Goal: Transaction & Acquisition: Purchase product/service

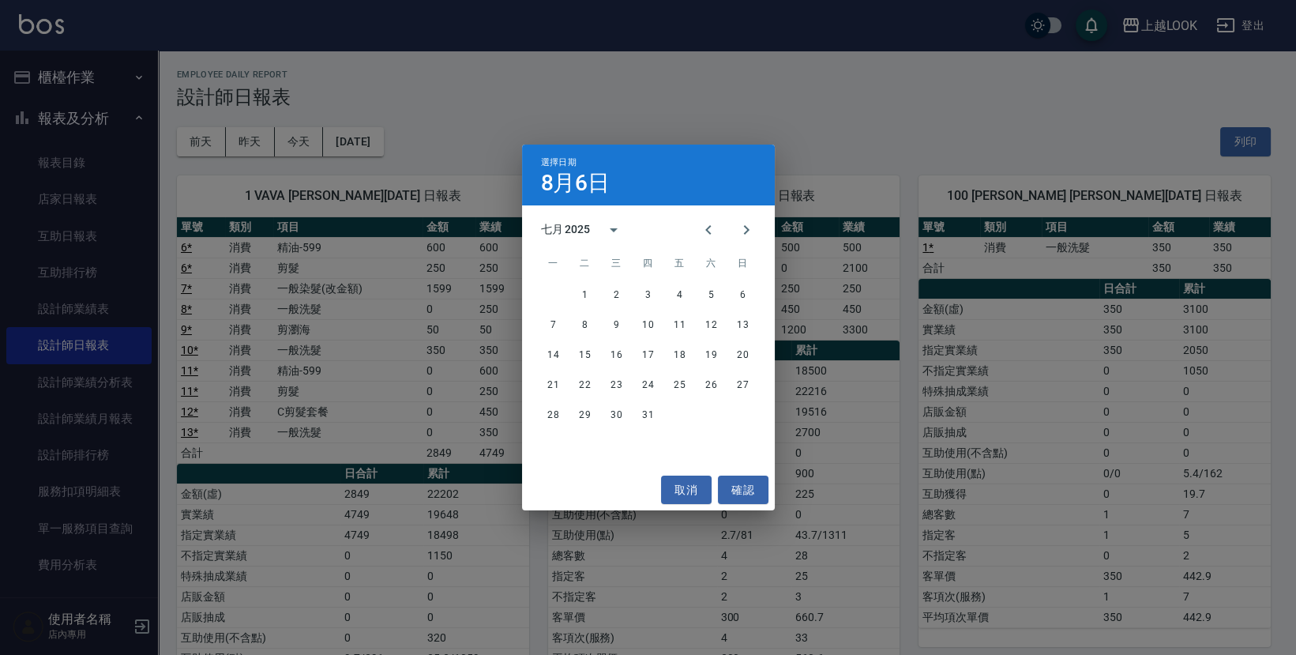
click at [584, 223] on div "七月 2025" at bounding box center [566, 229] width 50 height 17
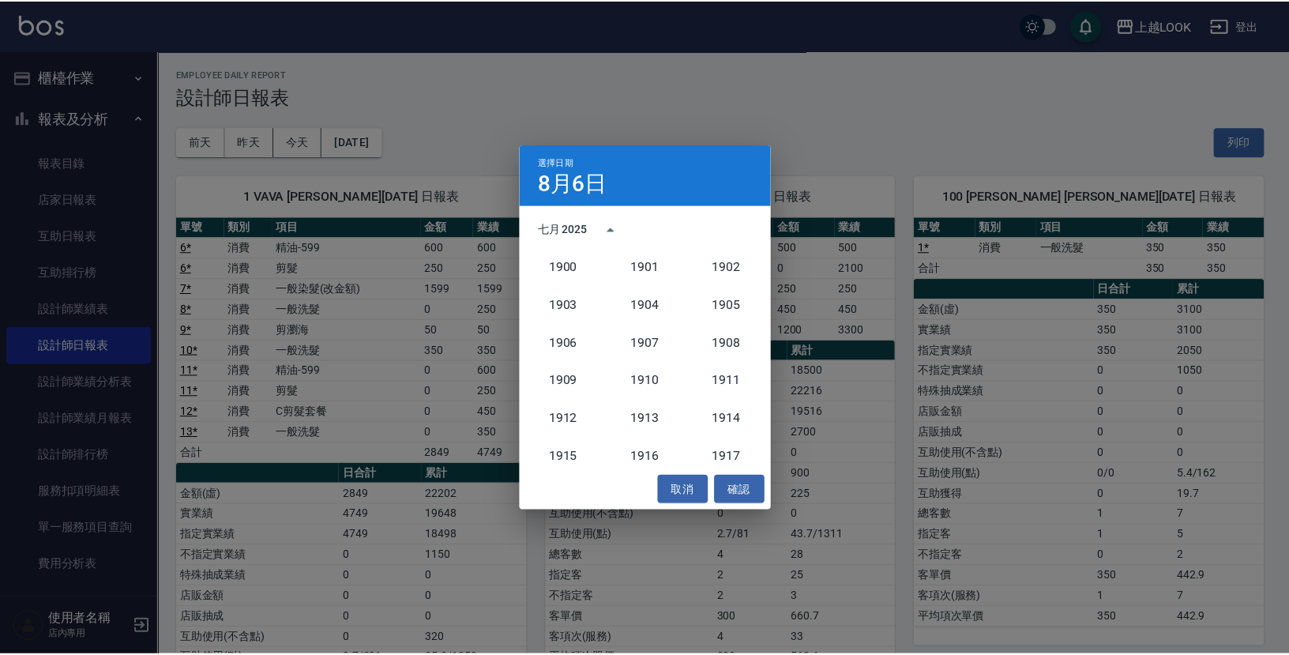
scroll to position [1462, 0]
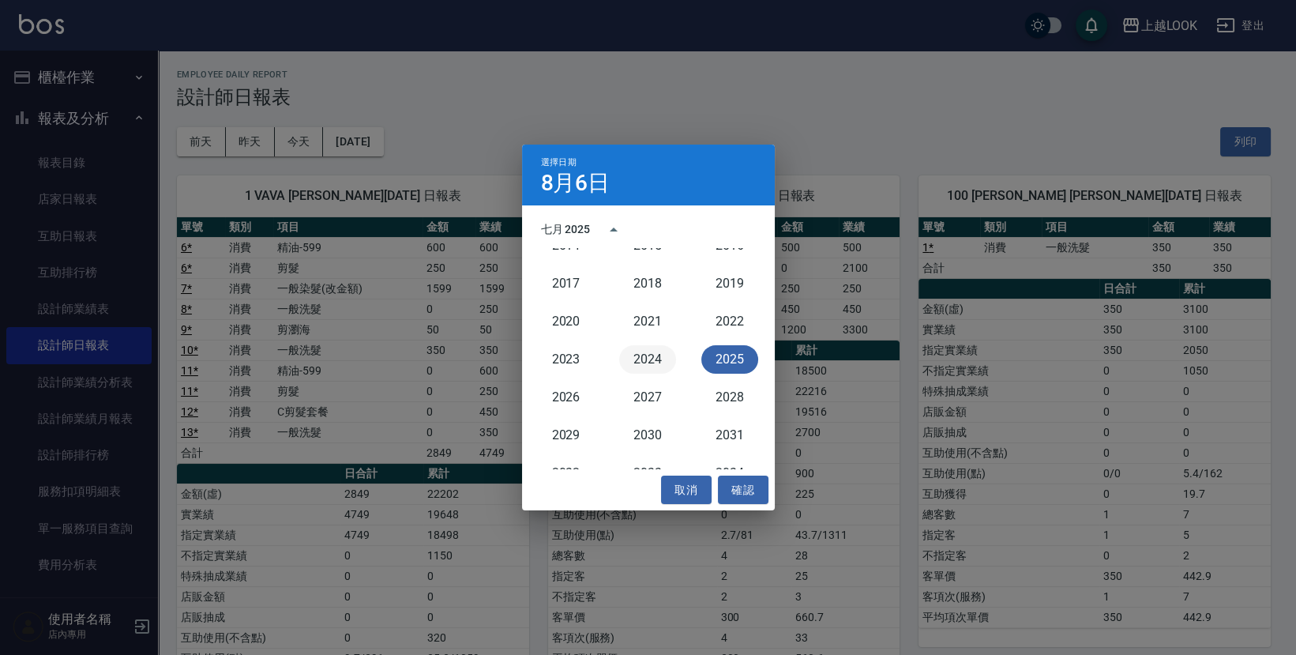
click at [636, 351] on button "2024" at bounding box center [647, 359] width 57 height 28
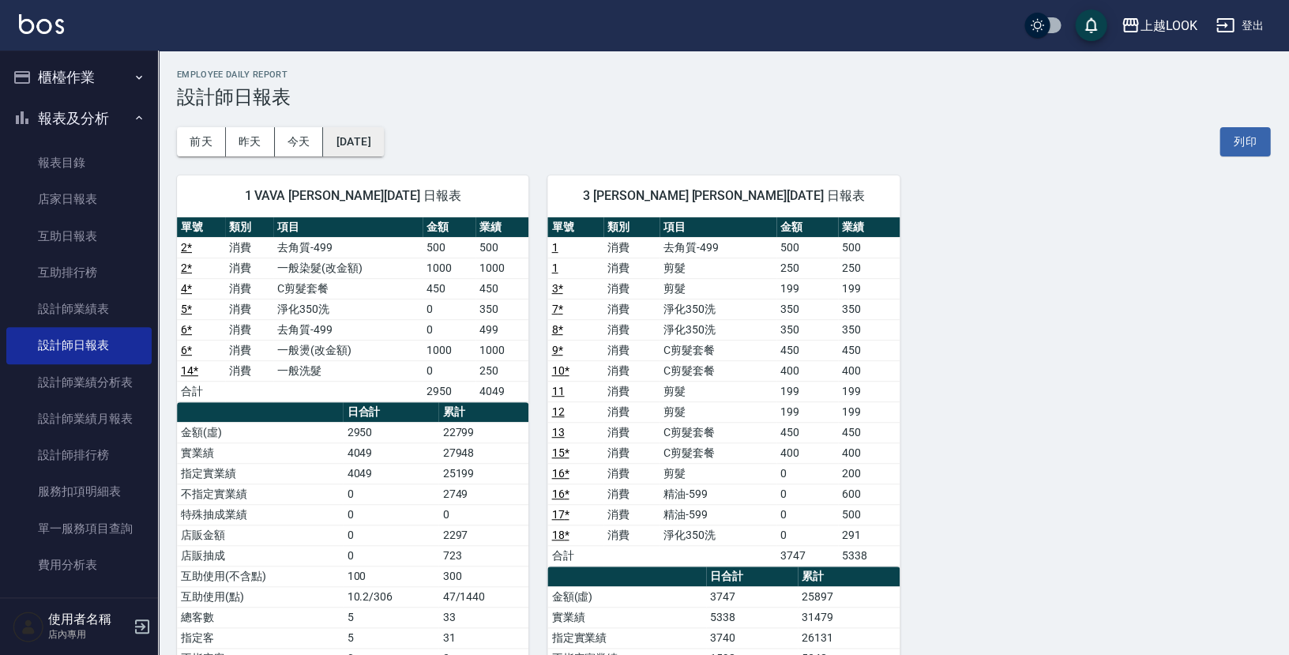
click at [383, 144] on button "[DATE]" at bounding box center [353, 141] width 60 height 29
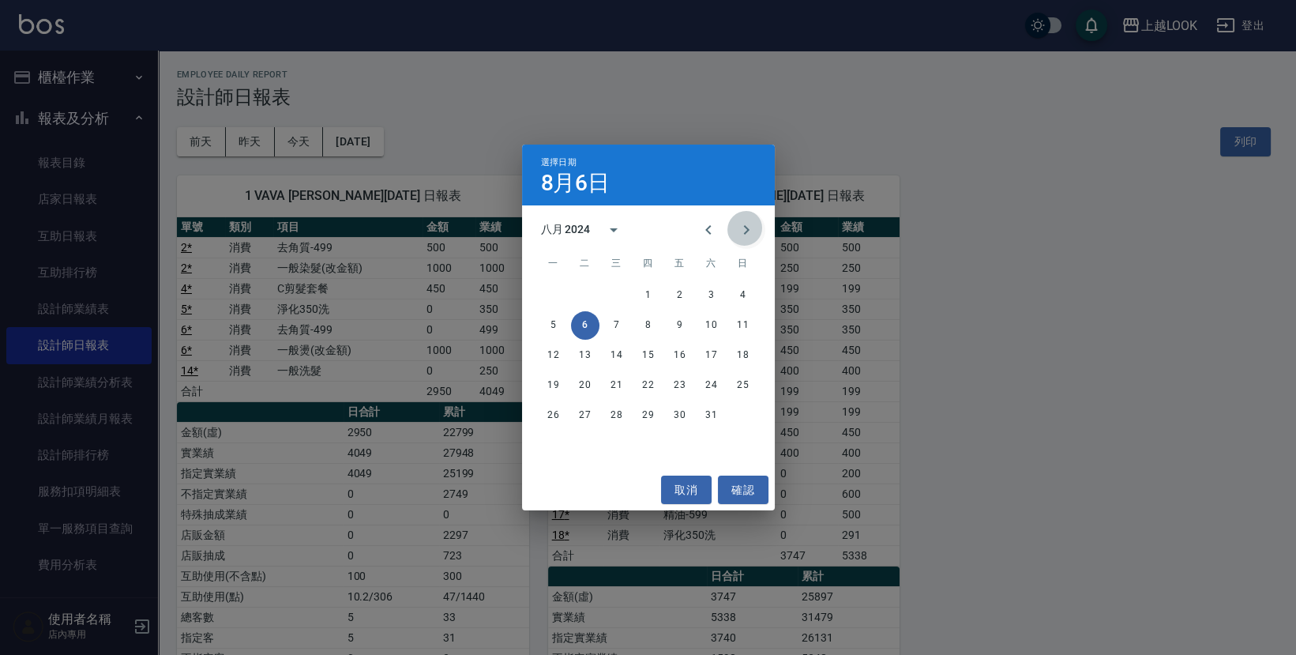
click at [745, 231] on icon "Next month" at bounding box center [746, 229] width 6 height 9
click at [744, 231] on icon "Next month" at bounding box center [746, 229] width 19 height 19
click at [612, 388] on button "18" at bounding box center [616, 385] width 28 height 28
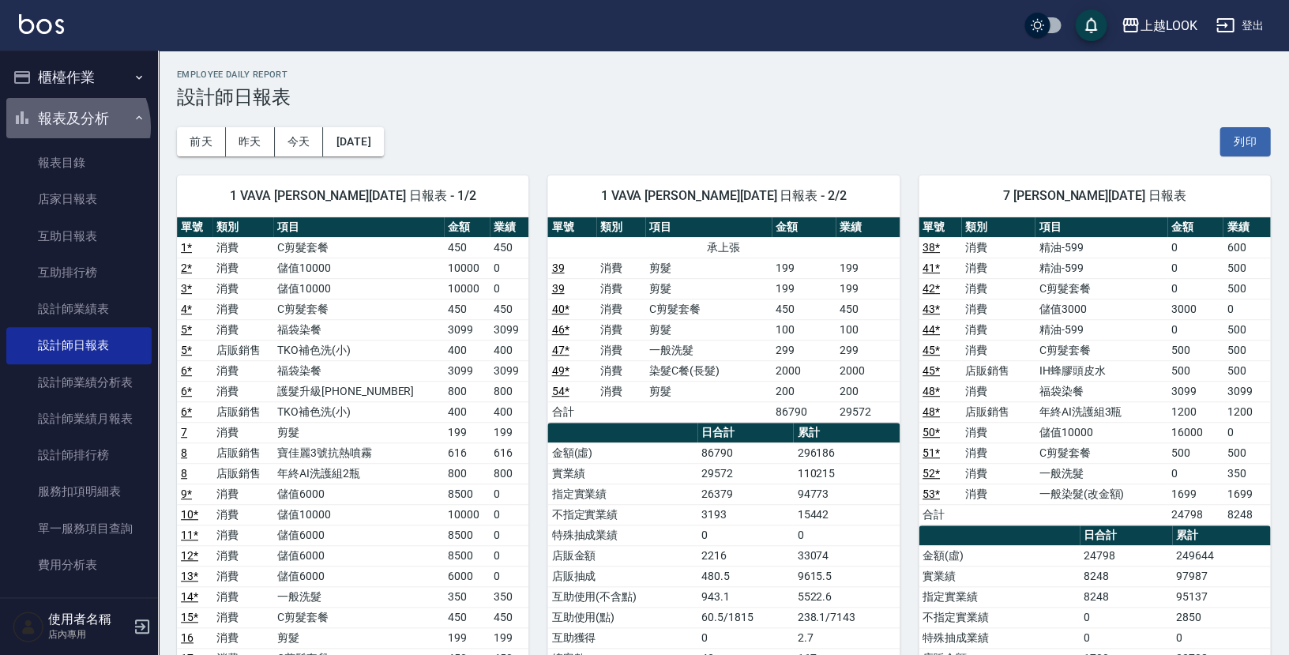
click at [66, 126] on button "報表及分析" at bounding box center [78, 118] width 145 height 41
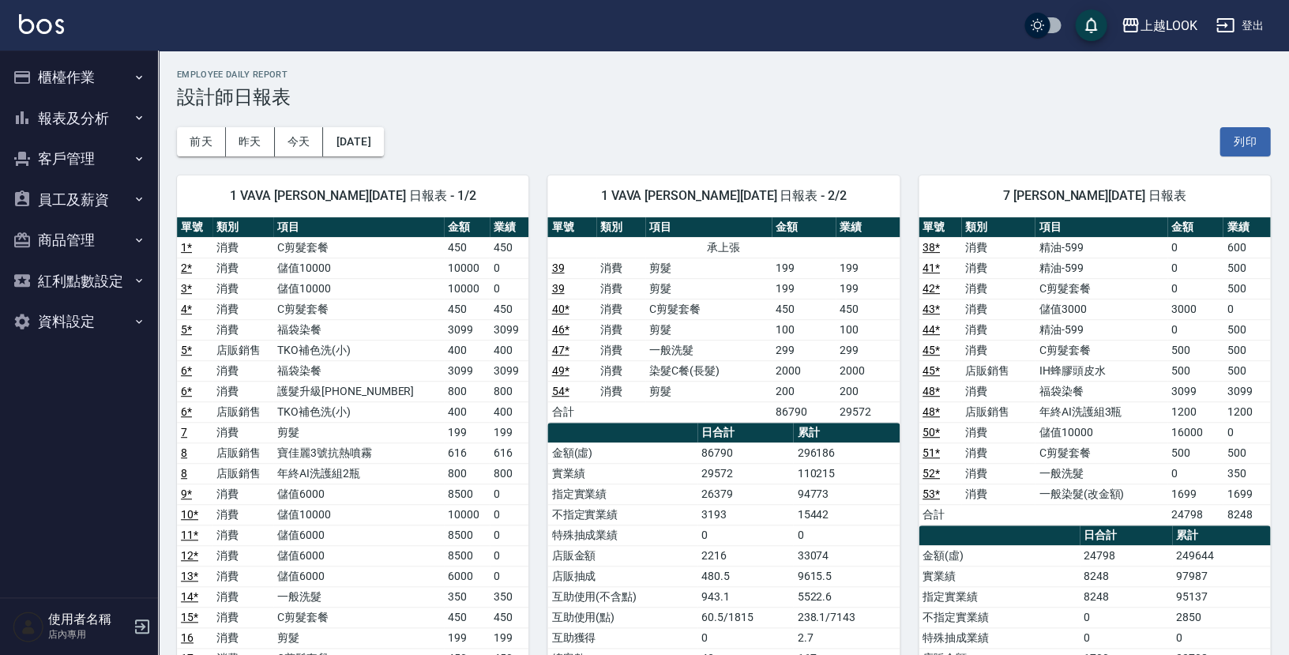
click at [32, 71] on button "櫃檯作業" at bounding box center [78, 77] width 145 height 41
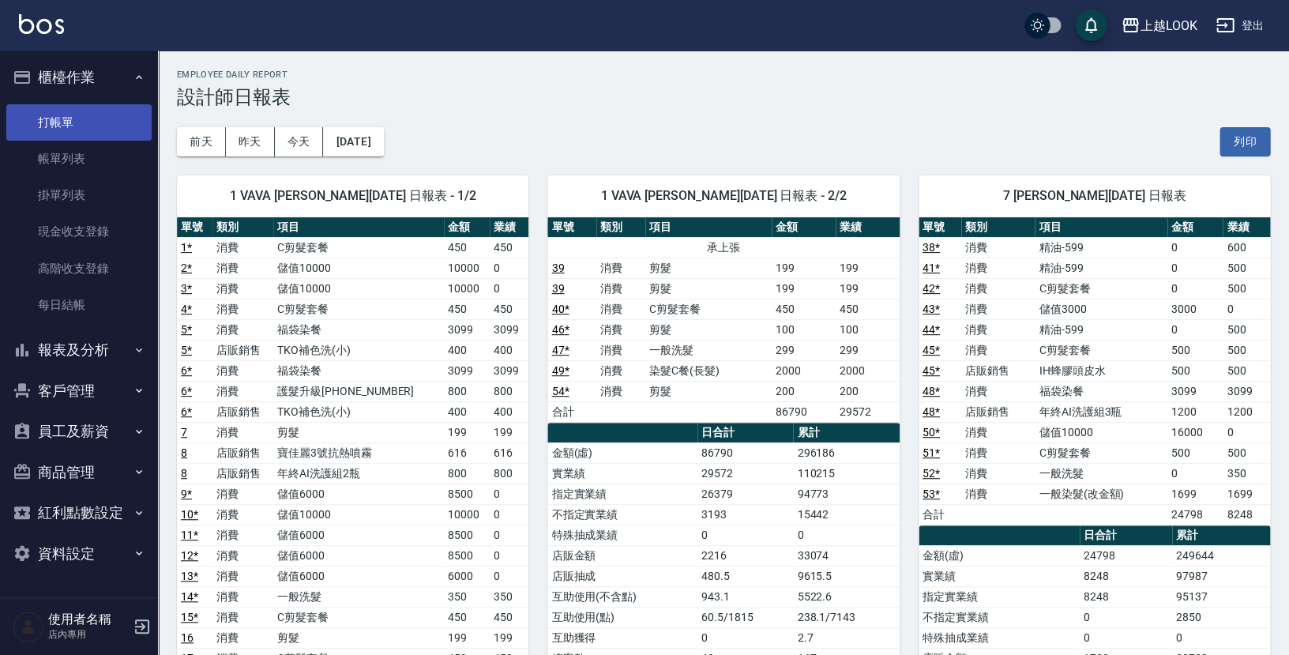
click at [66, 116] on link "打帳單" at bounding box center [78, 122] width 145 height 36
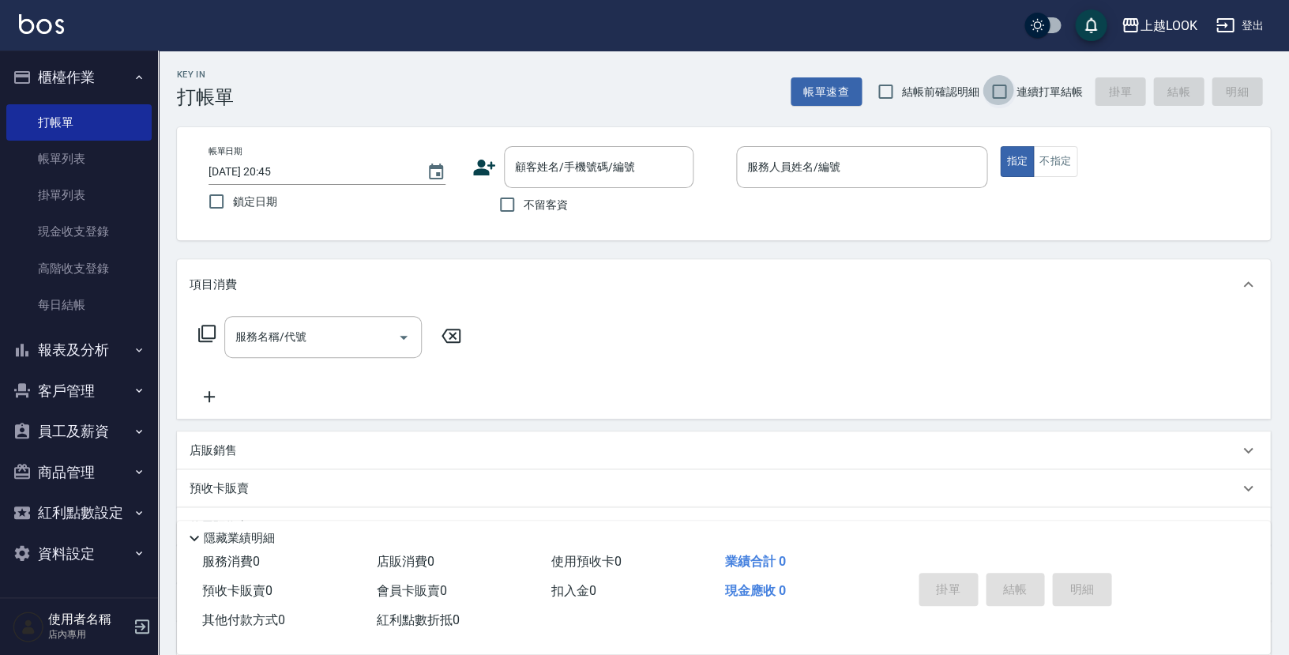
click at [1004, 94] on input "連續打單結帳" at bounding box center [998, 91] width 33 height 33
checkbox input "true"
click at [505, 202] on input "不留客資" at bounding box center [506, 204] width 33 height 33
checkbox input "true"
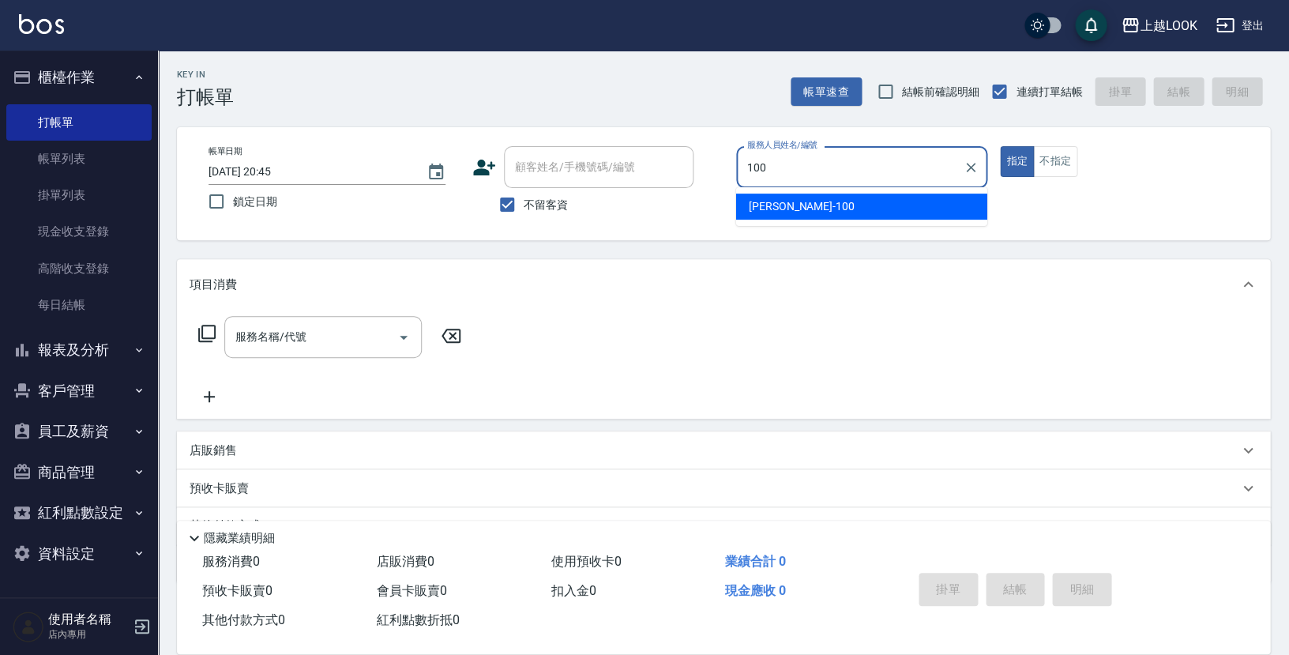
type input "[PERSON_NAME]-100"
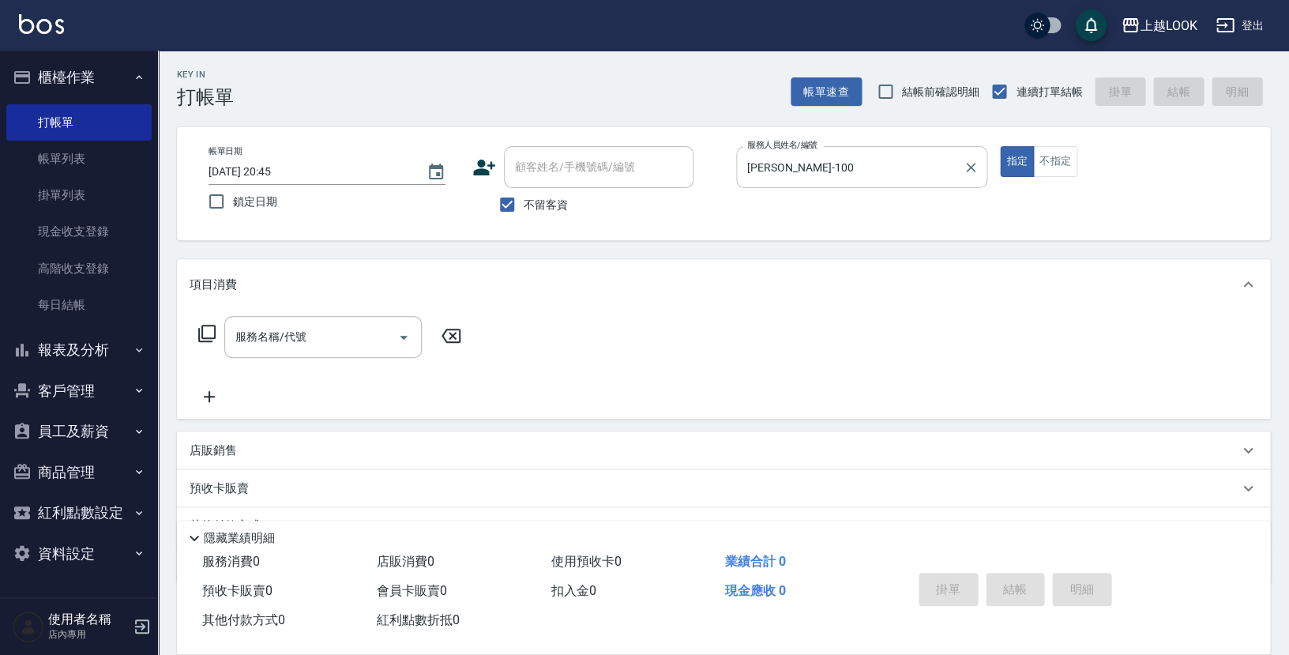
type button "true"
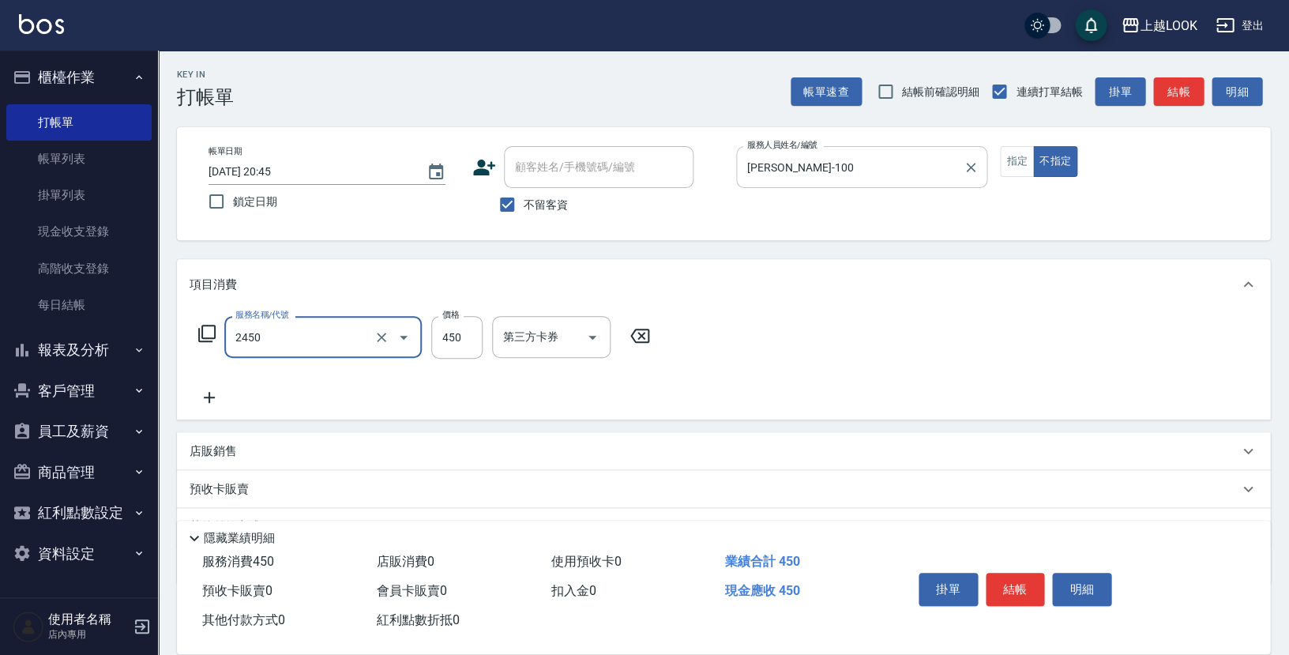
type input "C剪髮套餐(2450)"
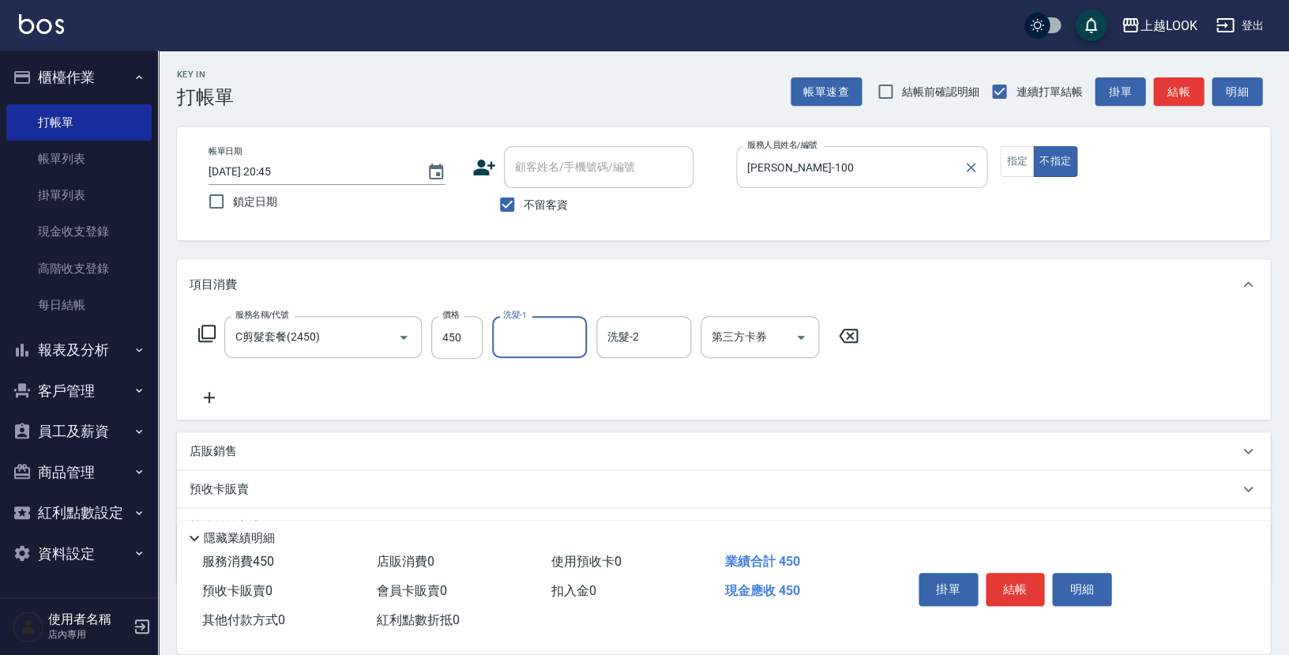
type input "1"
type input "[PERSON_NAME]-93"
click at [1023, 580] on button "結帳" at bounding box center [1014, 588] width 59 height 33
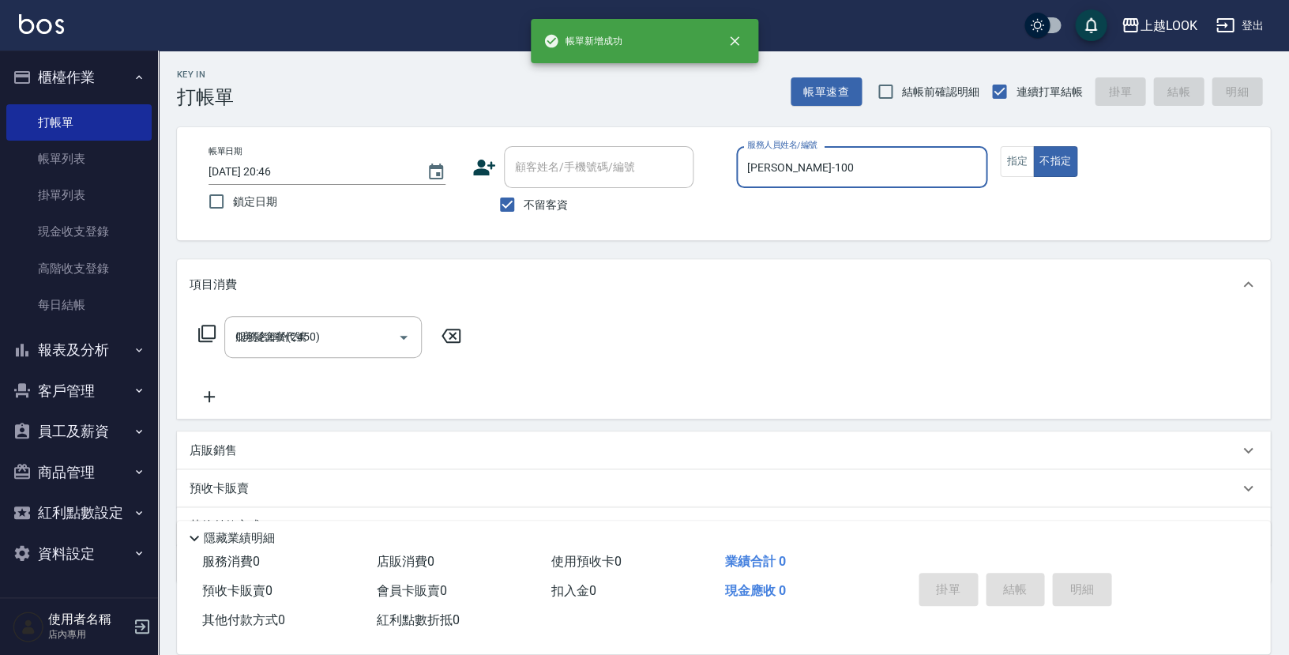
type input "[DATE] 20:46"
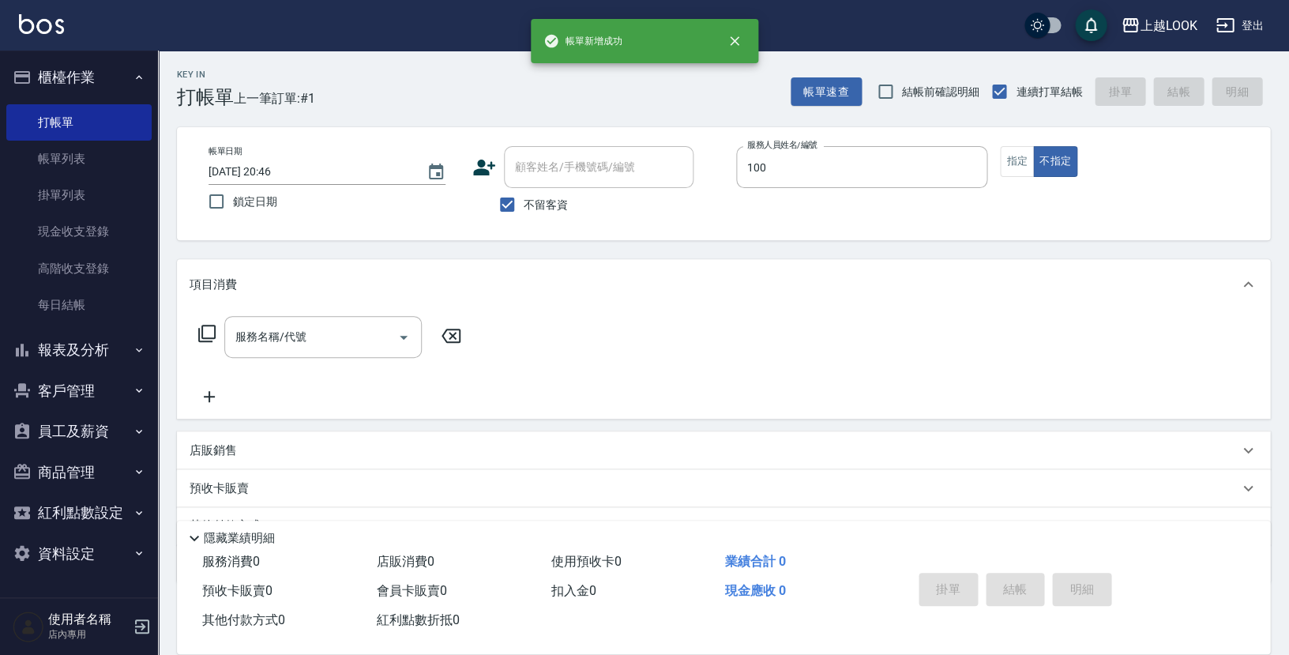
type input "[PERSON_NAME]-100"
type button "false"
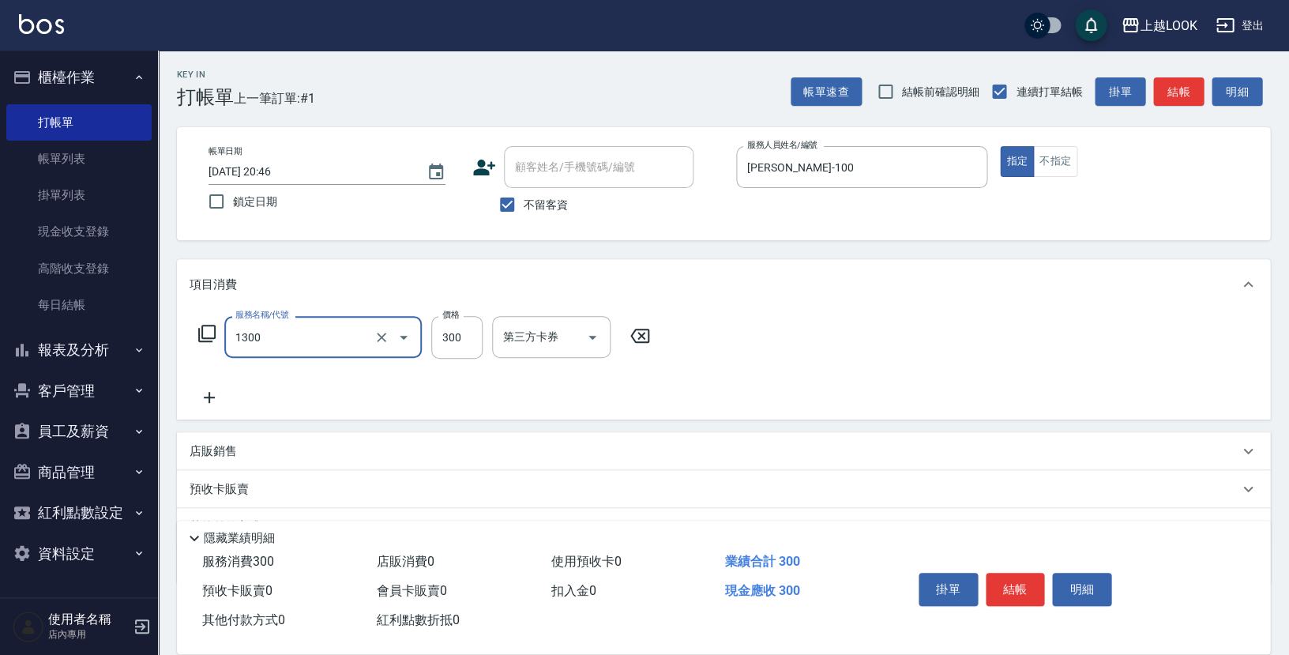
type input "一般洗髮(1300)"
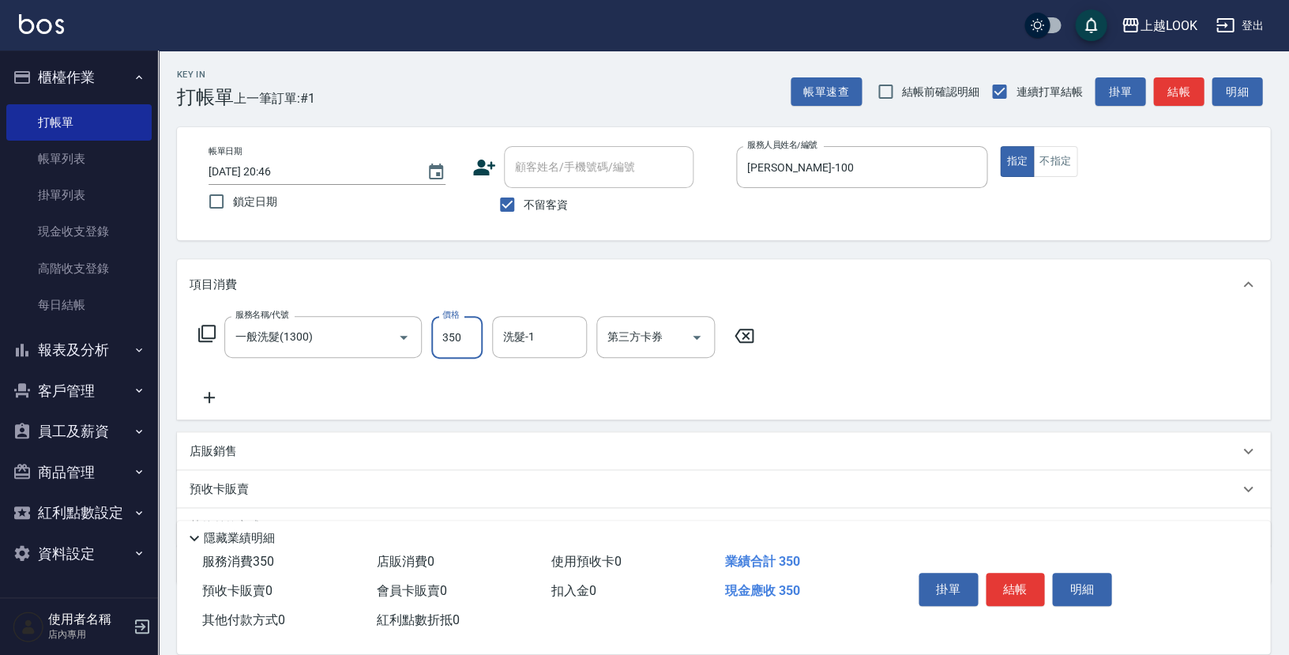
type input "350"
click at [1026, 584] on button "結帳" at bounding box center [1014, 588] width 59 height 33
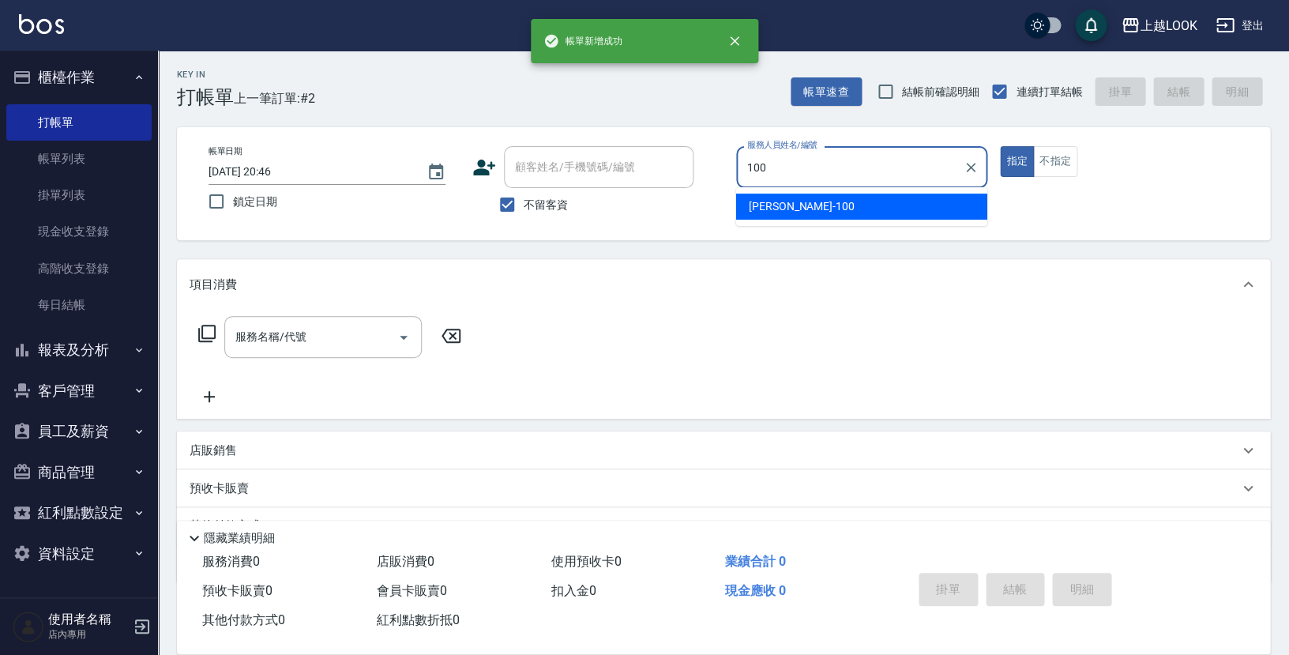
type input "[PERSON_NAME]-100"
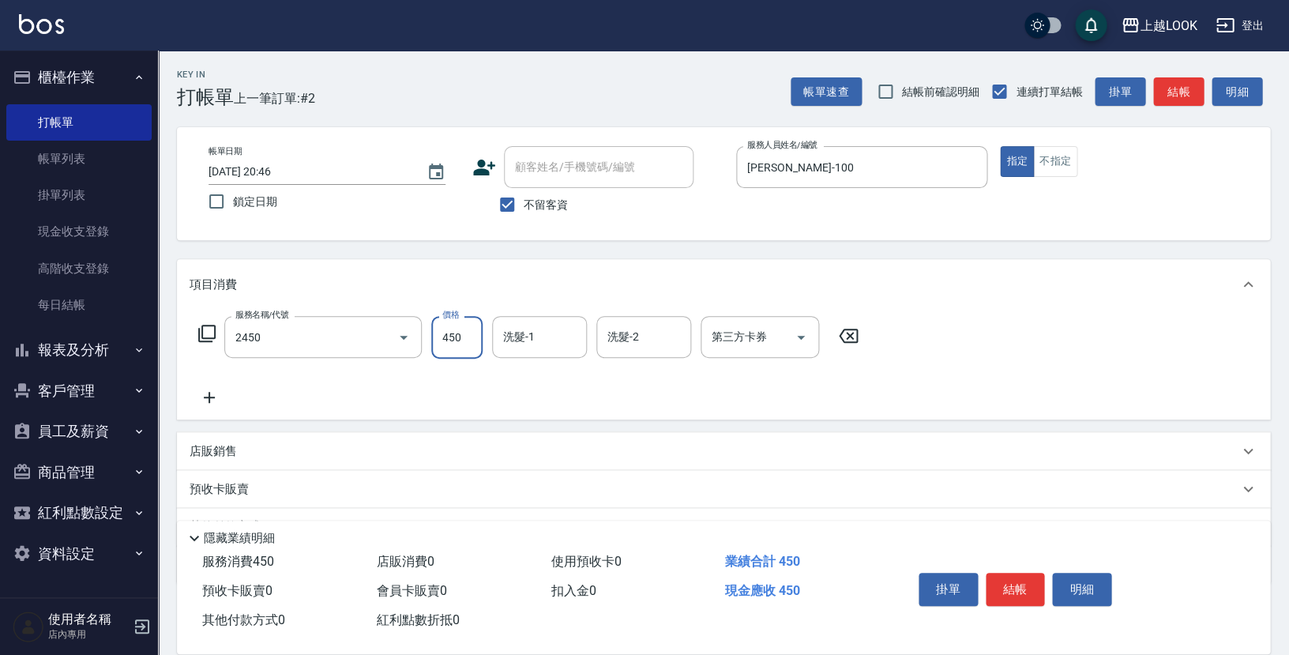
type input "C剪髮套餐(2450)"
type input "500"
click at [1014, 580] on button "結帳" at bounding box center [1014, 588] width 59 height 33
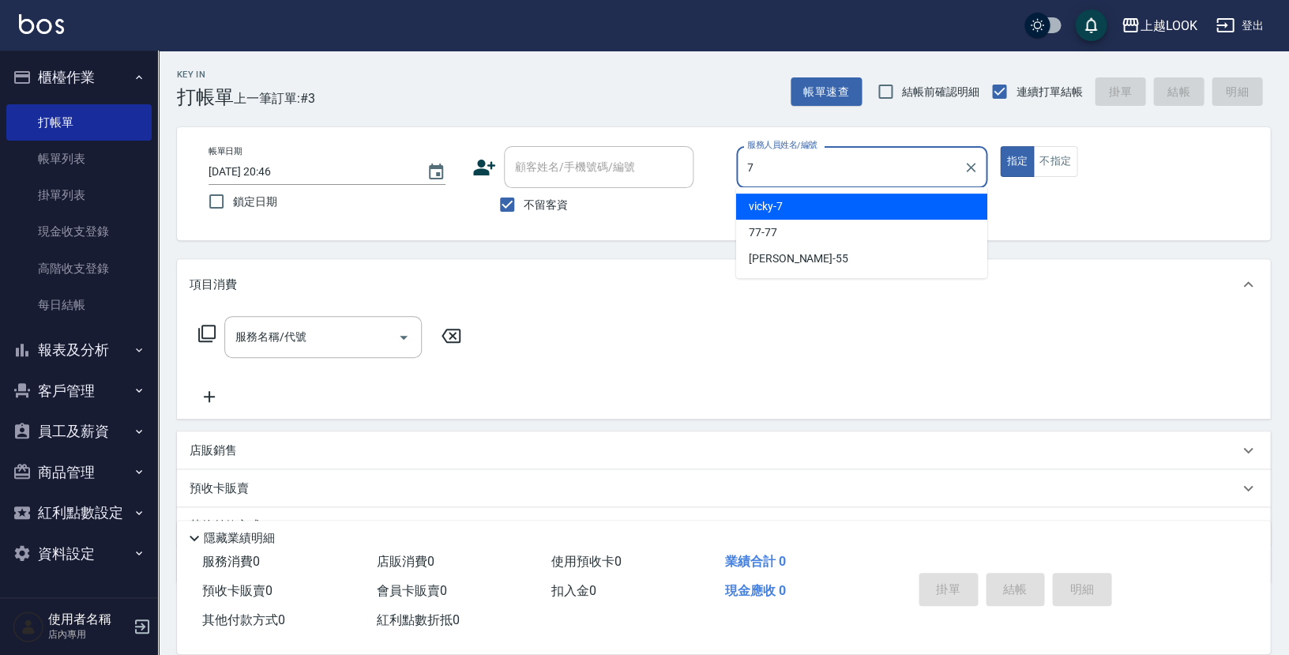
type input "vicky-7"
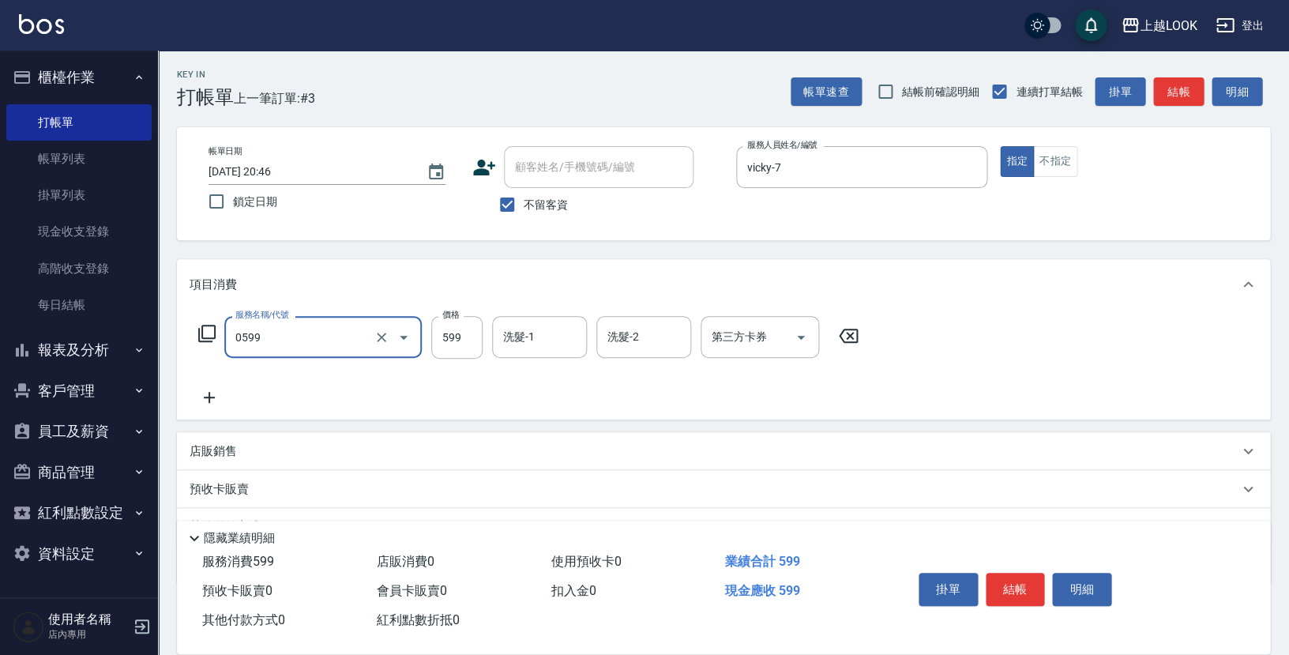
type input "精油-599(0599)"
type input "600"
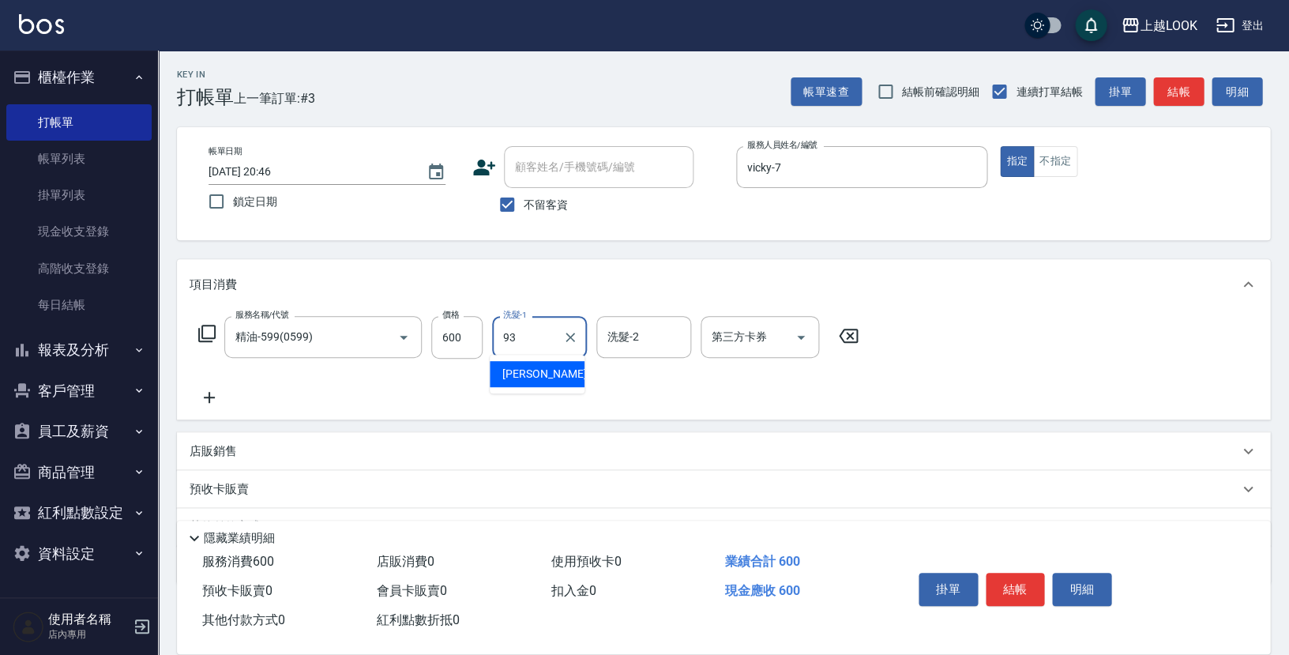
type input "[PERSON_NAME]-93"
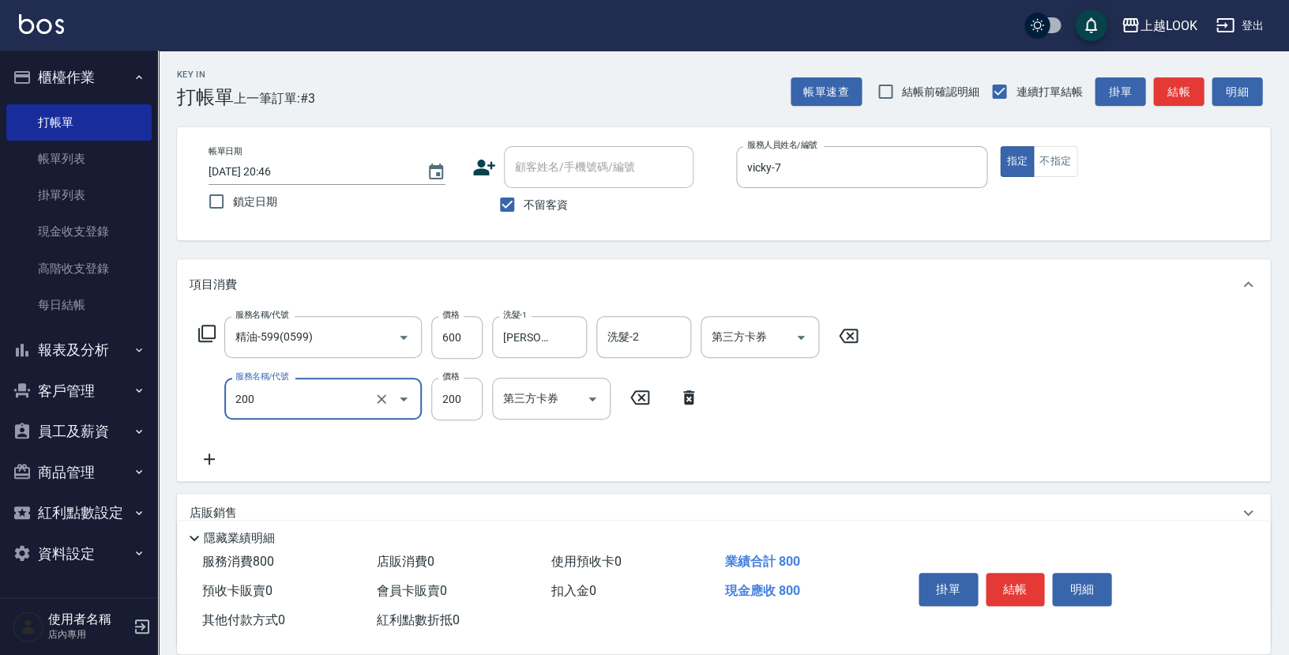
type input "剪髮(200)"
type input "300"
click at [1032, 585] on button "結帳" at bounding box center [1014, 588] width 59 height 33
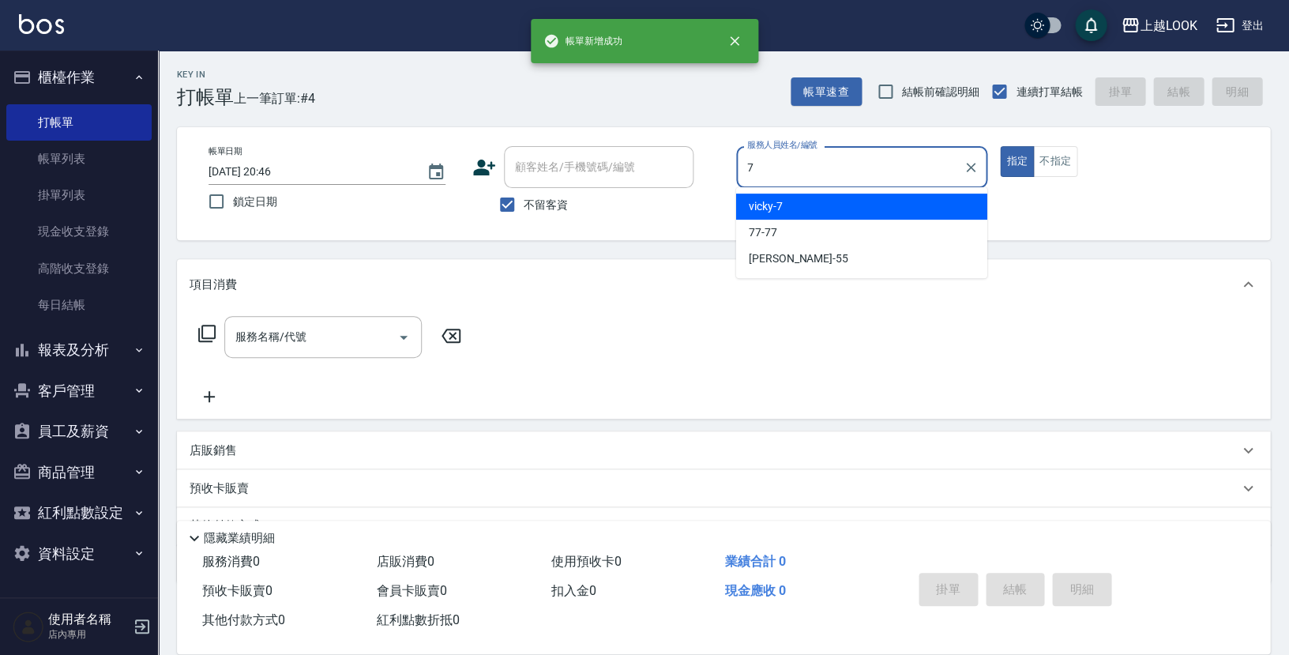
type input "vicky-7"
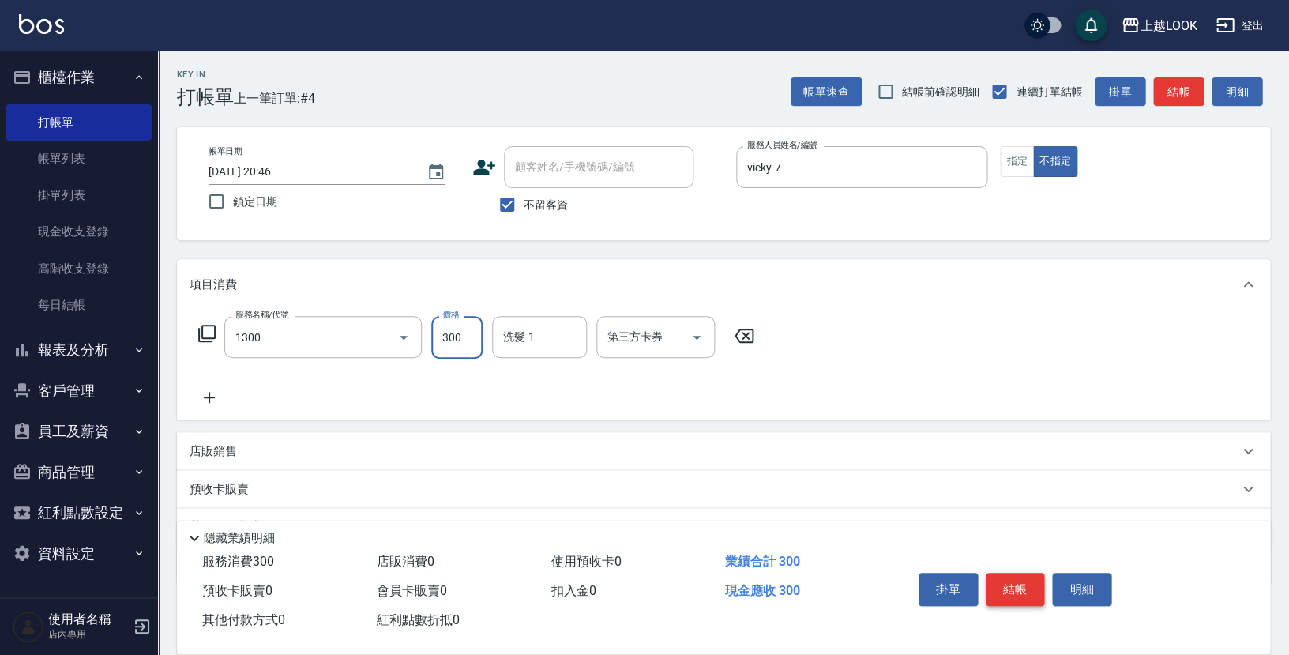
type input "一般洗髮(1300)"
type input "299"
click at [1021, 584] on button "結帳" at bounding box center [1014, 588] width 59 height 33
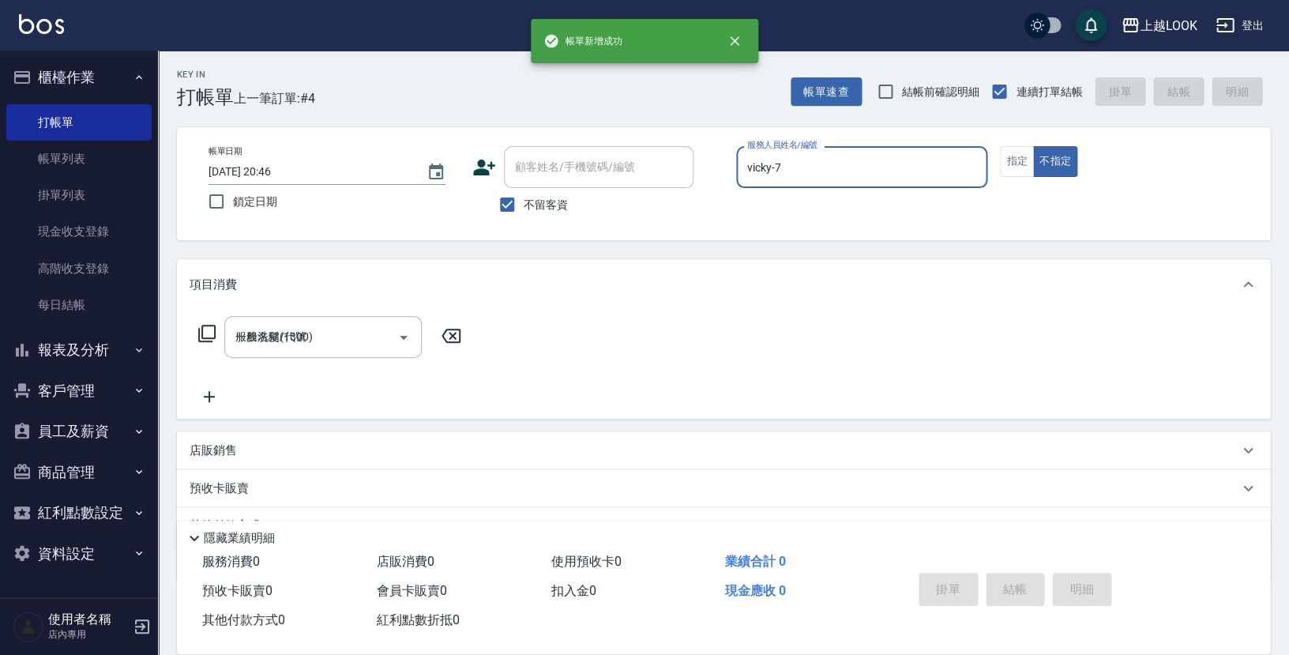
type input "[DATE] 20:47"
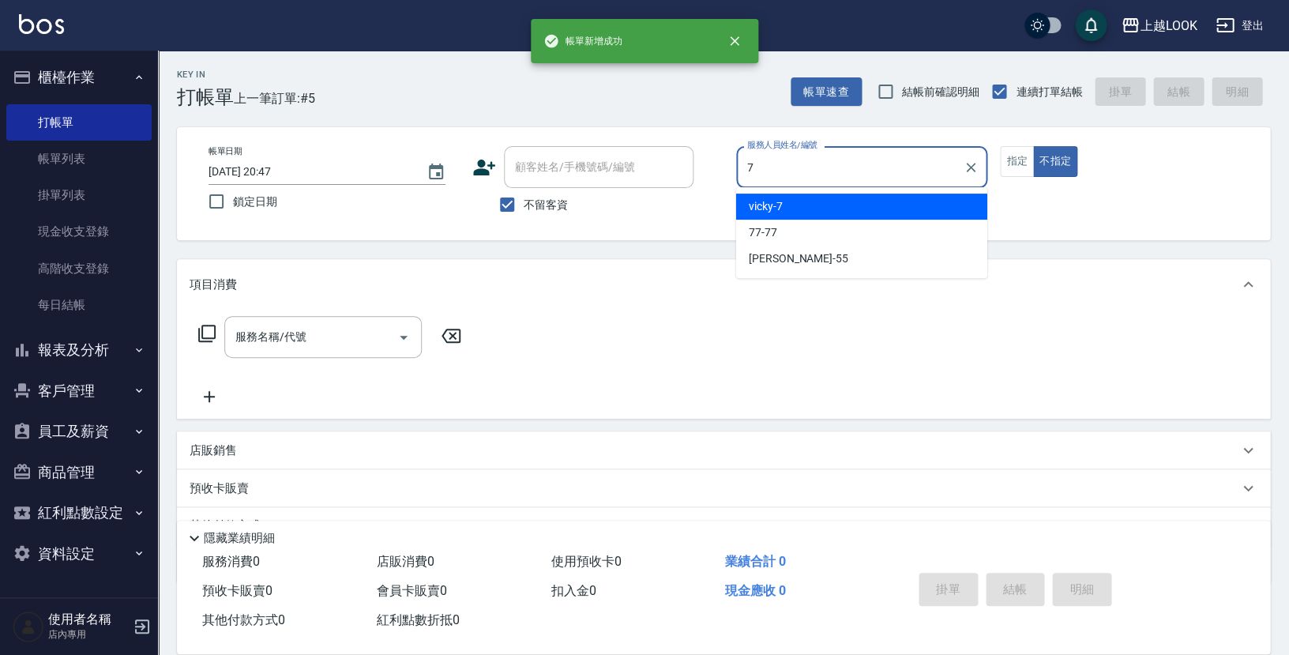
type input "vicky-7"
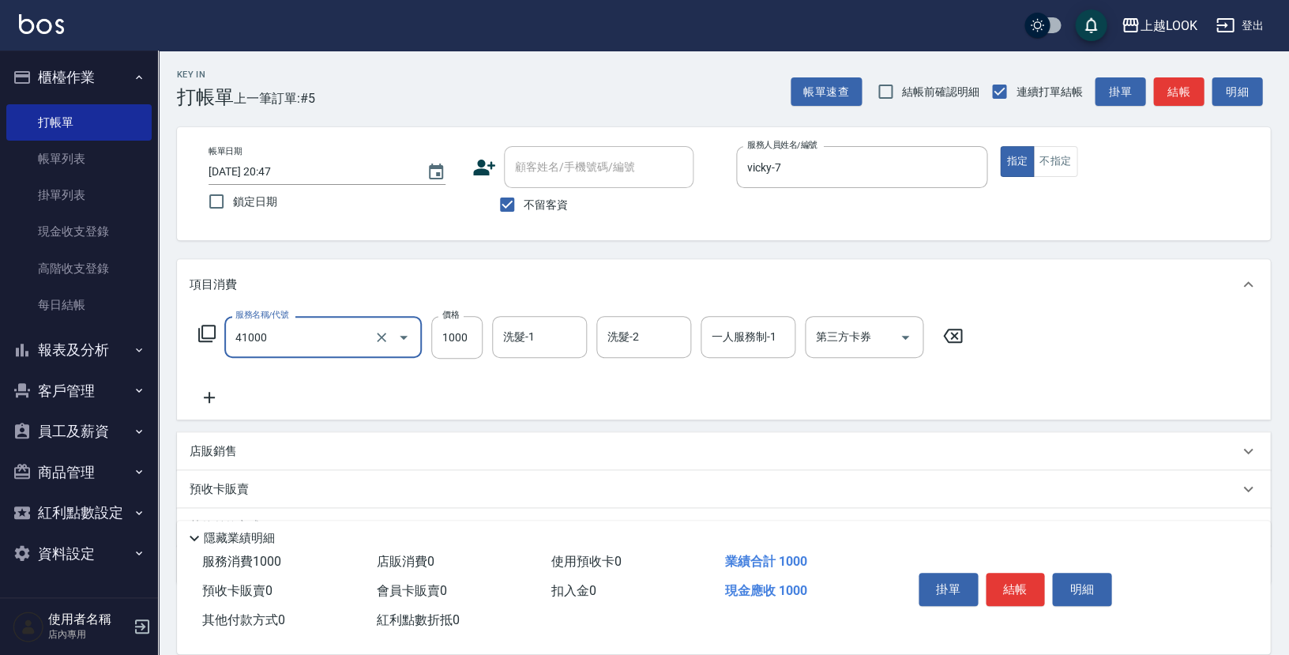
type input "酵素 & 鏡面(41000)"
type input "1300"
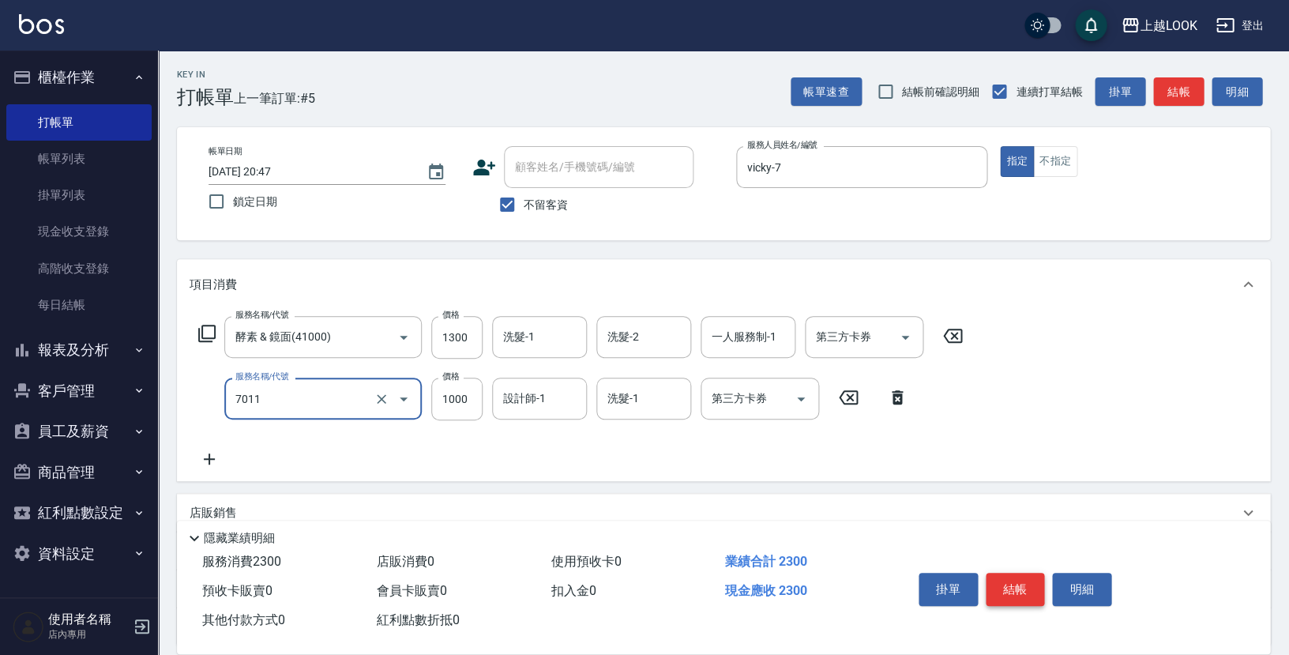
type input "重整 $1000(7011)"
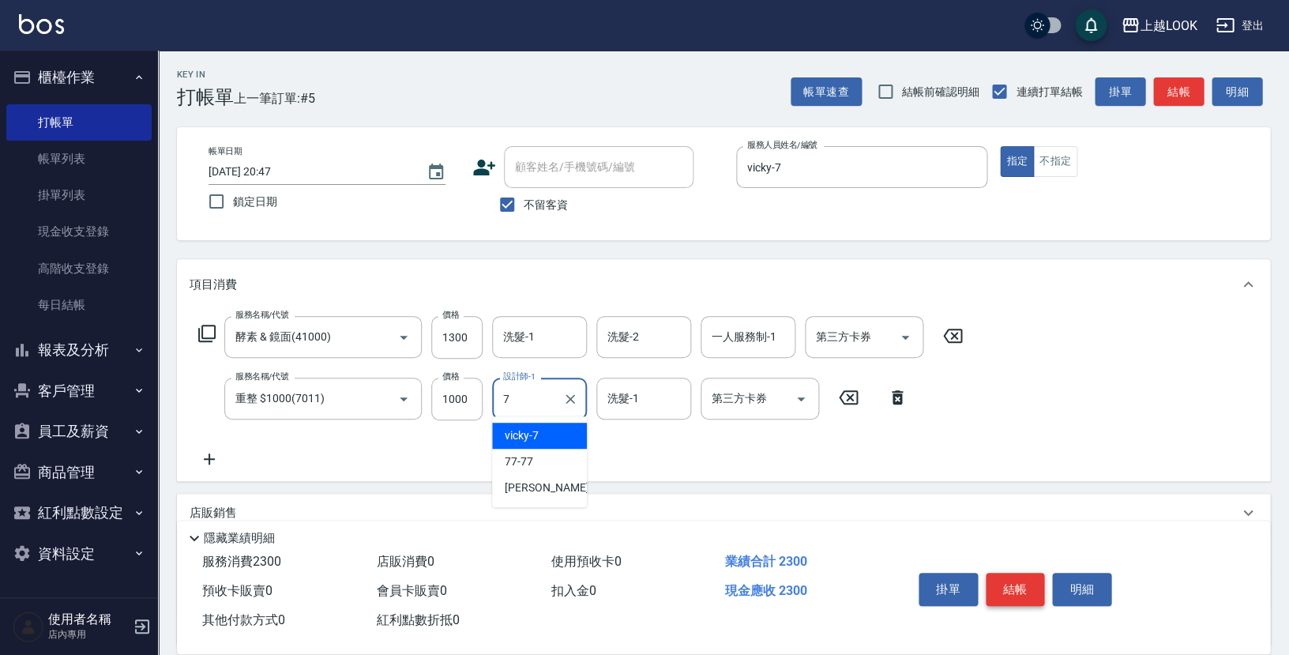
type input "vicky-7"
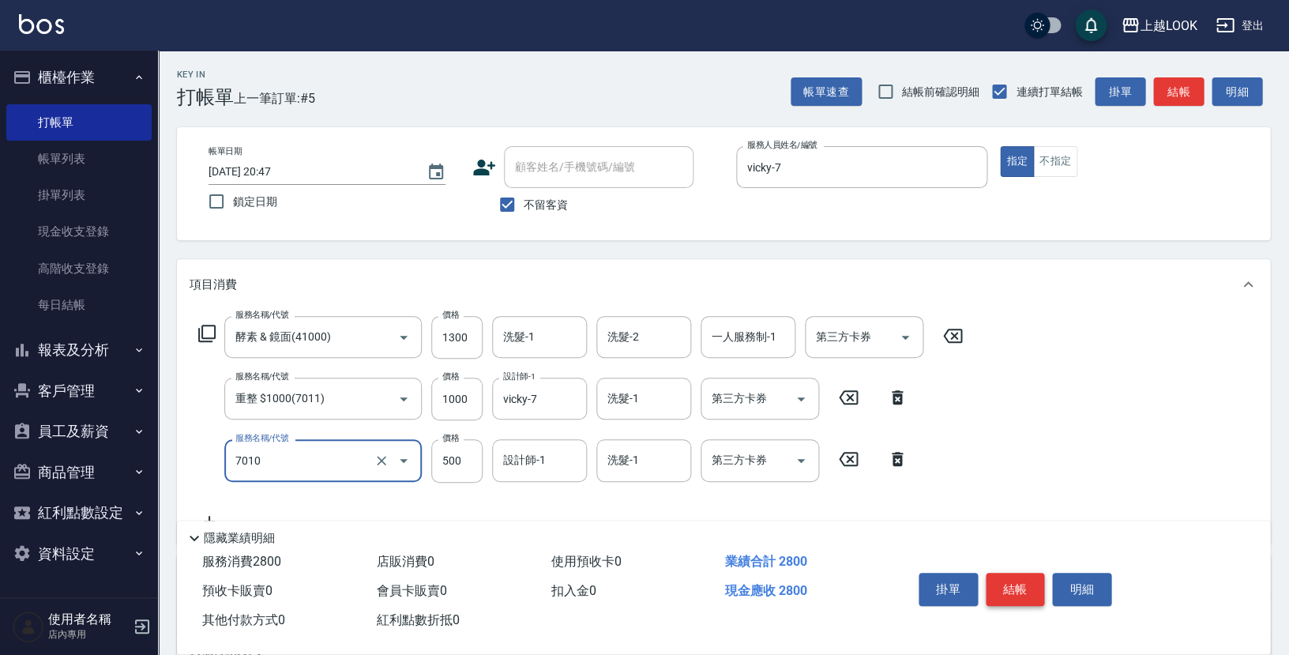
type input "重整 $500(7010)"
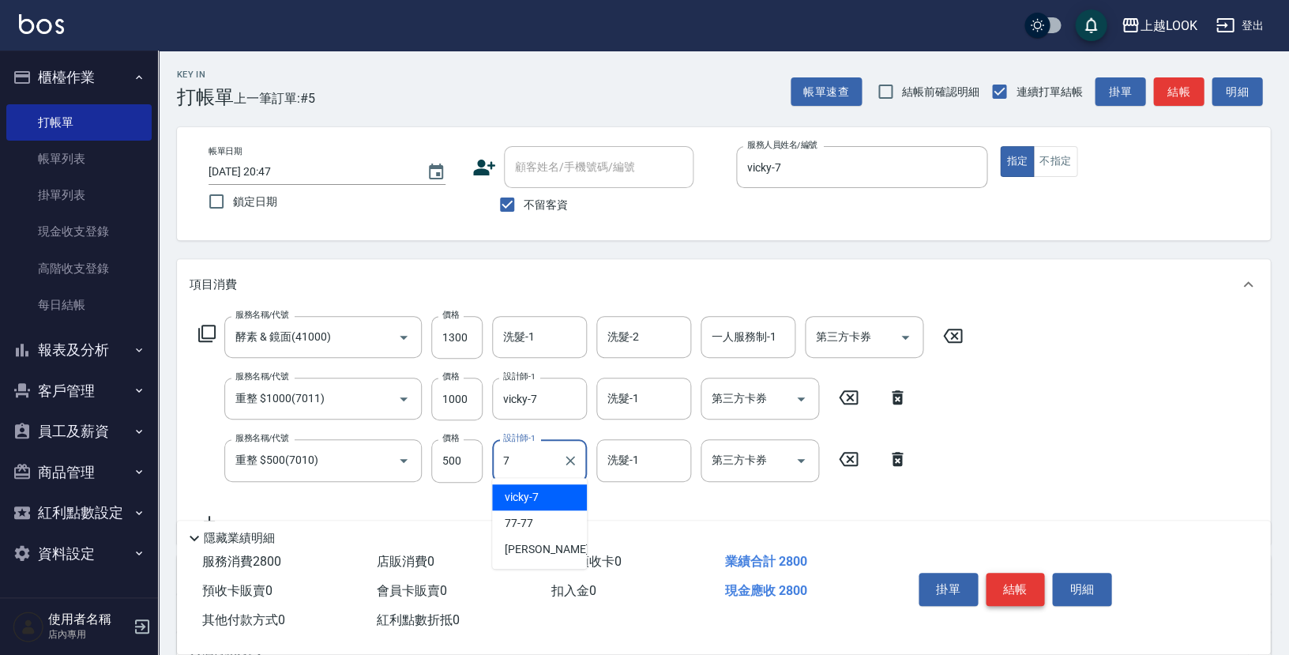
type input "vicky-7"
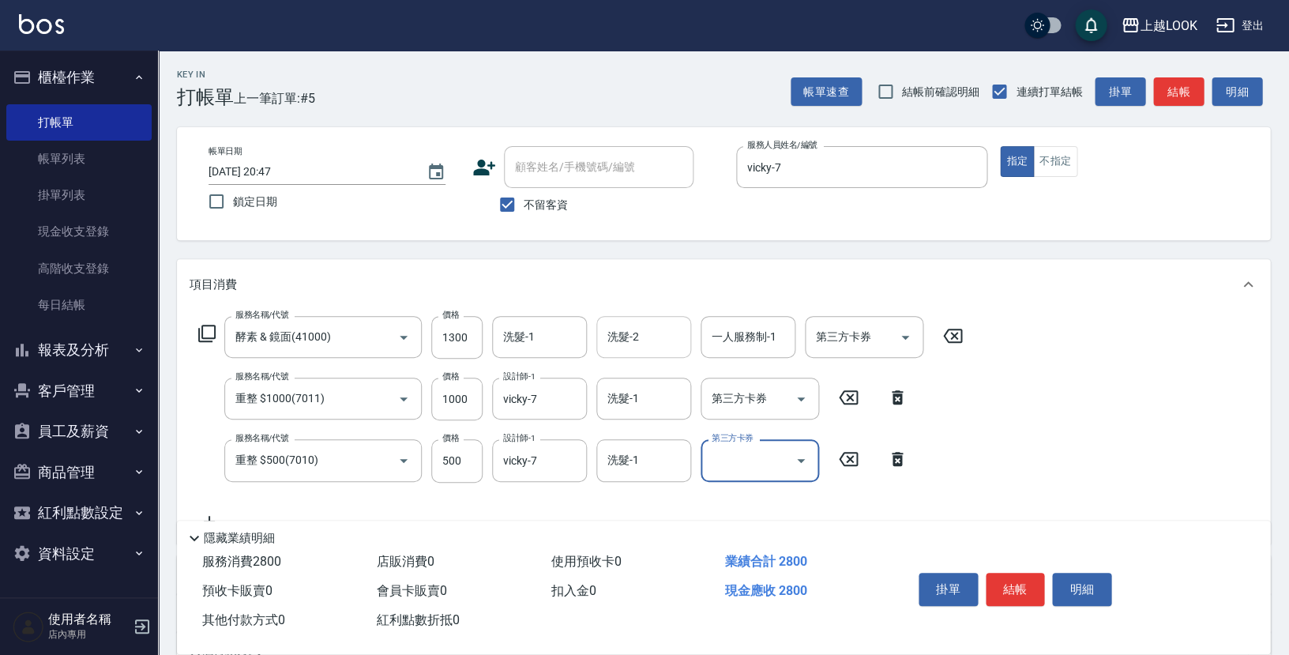
scroll to position [192, 0]
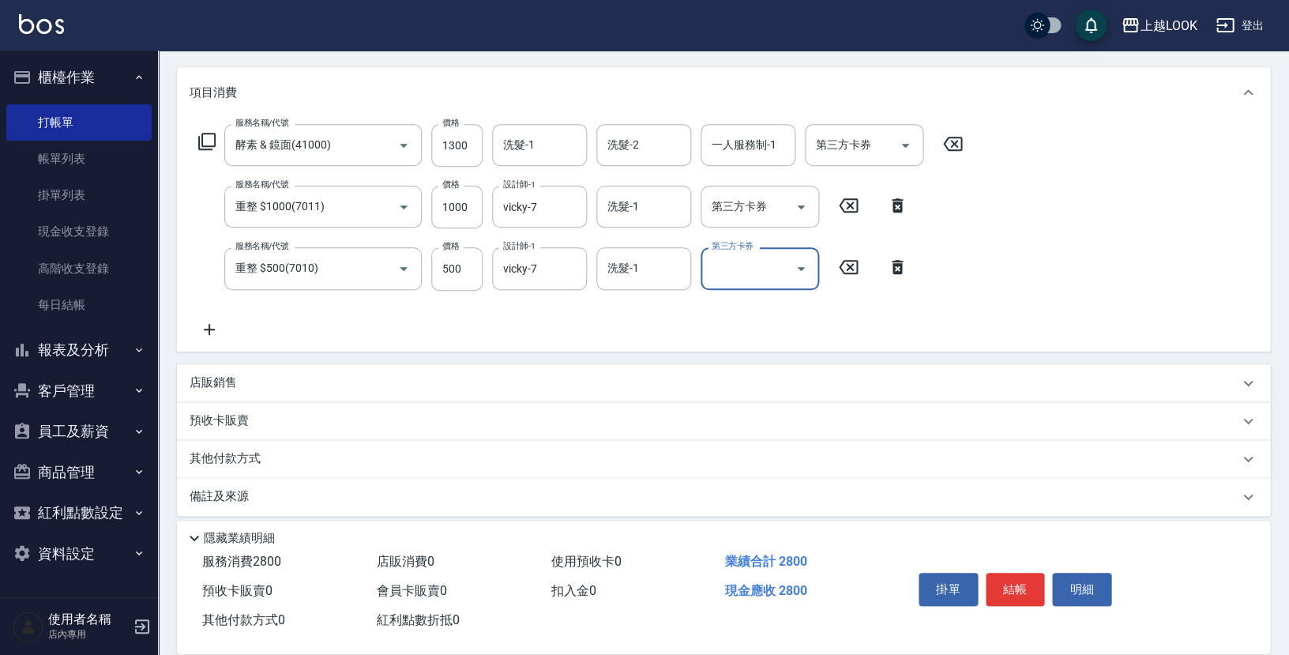
click at [238, 378] on div "店販銷售" at bounding box center [714, 382] width 1049 height 17
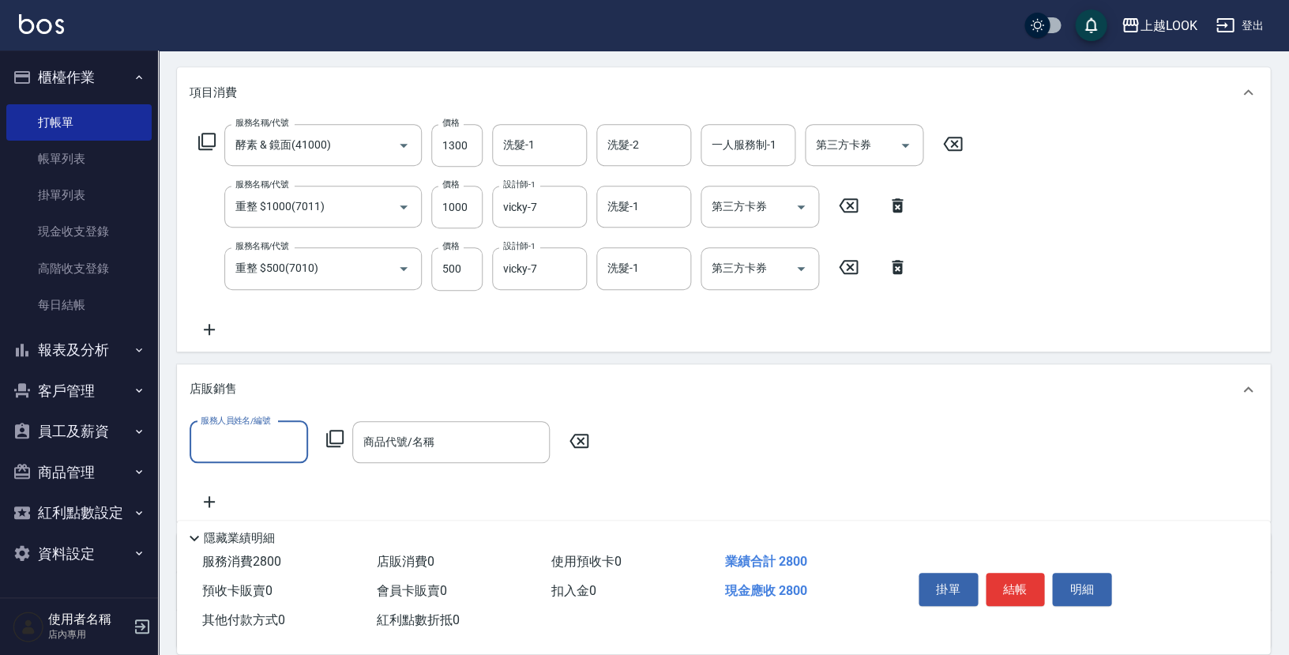
scroll to position [0, 0]
type input "vicky-7"
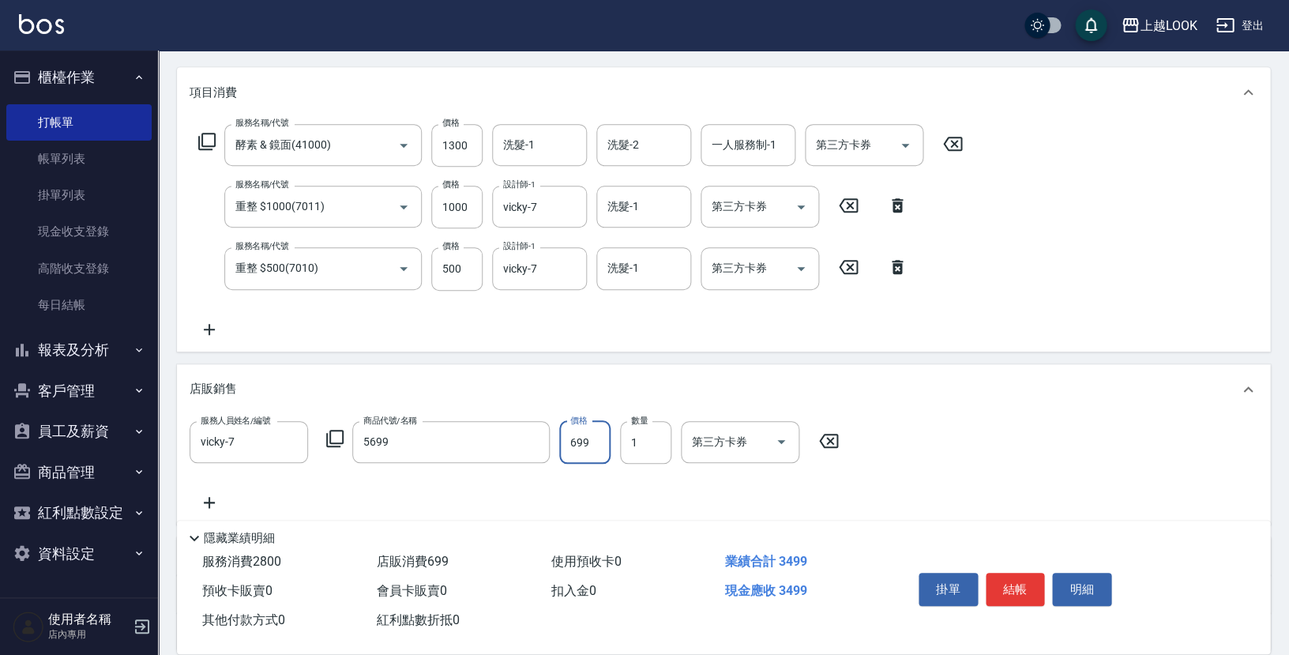
type input "水水沁涼洗護組"
click at [999, 580] on button "結帳" at bounding box center [1014, 588] width 59 height 33
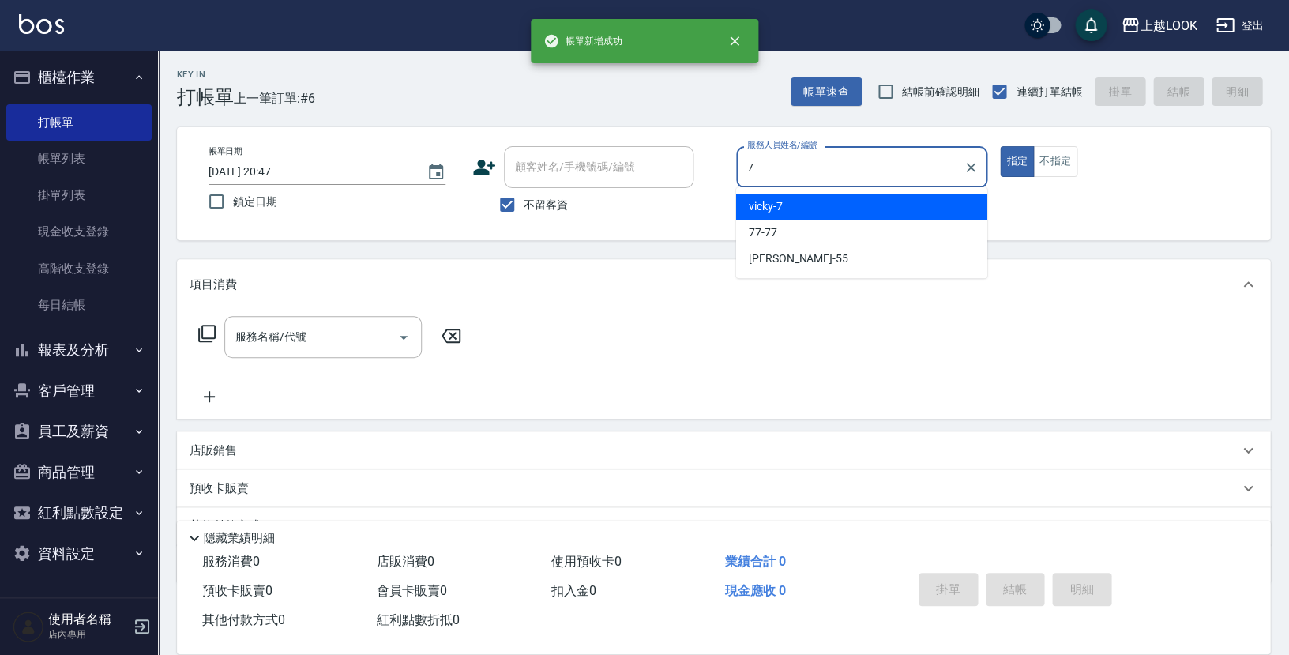
type input "vicky-7"
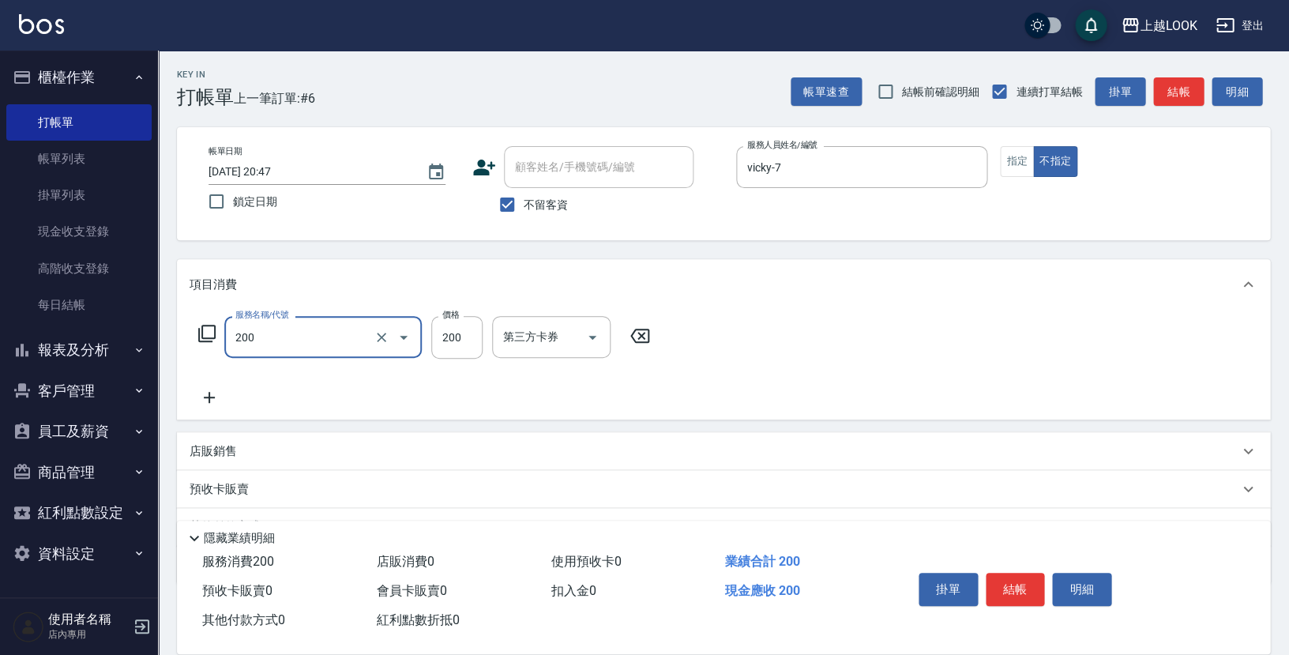
type input "剪髮(200)"
type input "199"
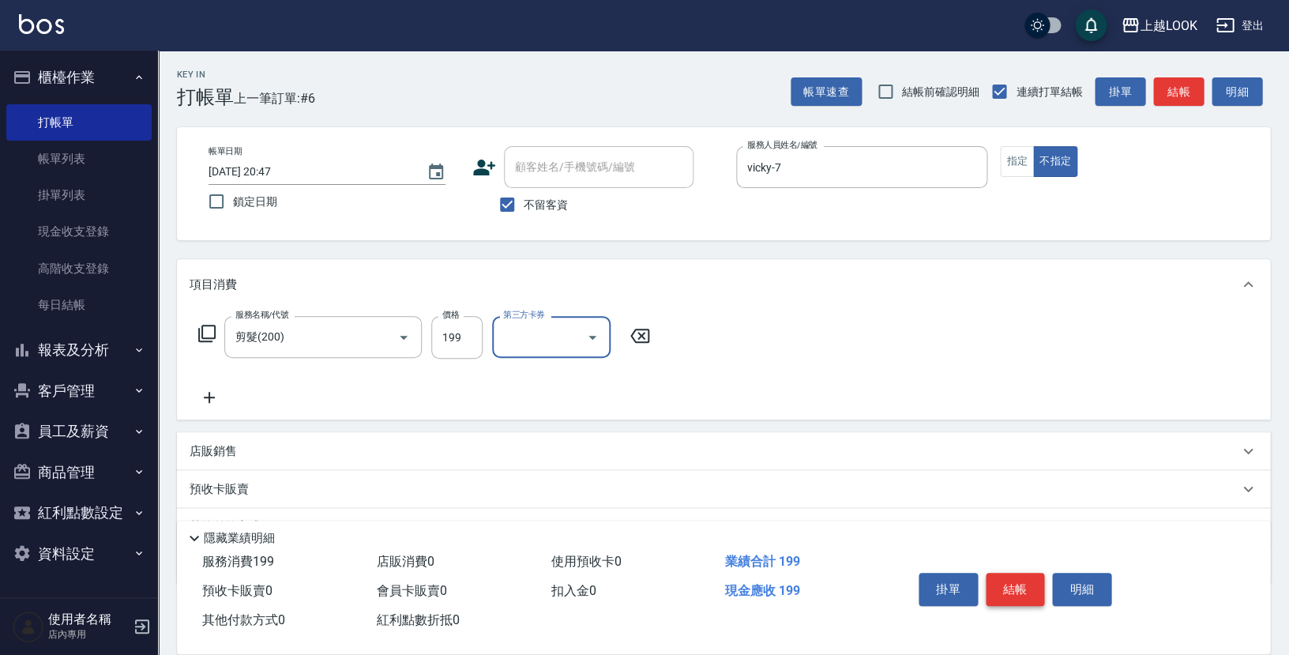
click at [1023, 591] on button "結帳" at bounding box center [1014, 588] width 59 height 33
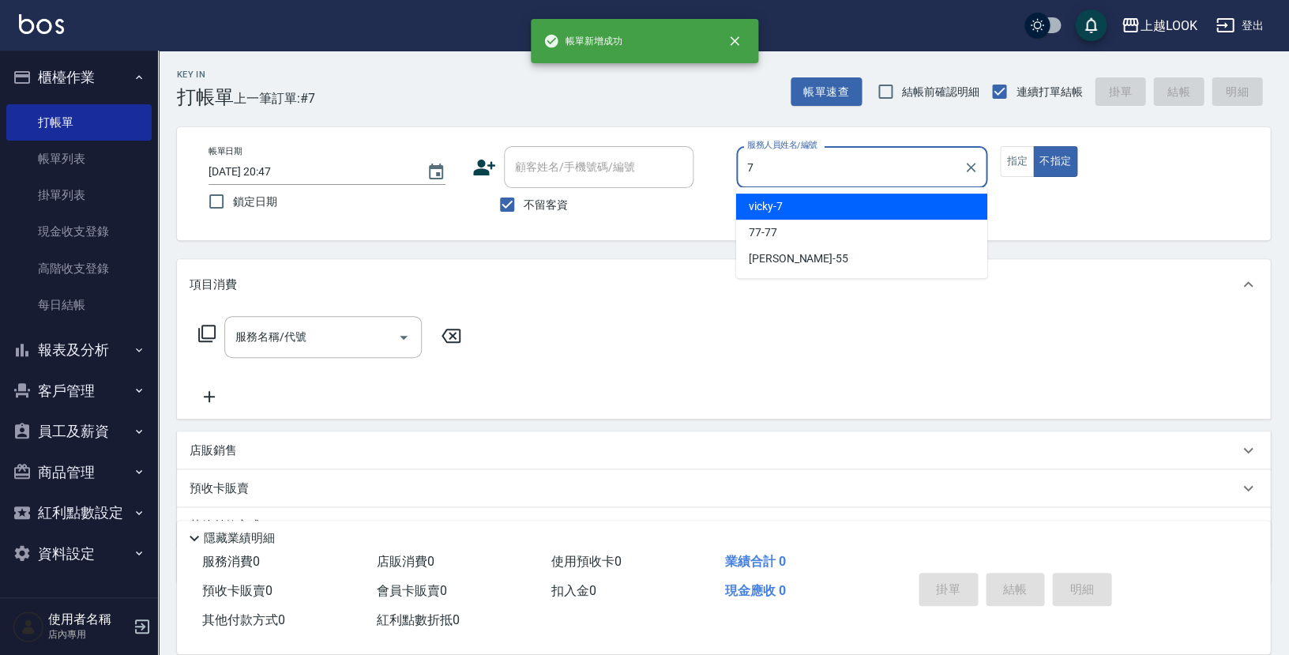
type input "vicky-7"
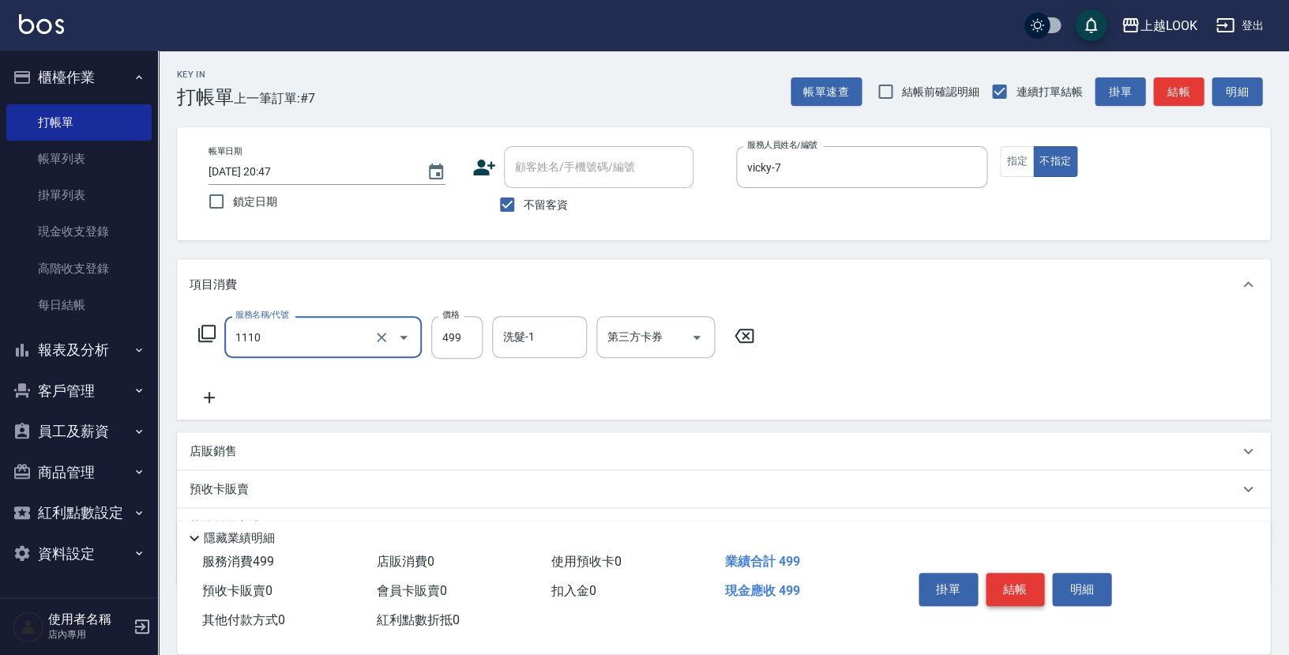
type input "接髮洗(1110)"
type input "500"
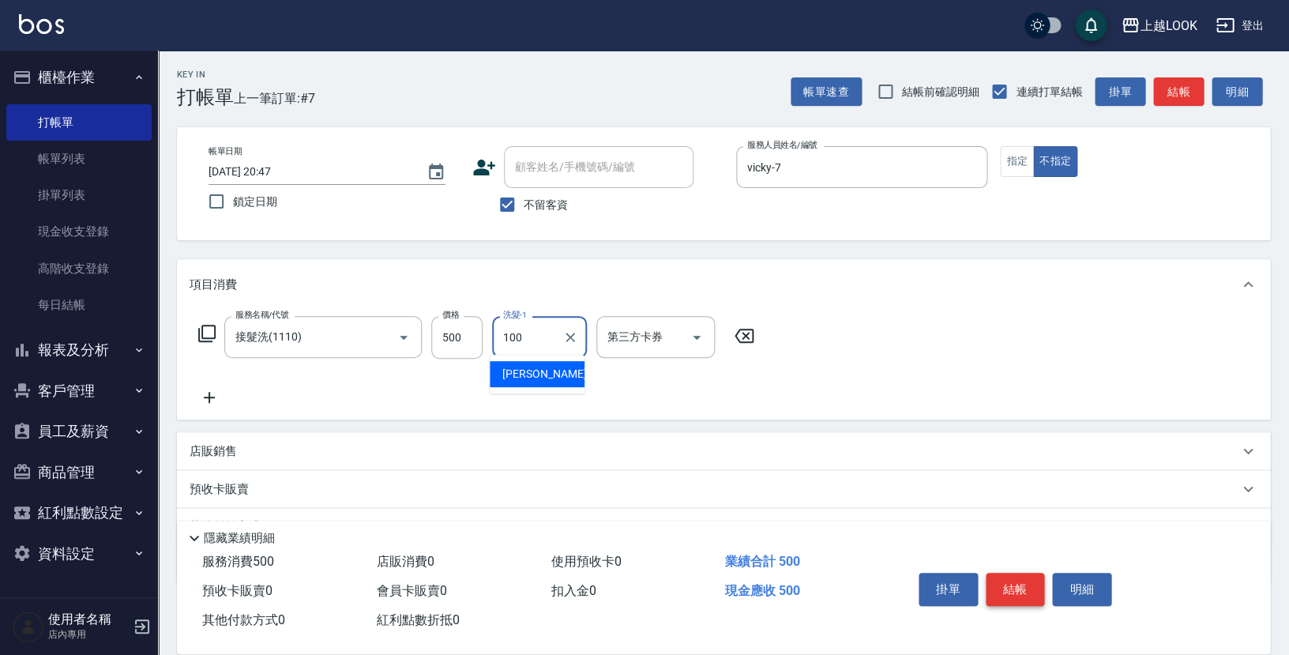
type input "[PERSON_NAME]-100"
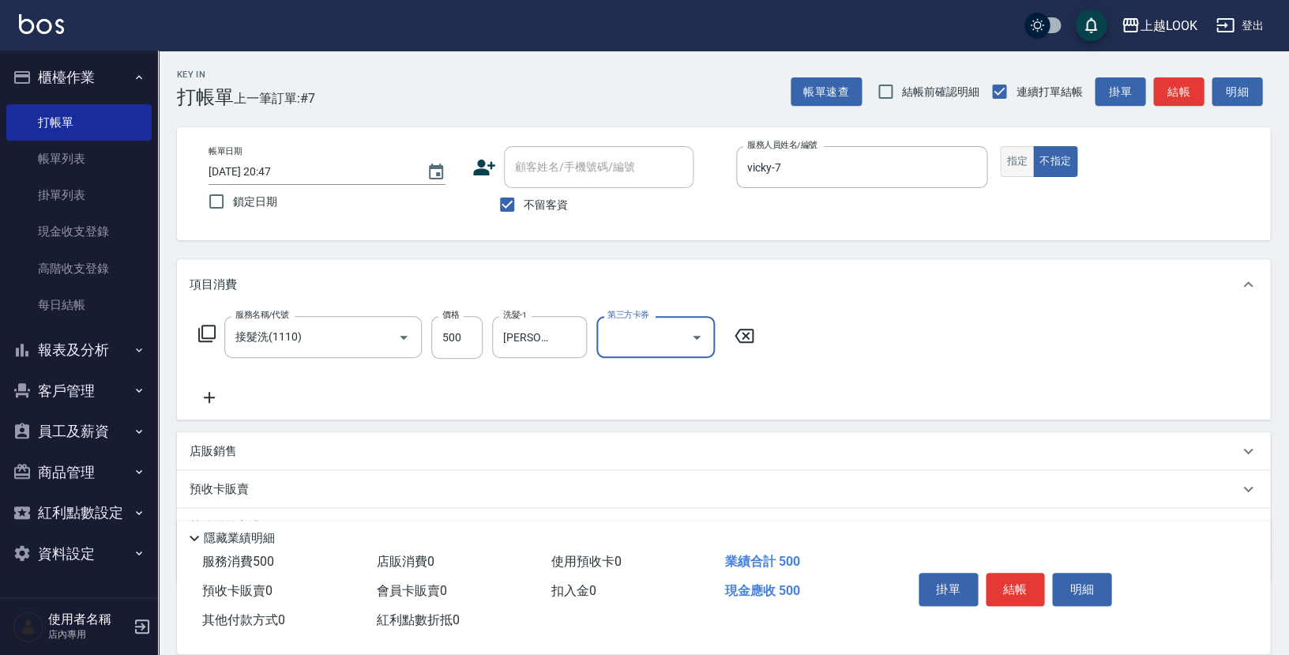
click at [1021, 156] on button "指定" at bounding box center [1017, 161] width 34 height 31
click at [1030, 581] on button "結帳" at bounding box center [1014, 588] width 59 height 33
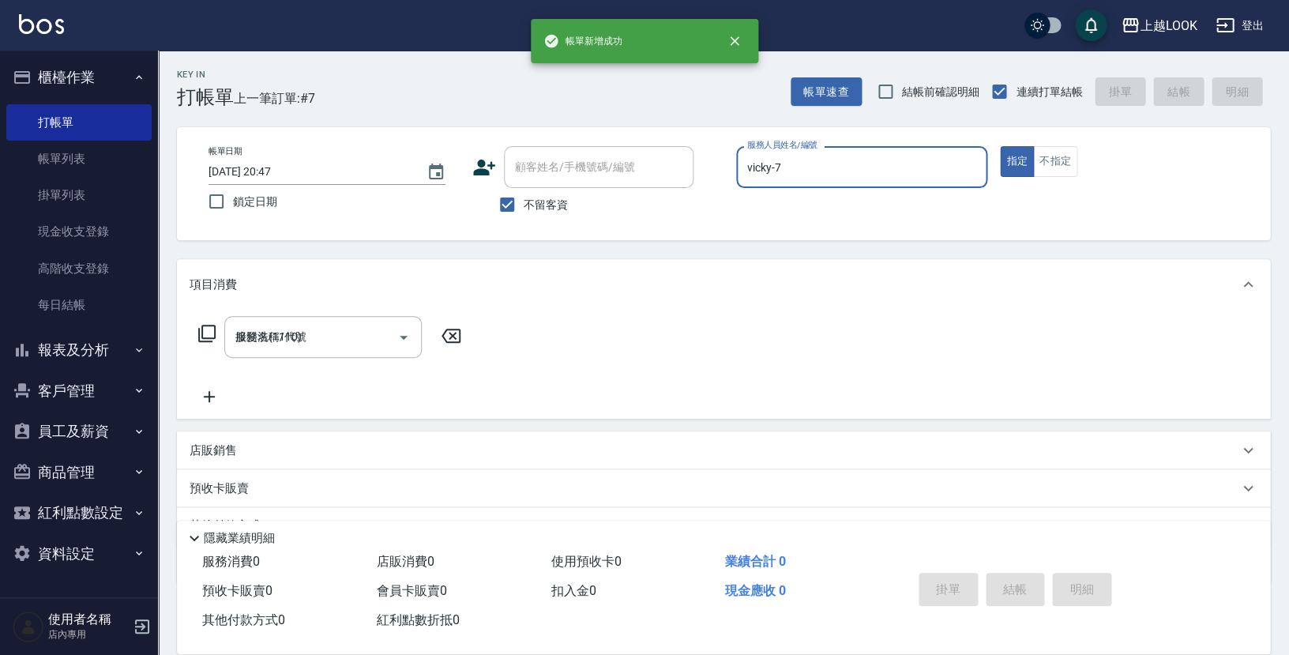
type input "[DATE] 20:48"
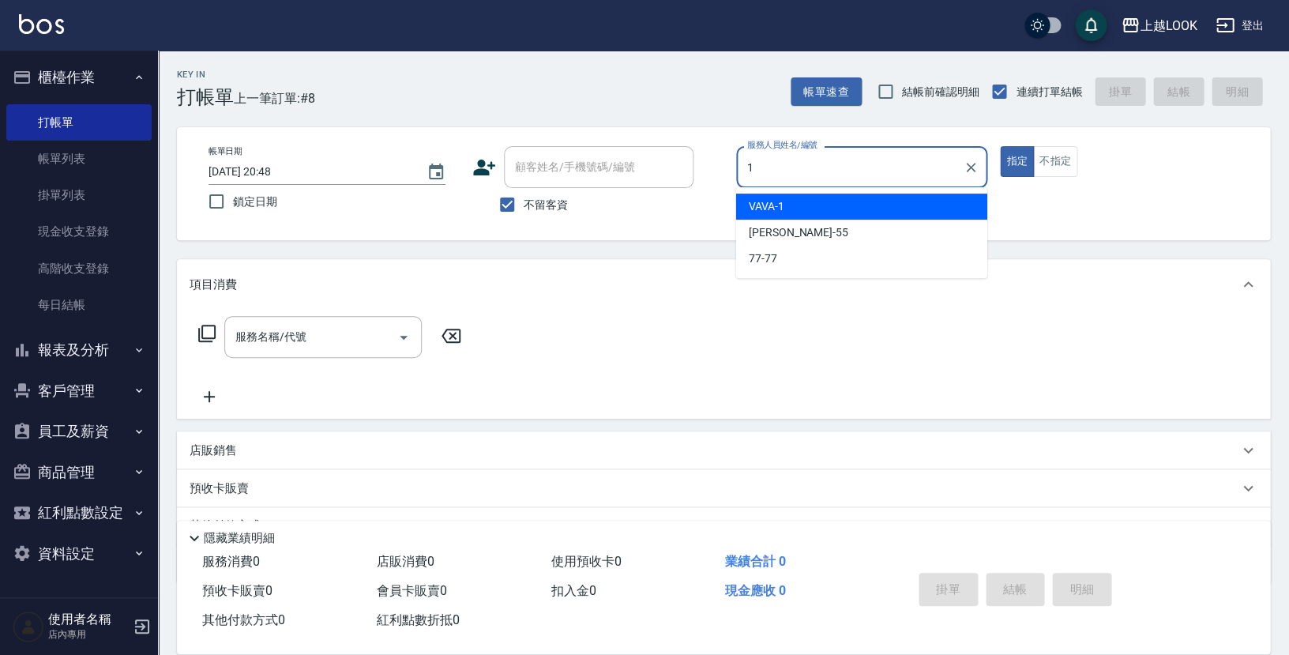
type input "VAVA-1"
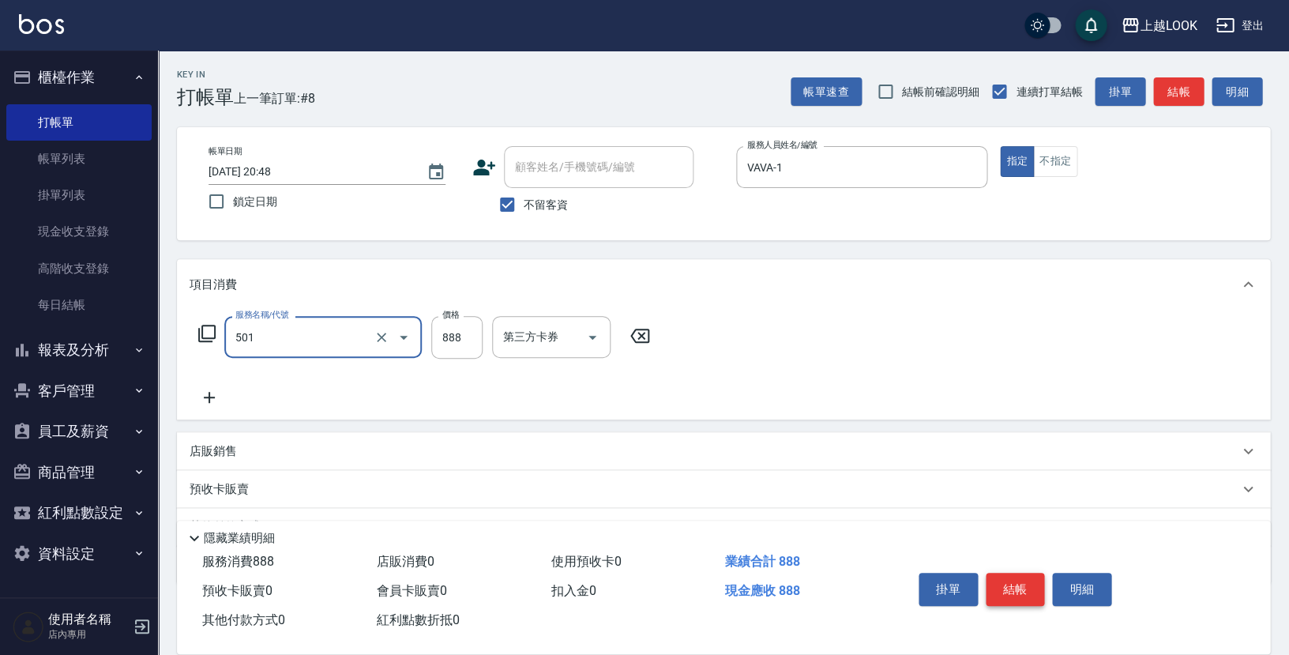
type input "一般染髮(改金額)(501)"
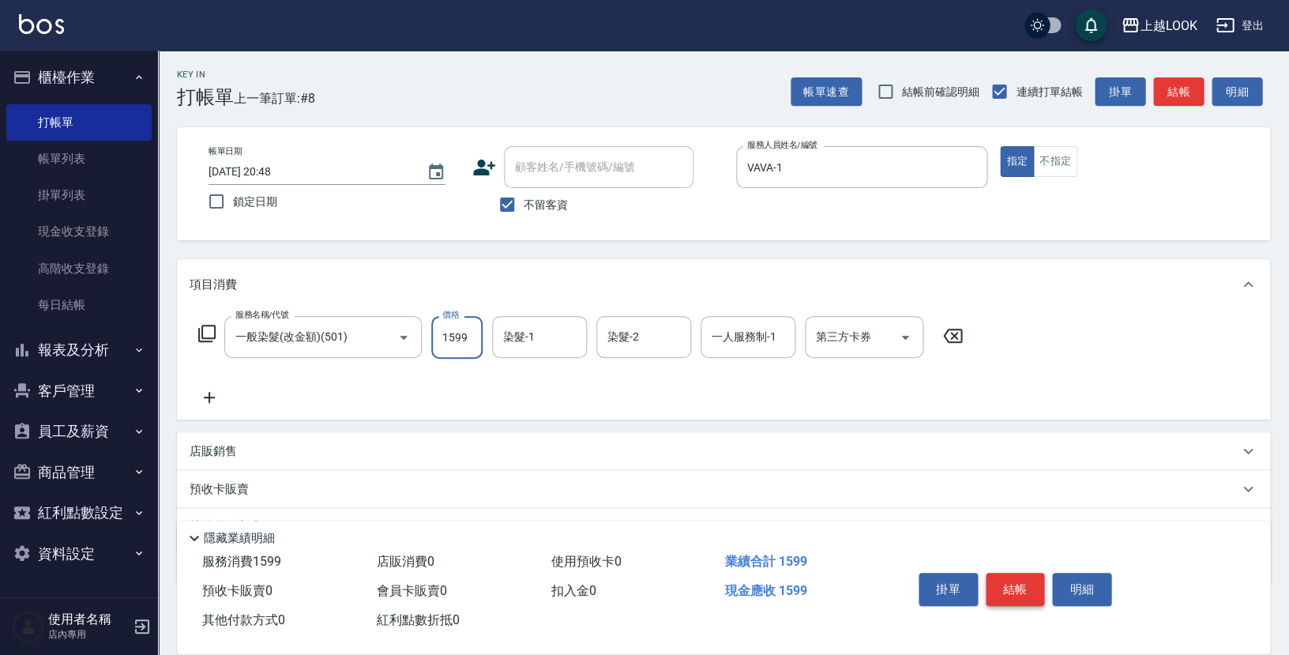
type input "1599"
click at [995, 576] on button "結帳" at bounding box center [1014, 588] width 59 height 33
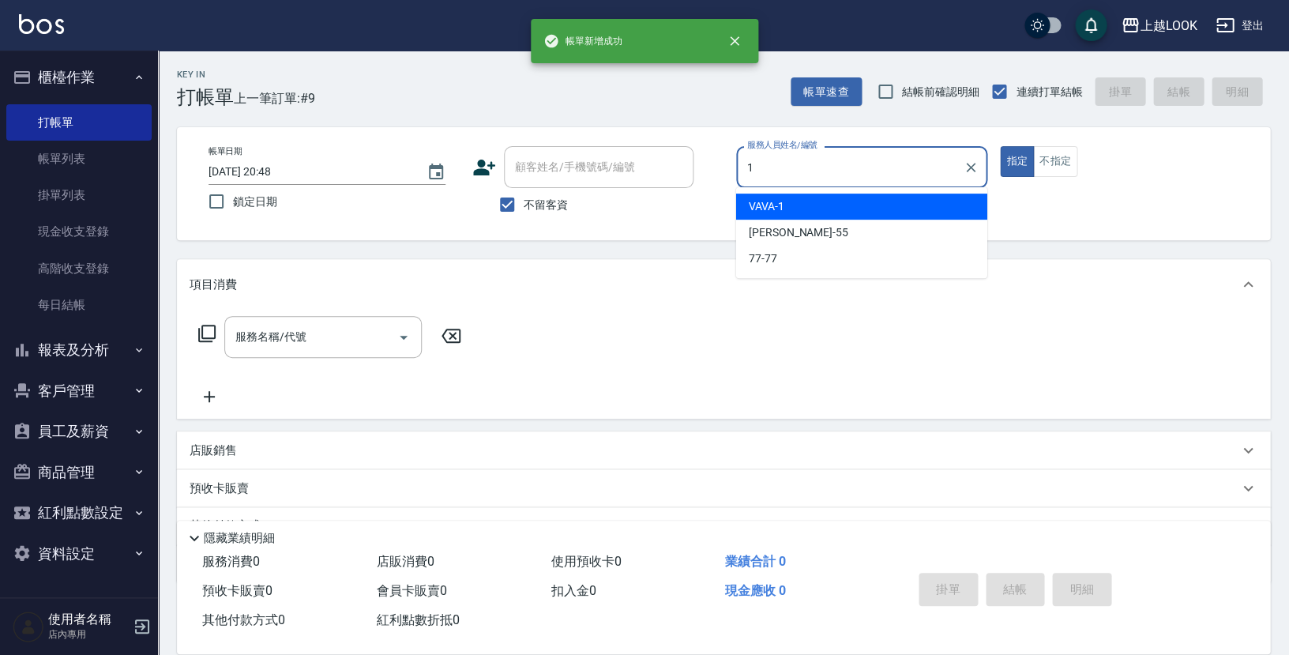
type input "VAVA-1"
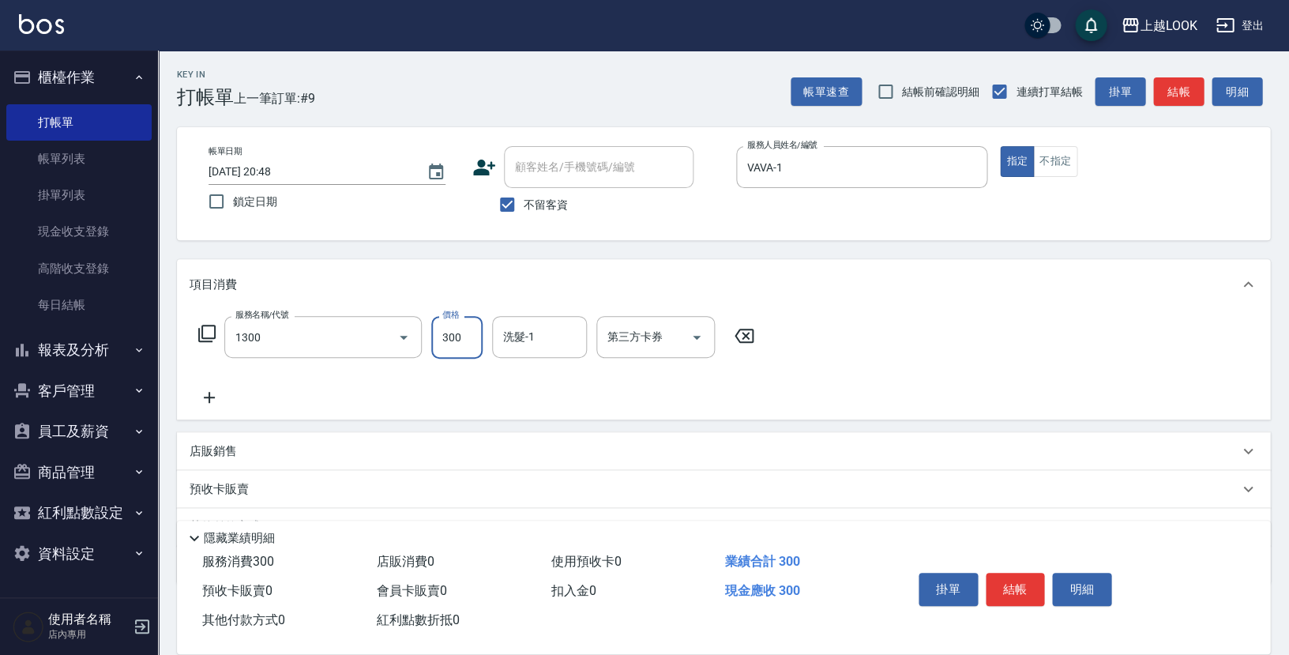
type input "一般洗髮(1300)"
type input "[PERSON_NAME]-93"
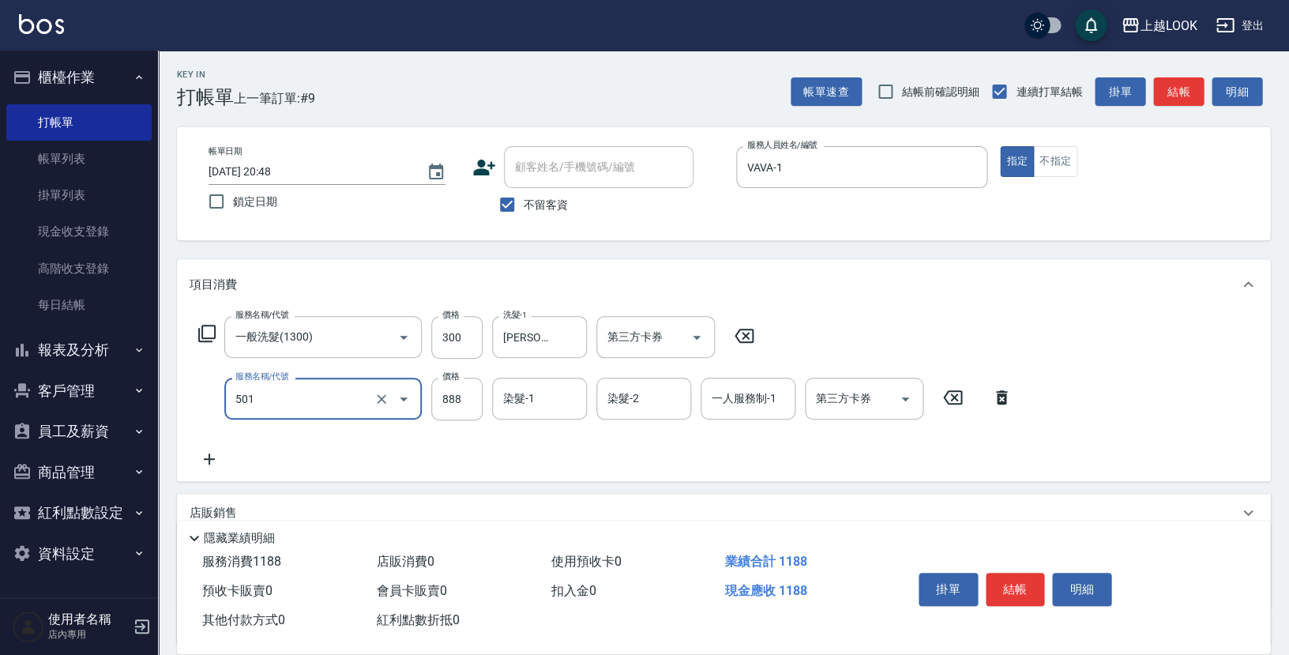
type input "一般染髮(改金額)(501)"
type input "1299"
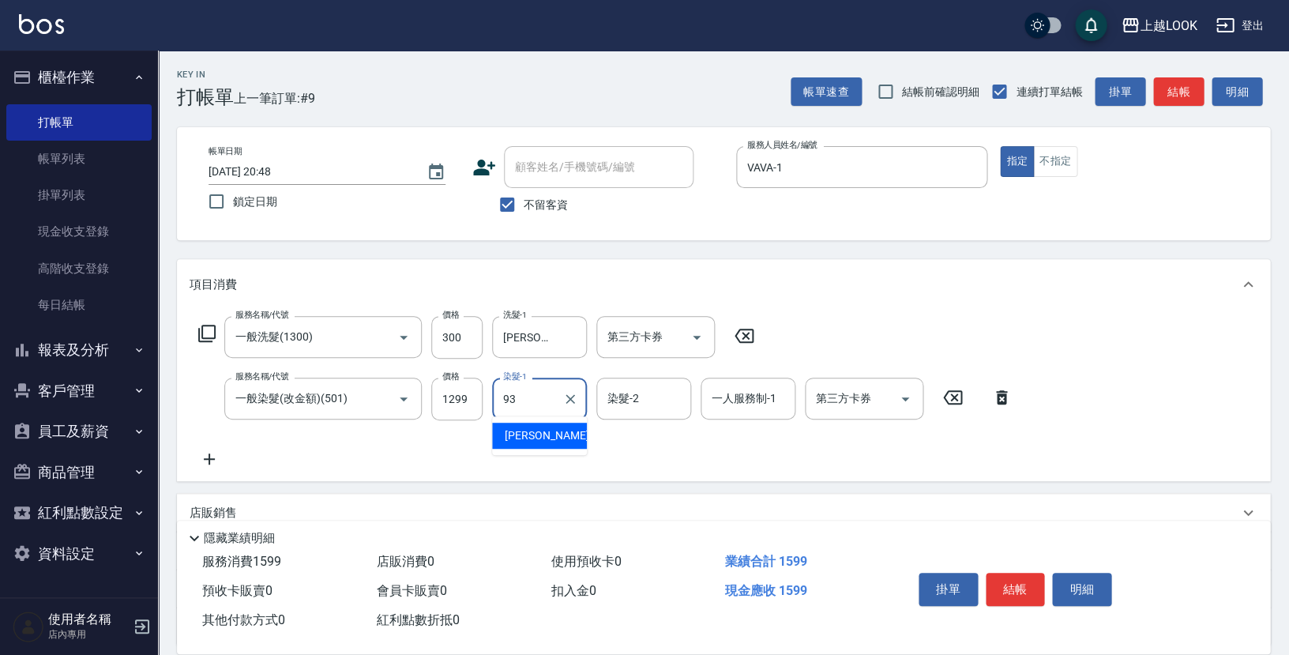
type input "[PERSON_NAME]-93"
click at [1021, 579] on button "結帳" at bounding box center [1014, 588] width 59 height 33
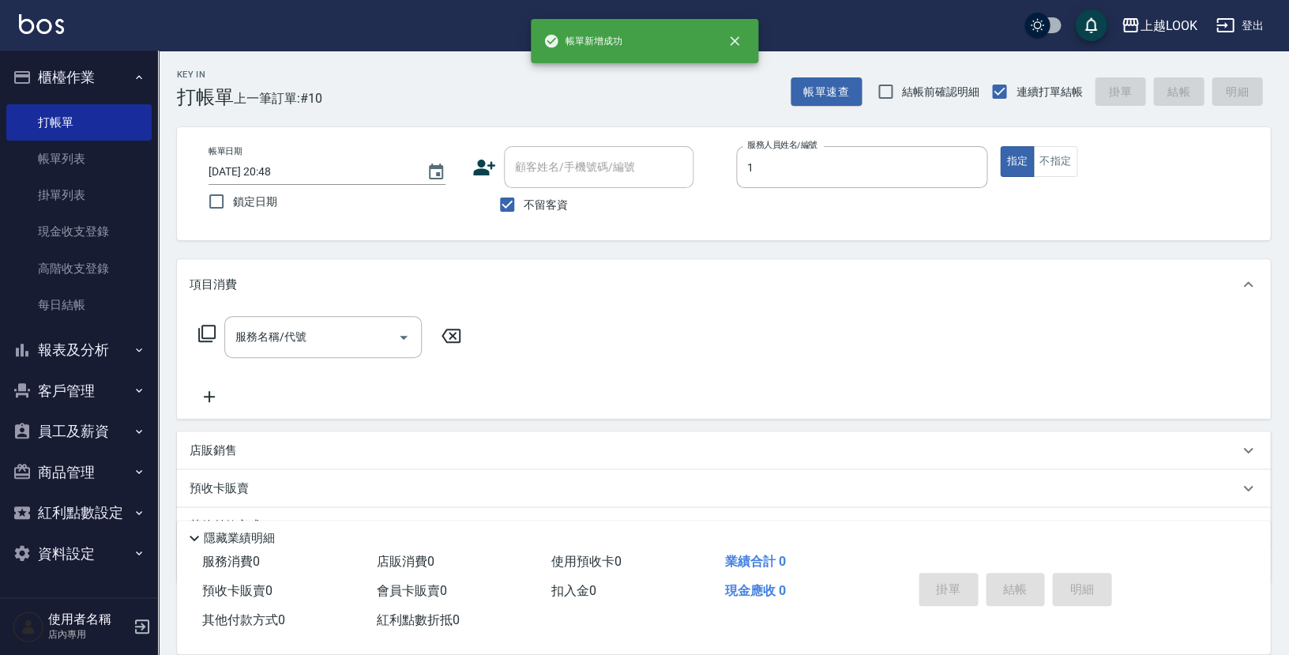
type input "VAVA-1"
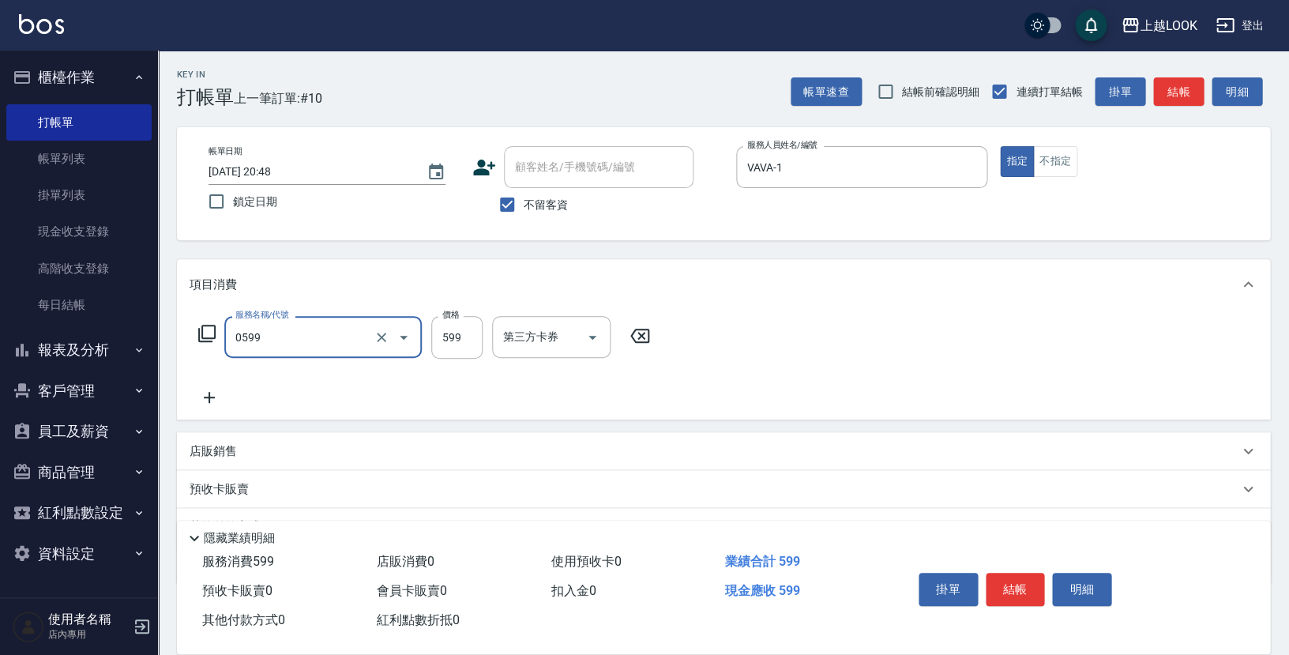
type input "精油-599(0599)"
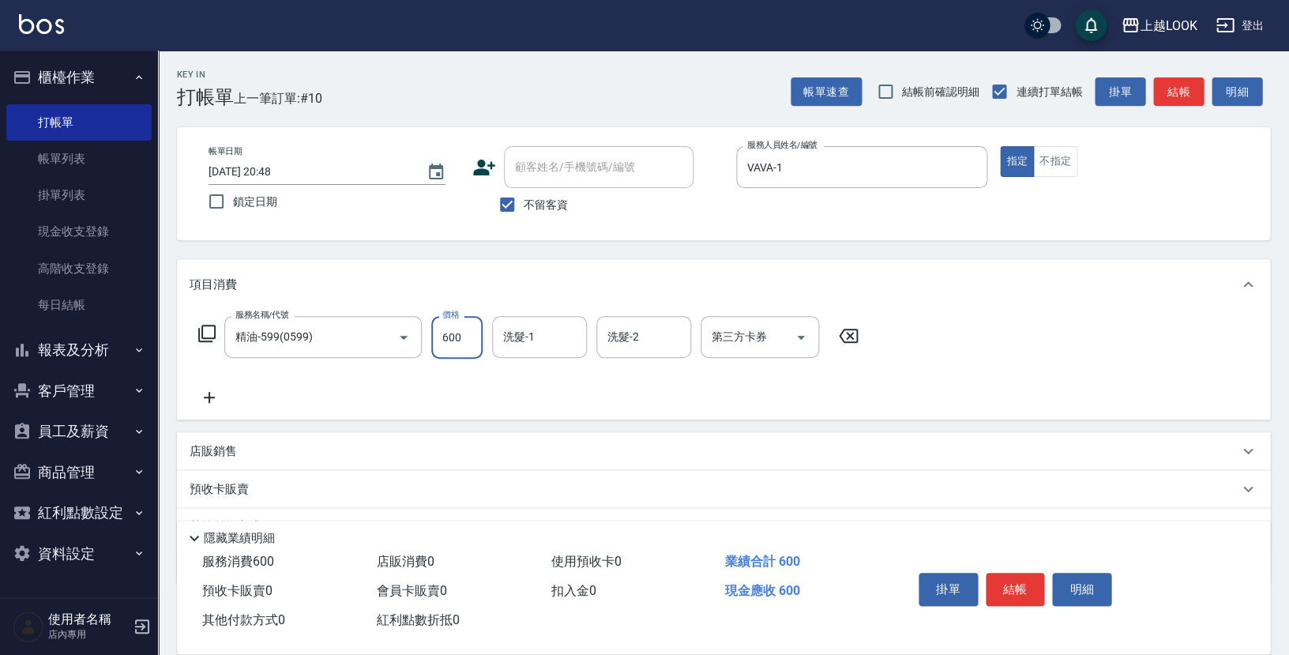
type input "600"
type input "[PERSON_NAME]-100"
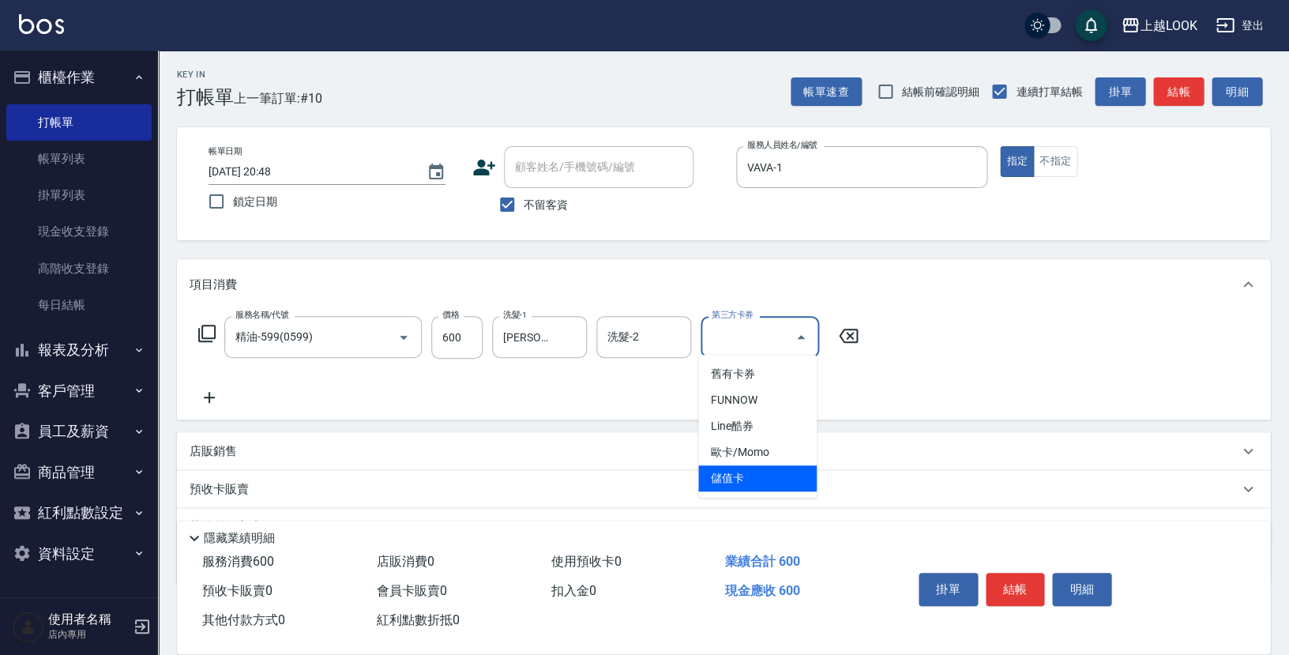
type input "儲值卡"
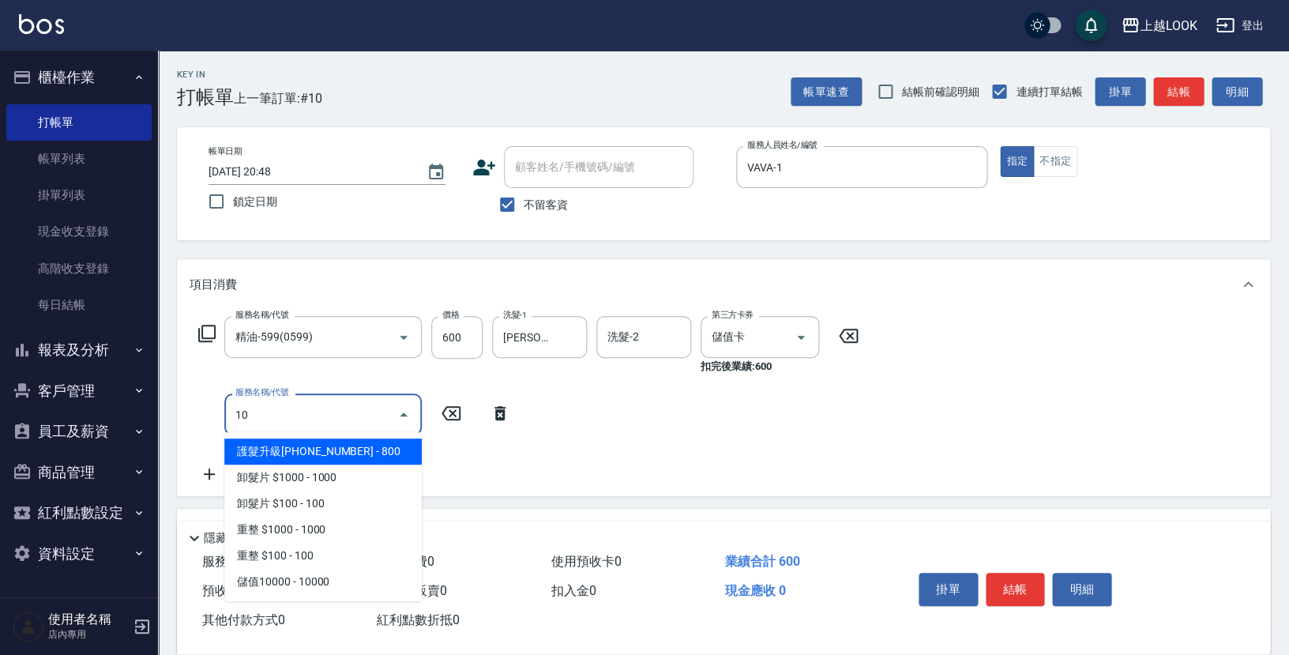
type input "1"
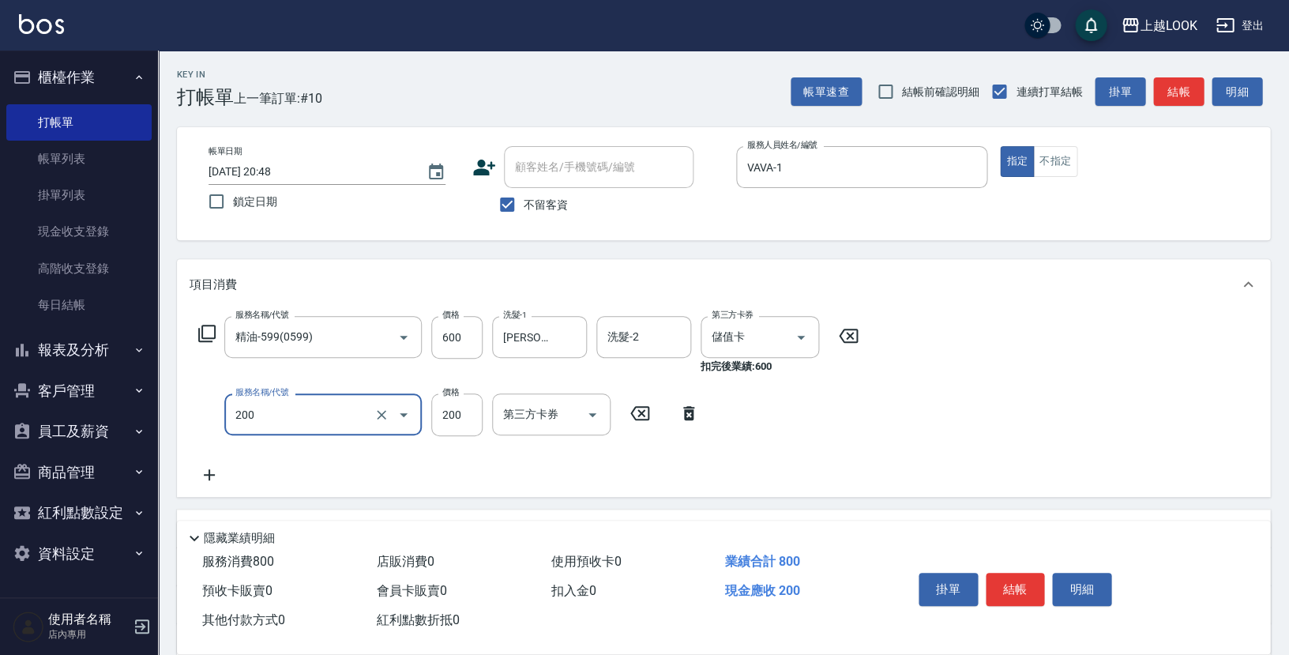
type input "剪髮(200)"
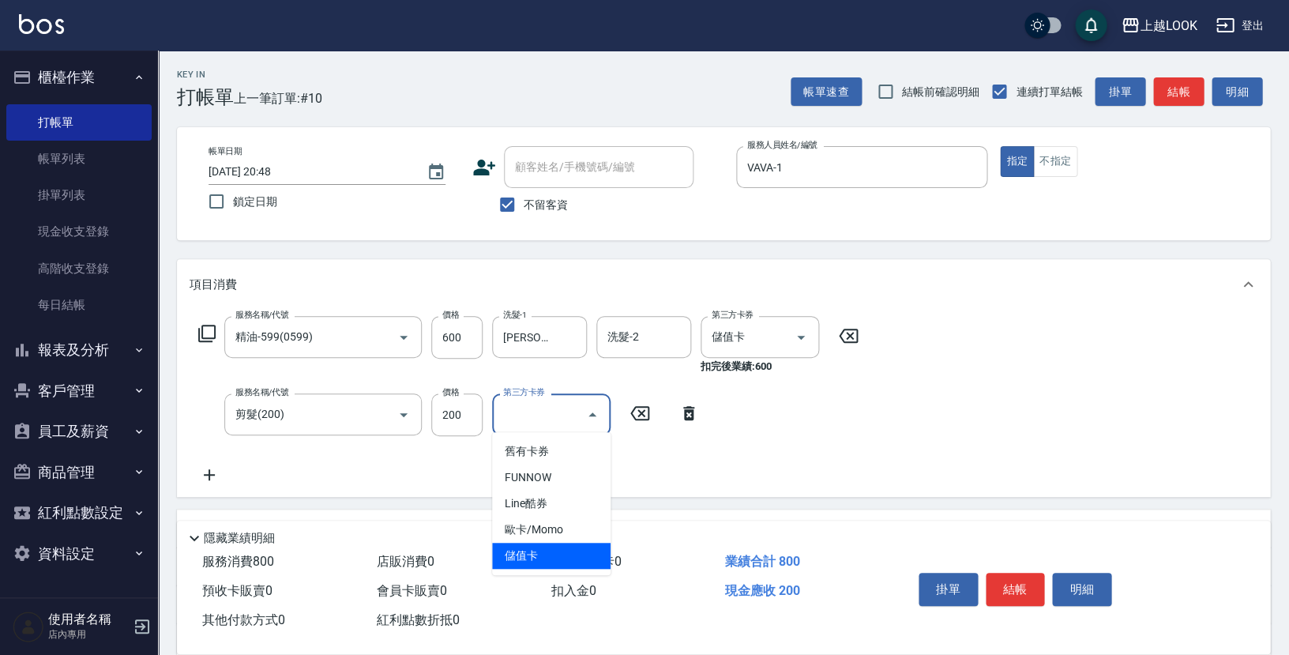
type input "儲值卡"
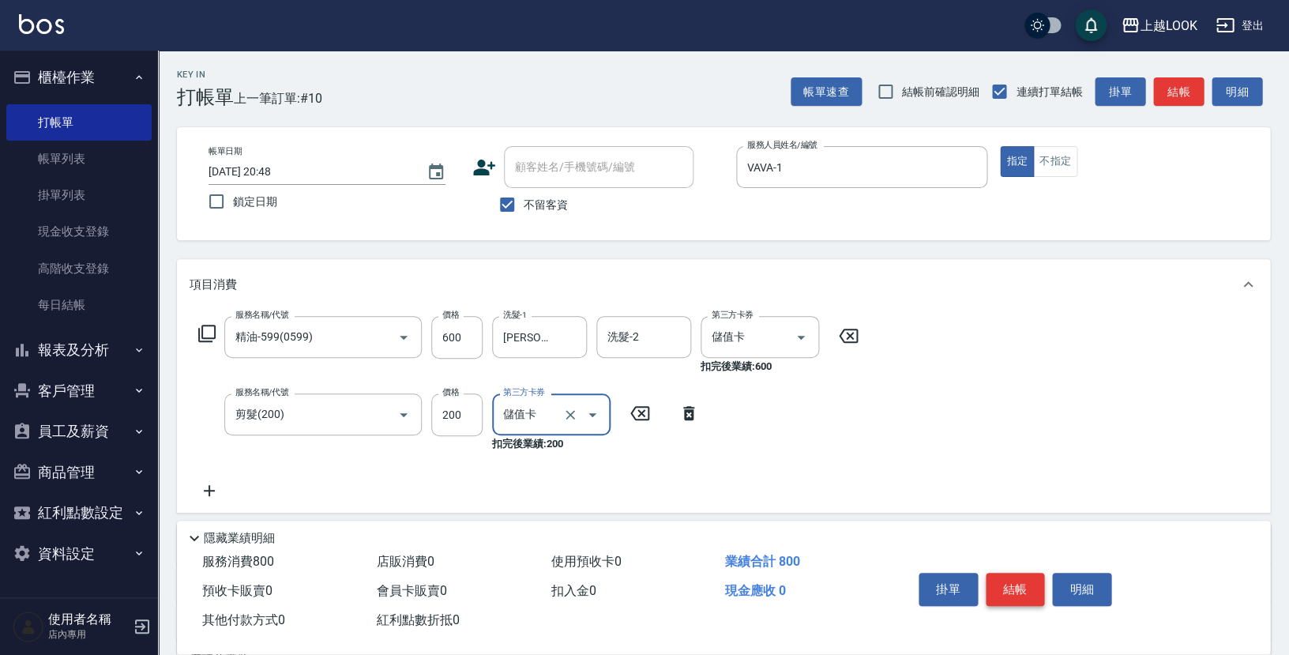
click at [1011, 580] on button "結帳" at bounding box center [1014, 588] width 59 height 33
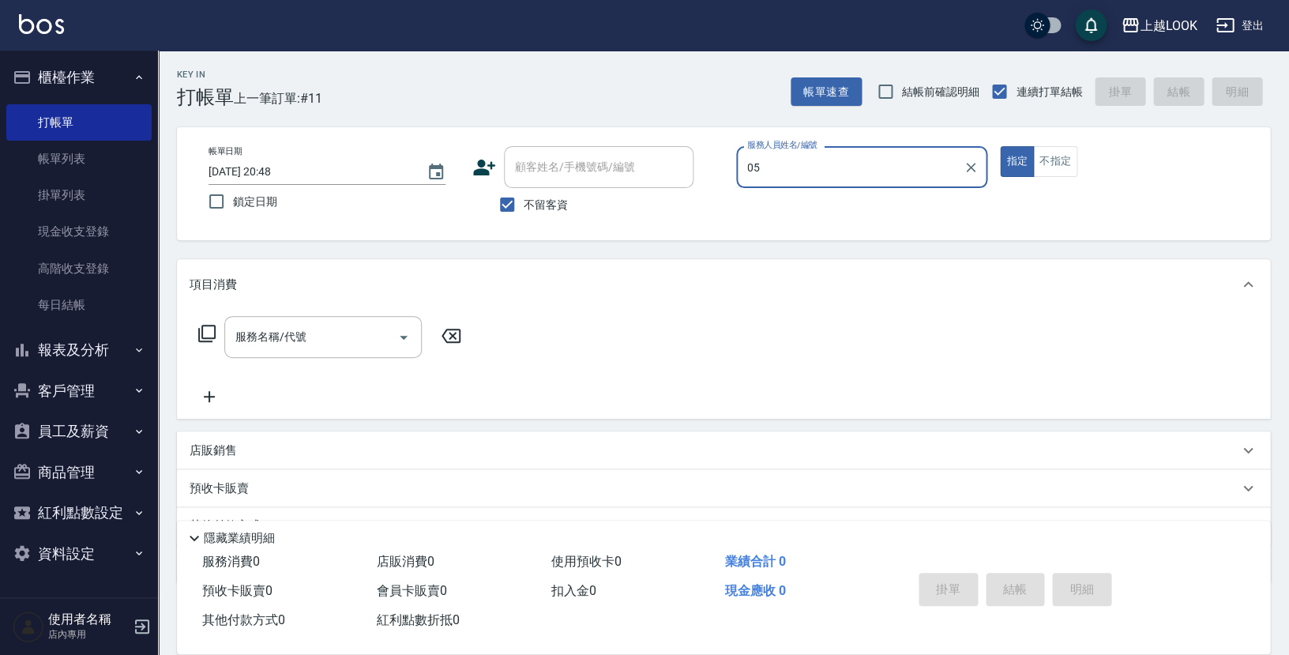
type input "0"
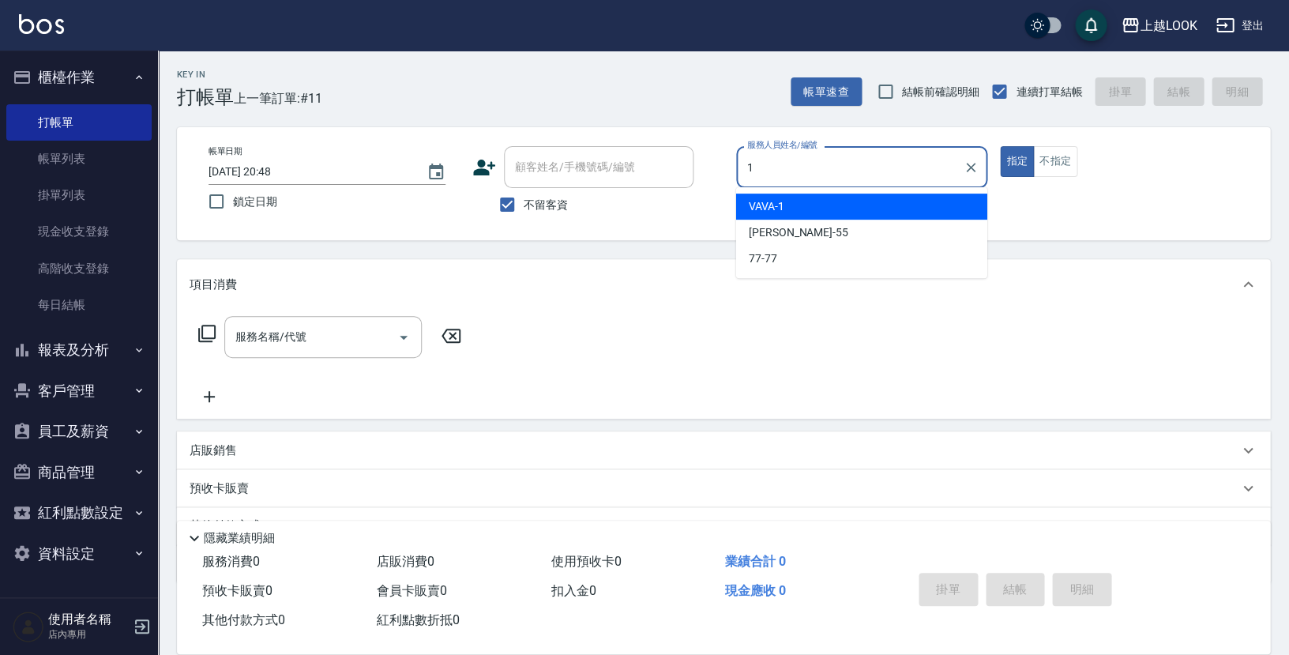
type input "VAVA-1"
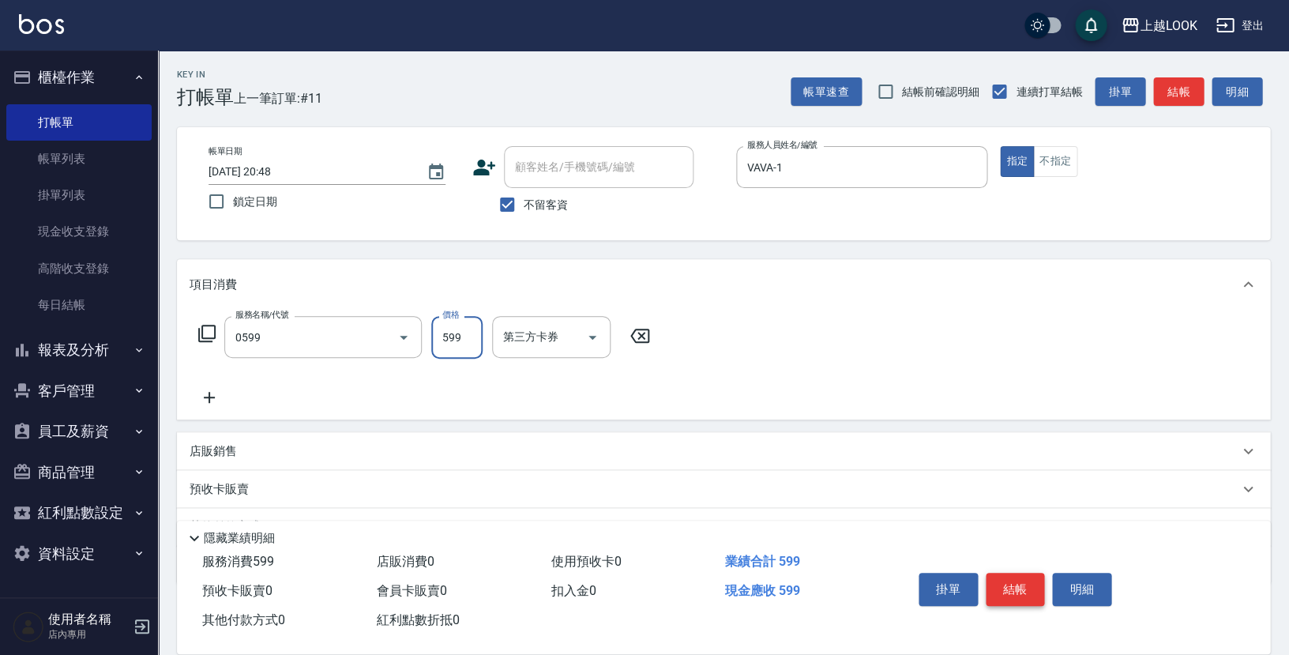
type input "精油-599(0599)"
type input "300"
type input "8"
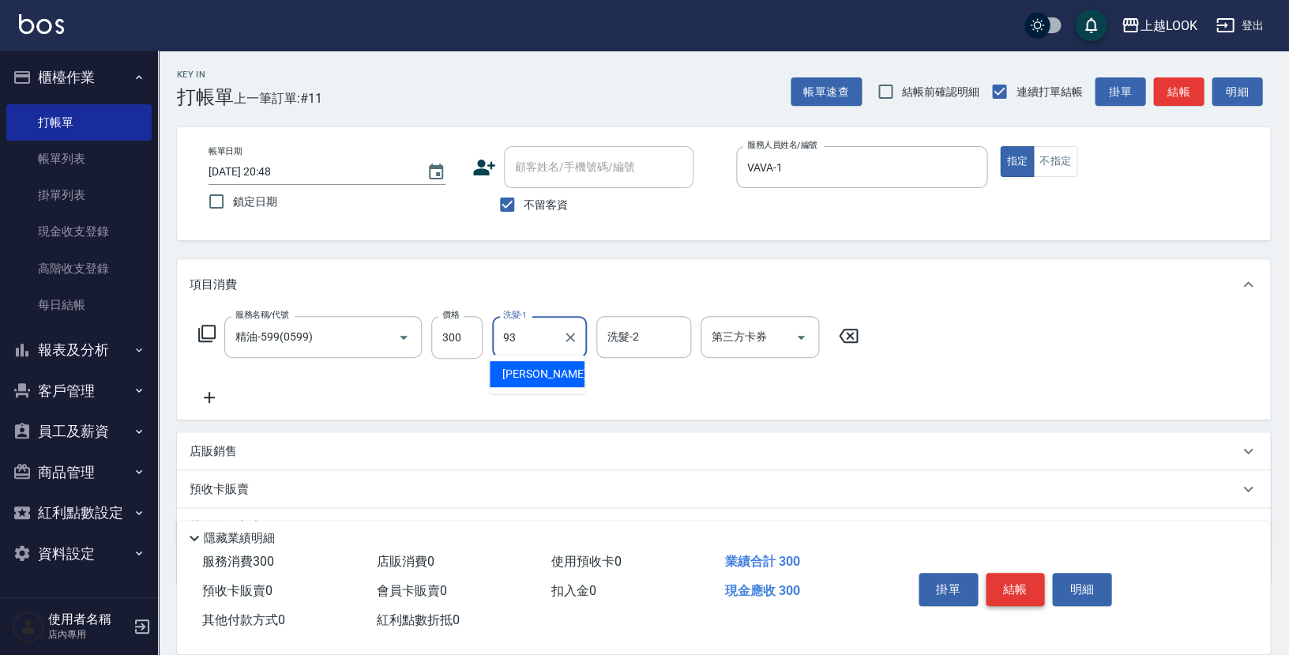
type input "[PERSON_NAME]-93"
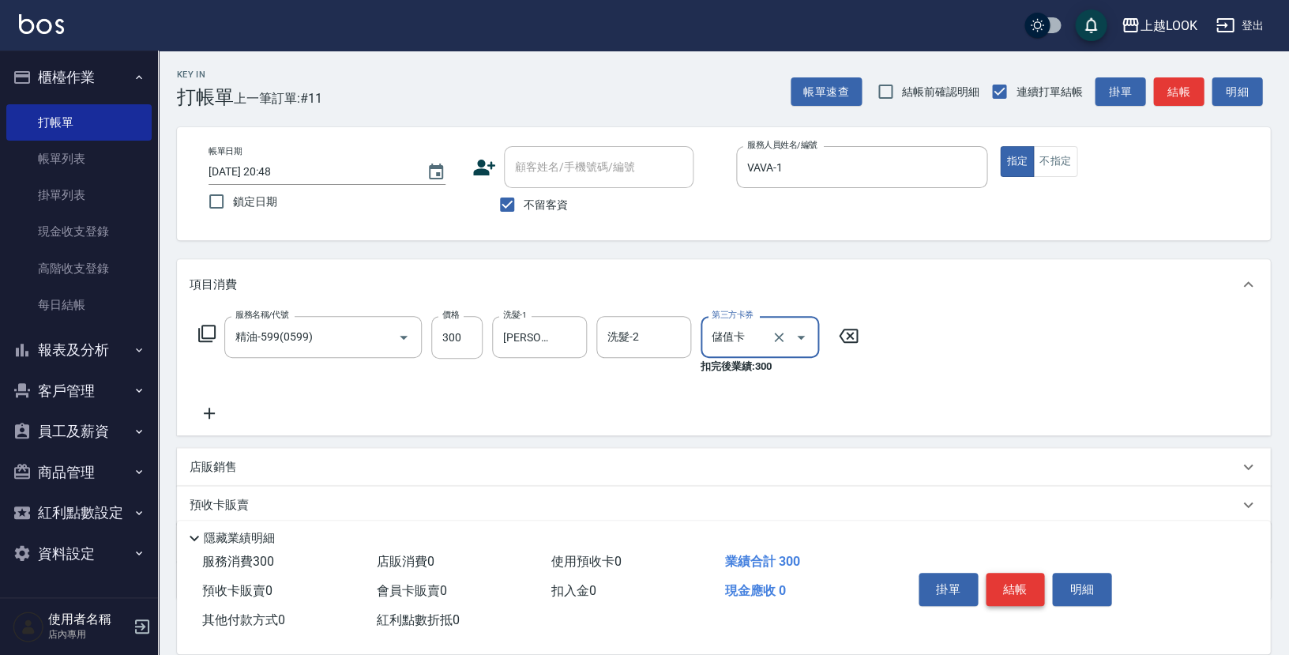
type input "儲值卡"
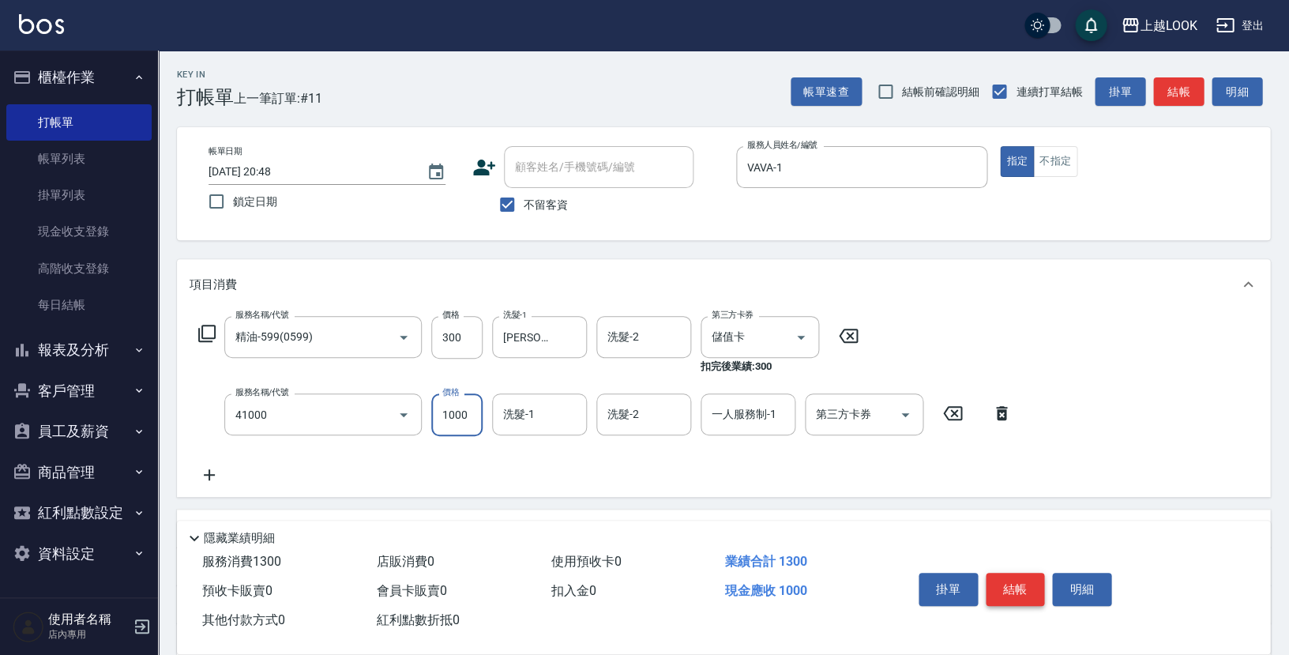
type input "酵素 & 鏡面(41000)"
type input "1417"
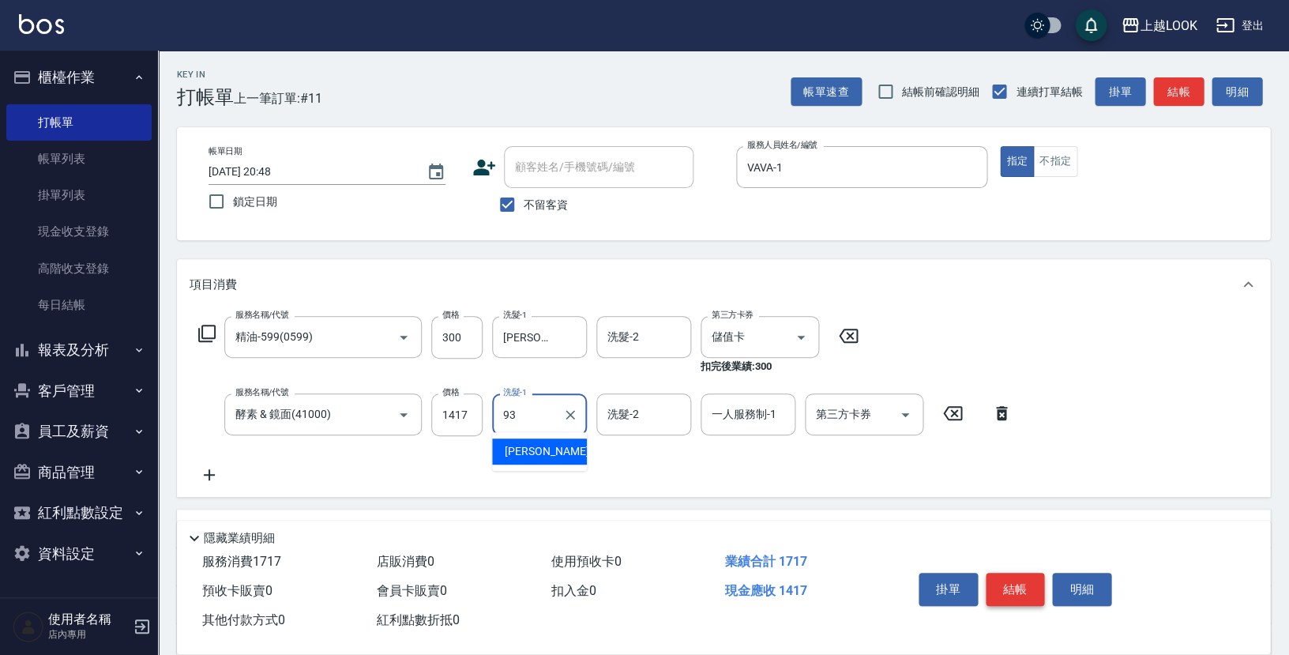
type input "[PERSON_NAME]-93"
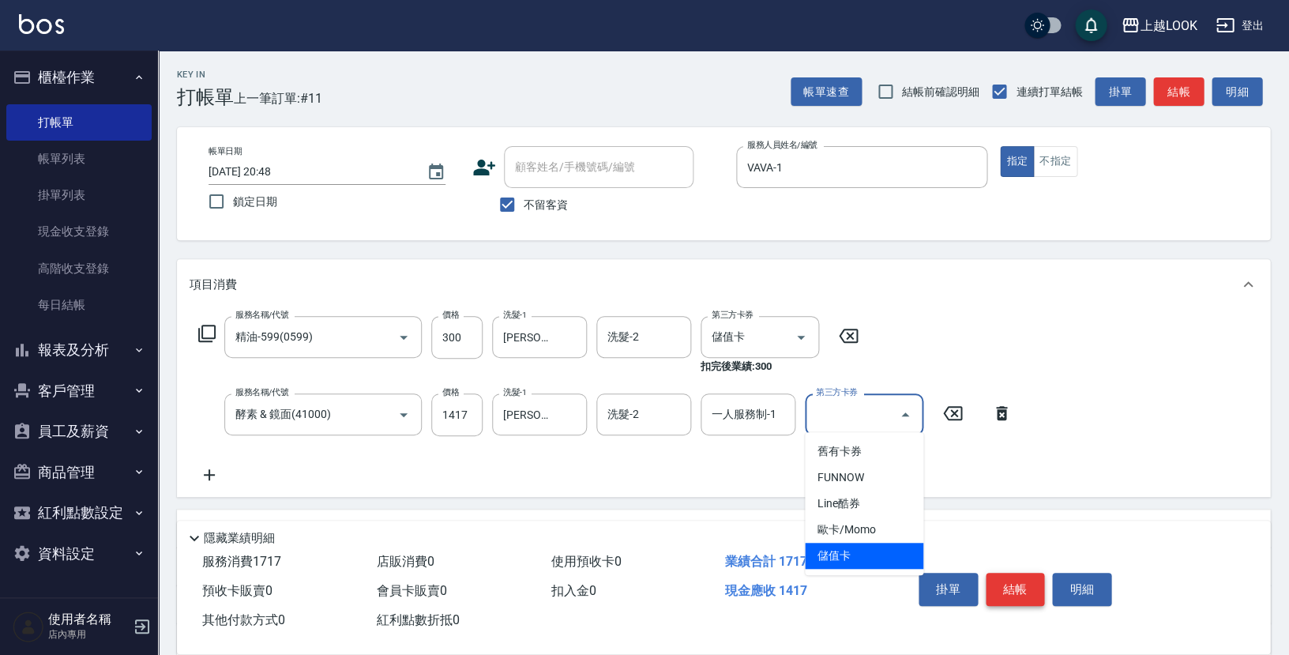
type input "儲值卡"
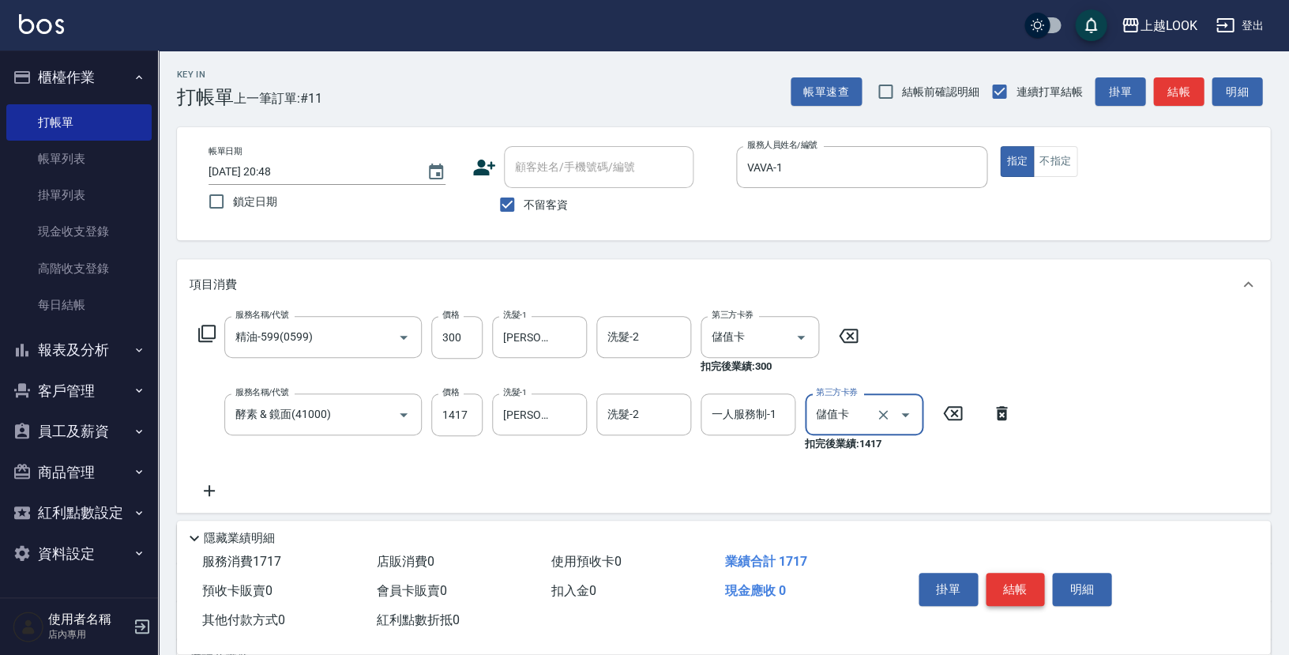
click at [1012, 576] on button "結帳" at bounding box center [1014, 588] width 59 height 33
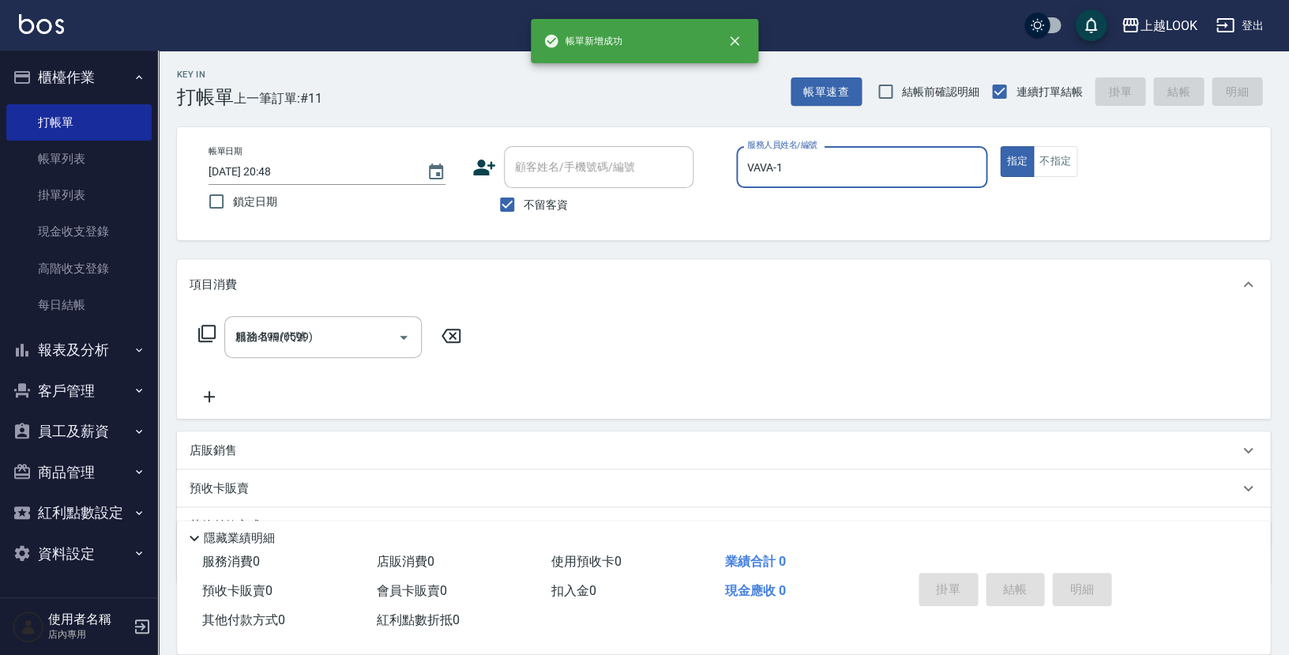
type input "[DATE] 20:49"
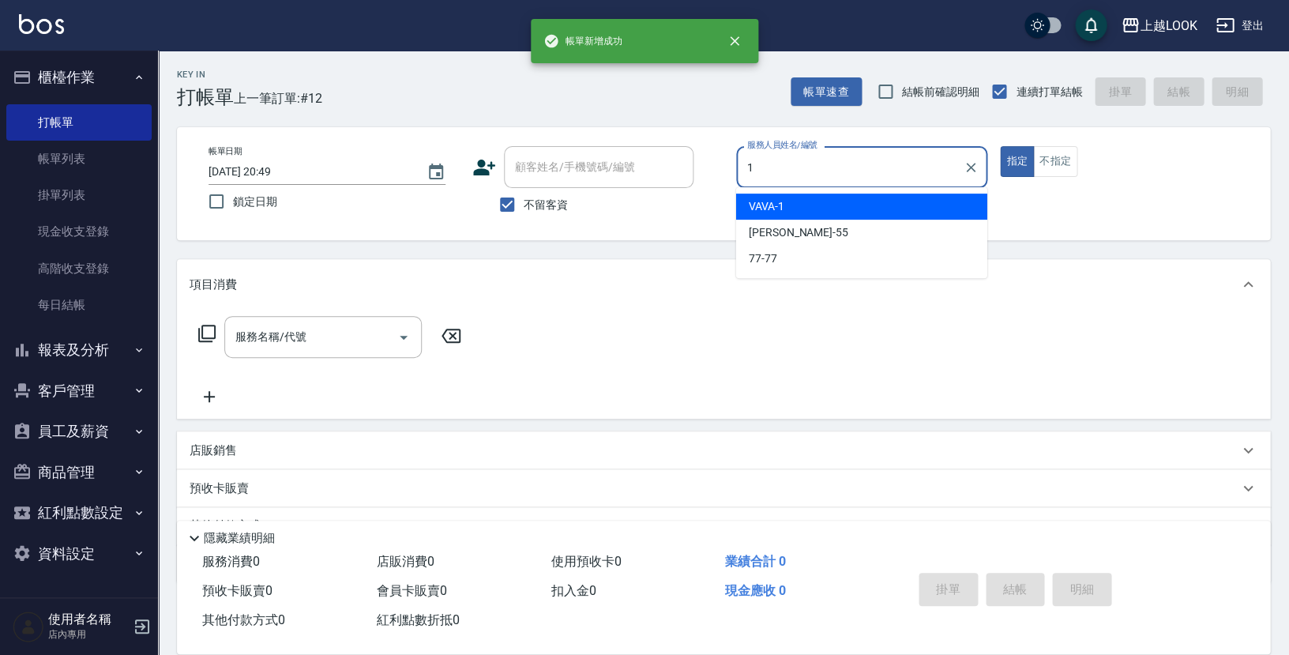
type input "VAVA-1"
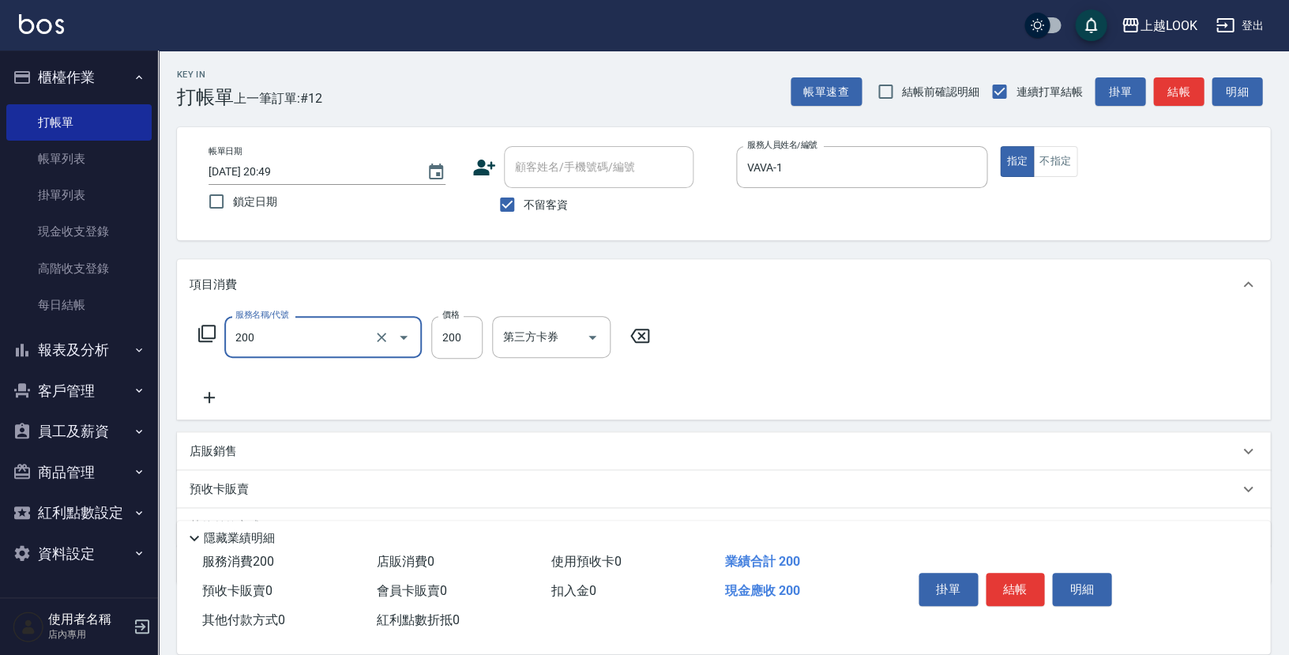
type input "剪髮(200)"
type input "300"
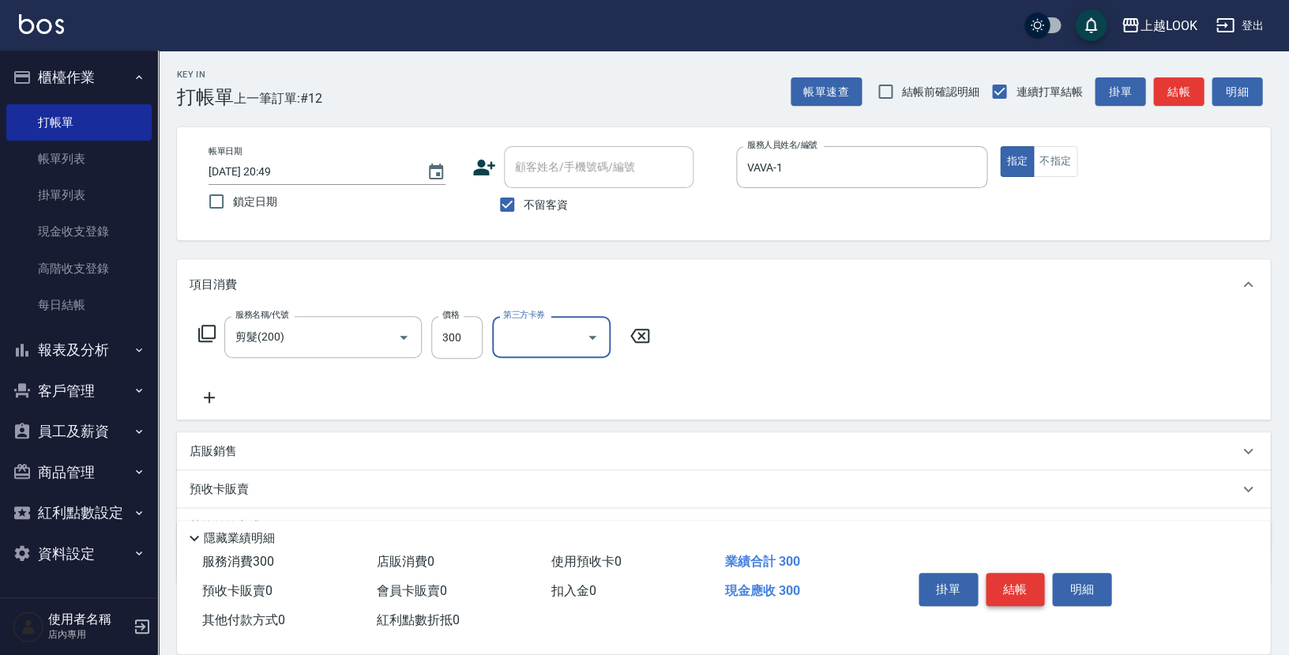
click at [1004, 583] on button "結帳" at bounding box center [1014, 588] width 59 height 33
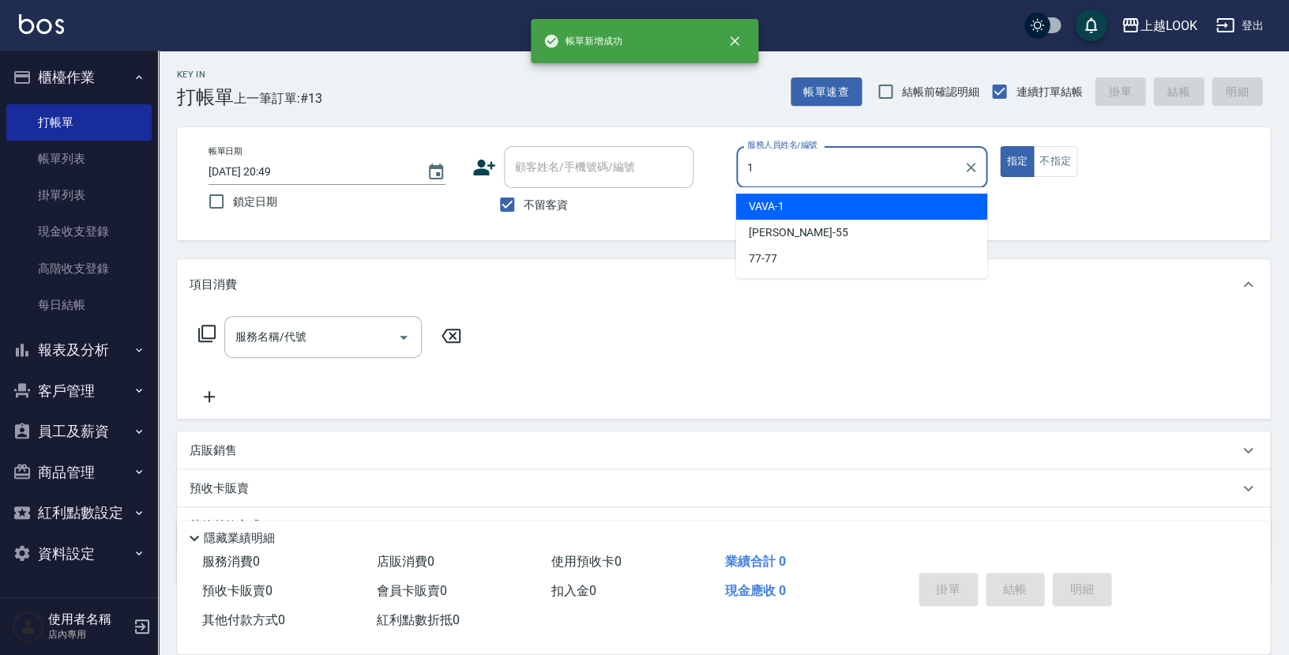
type input "VAVA-1"
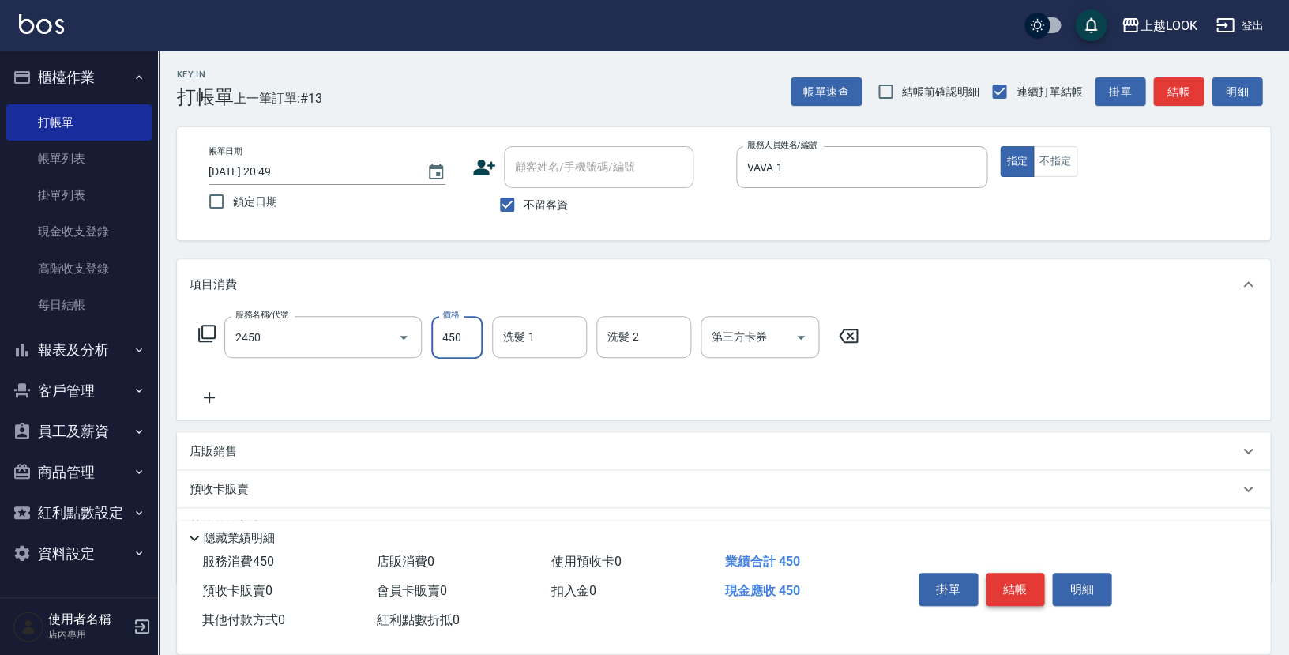
type input "C剪髮套餐(2450)"
type input "[PERSON_NAME]-93"
click at [1008, 584] on button "結帳" at bounding box center [1014, 588] width 59 height 33
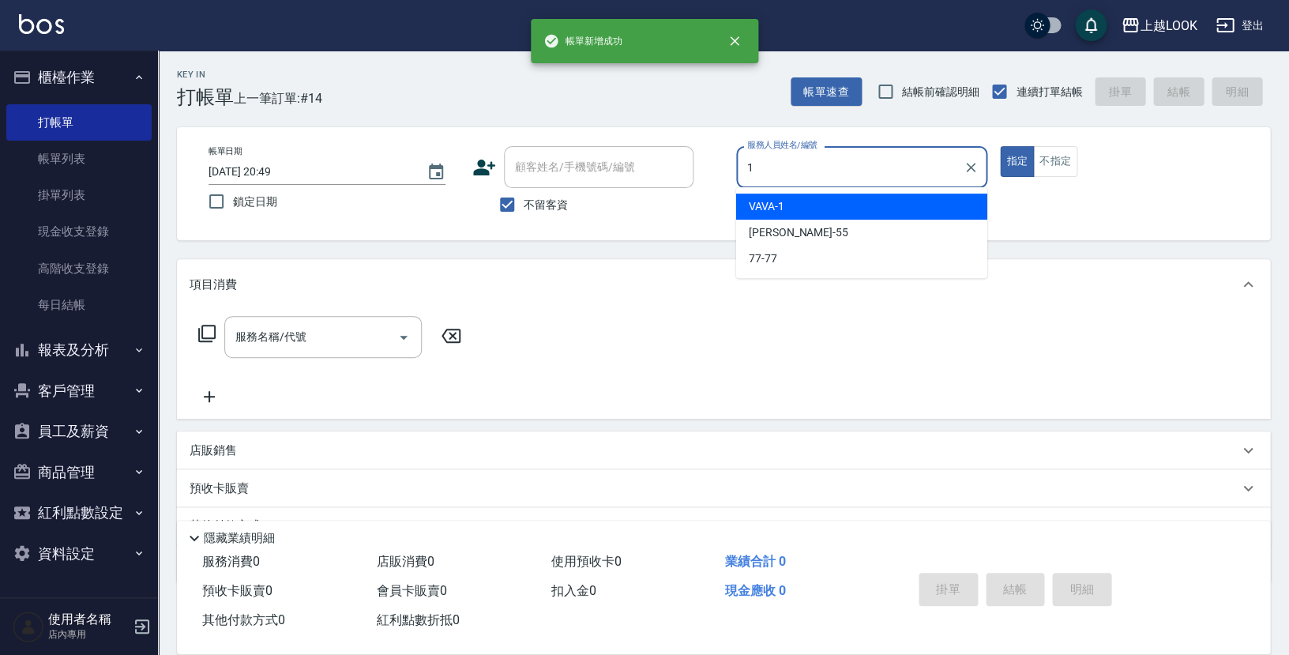
type input "VAVA-1"
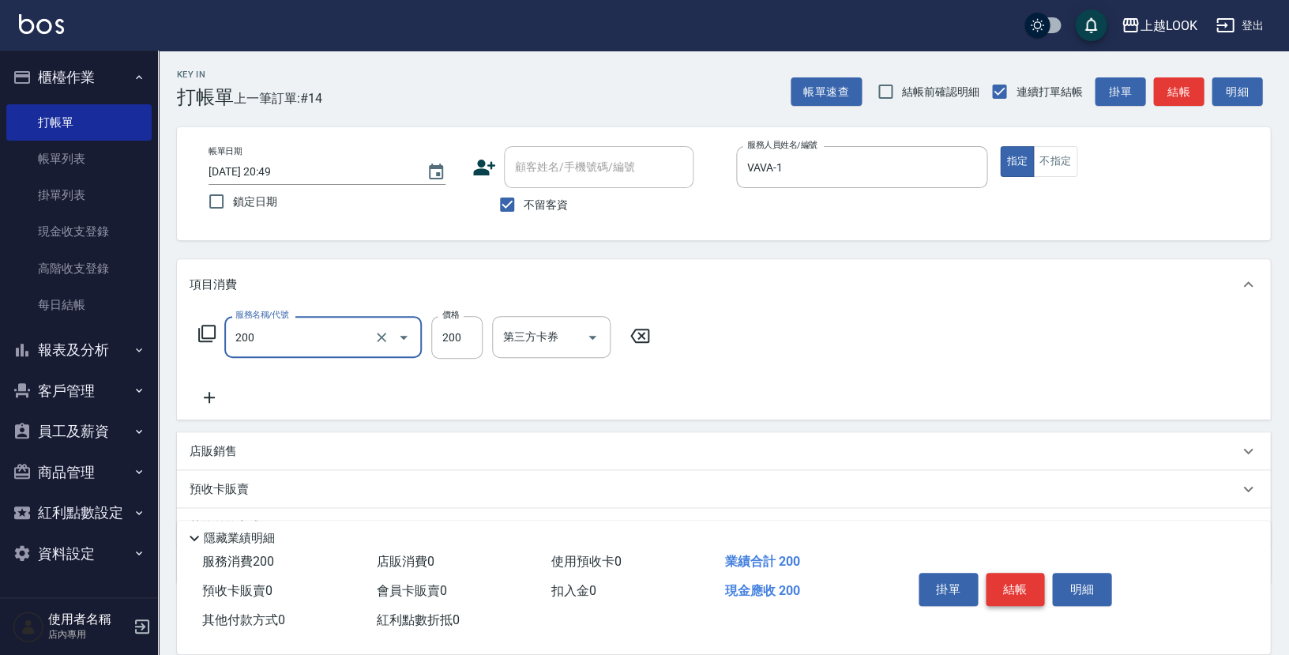
type input "剪髮(200)"
type input "300"
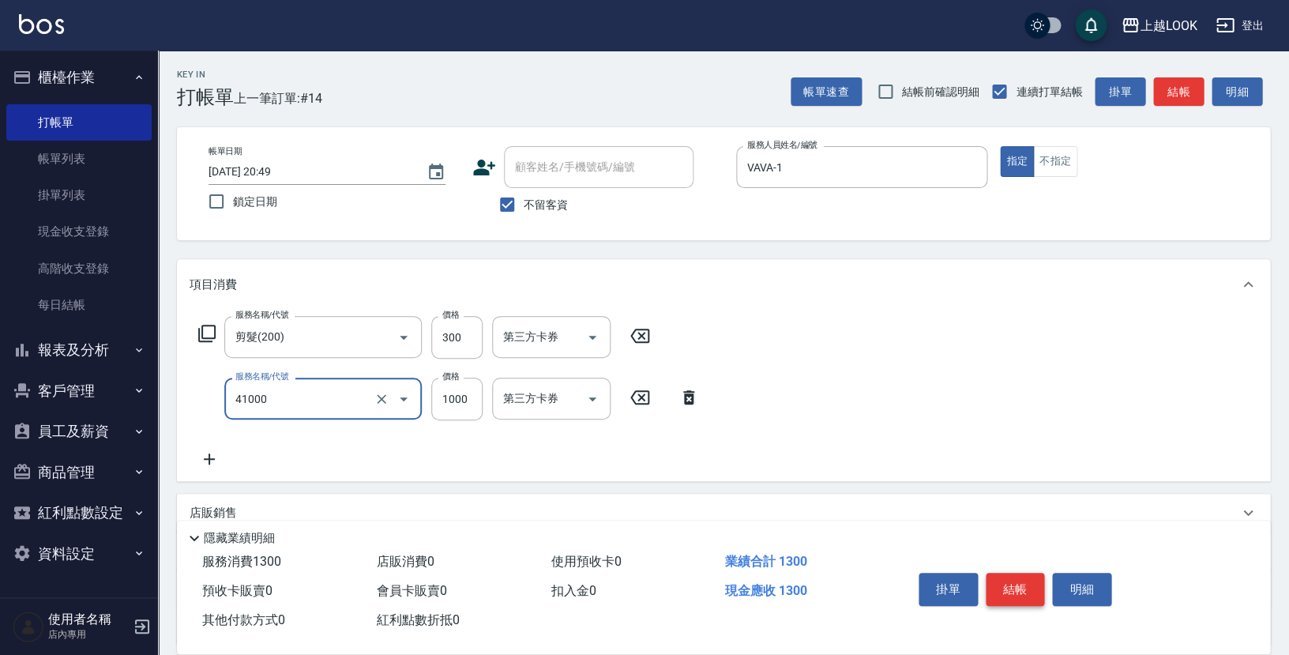
type input "酵素 & 鏡面(41000)"
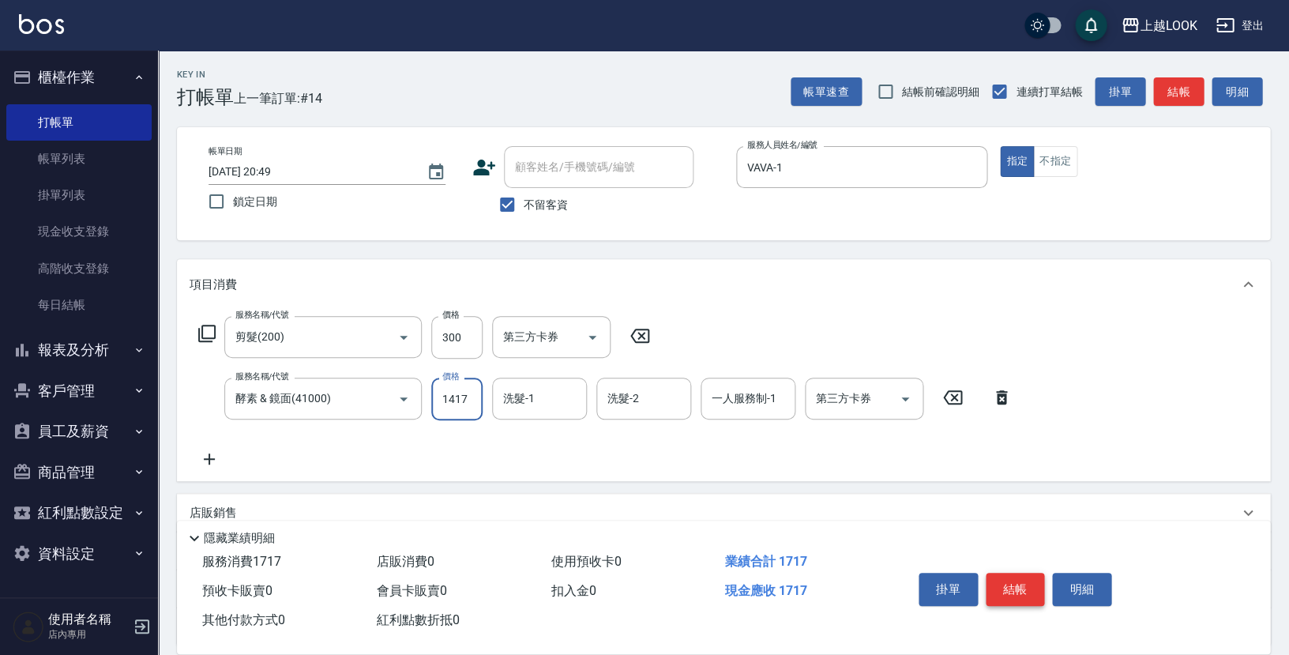
type input "1417"
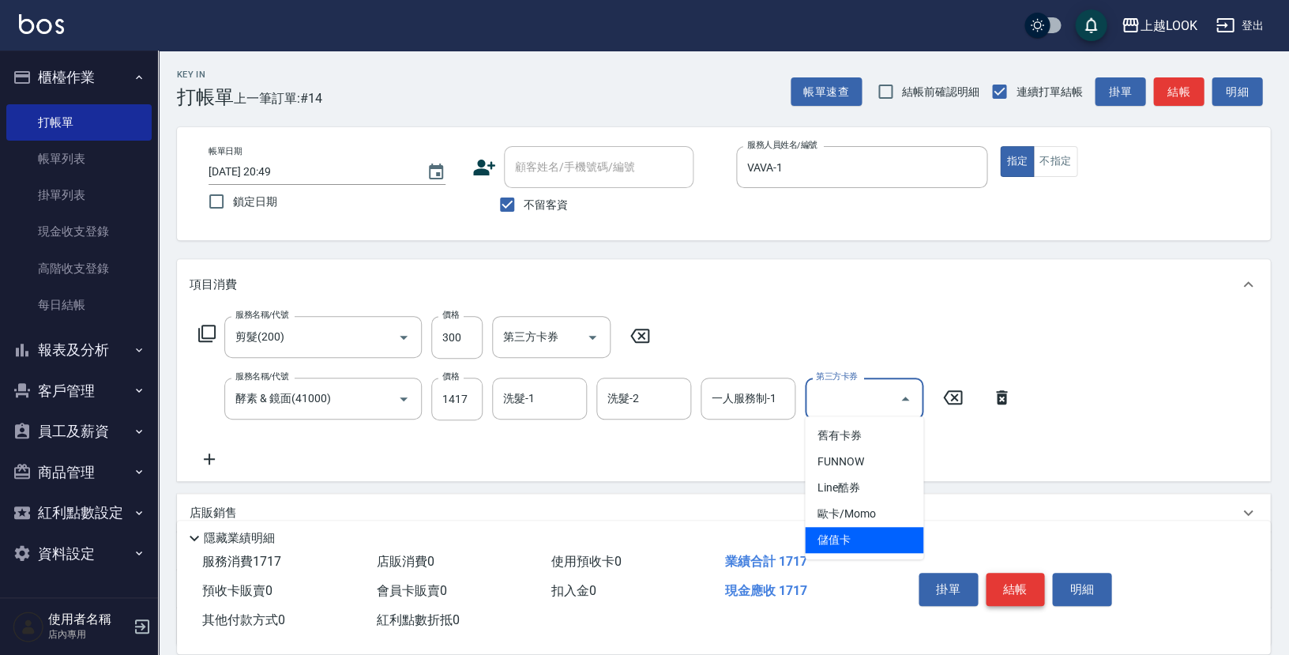
type input "儲值卡"
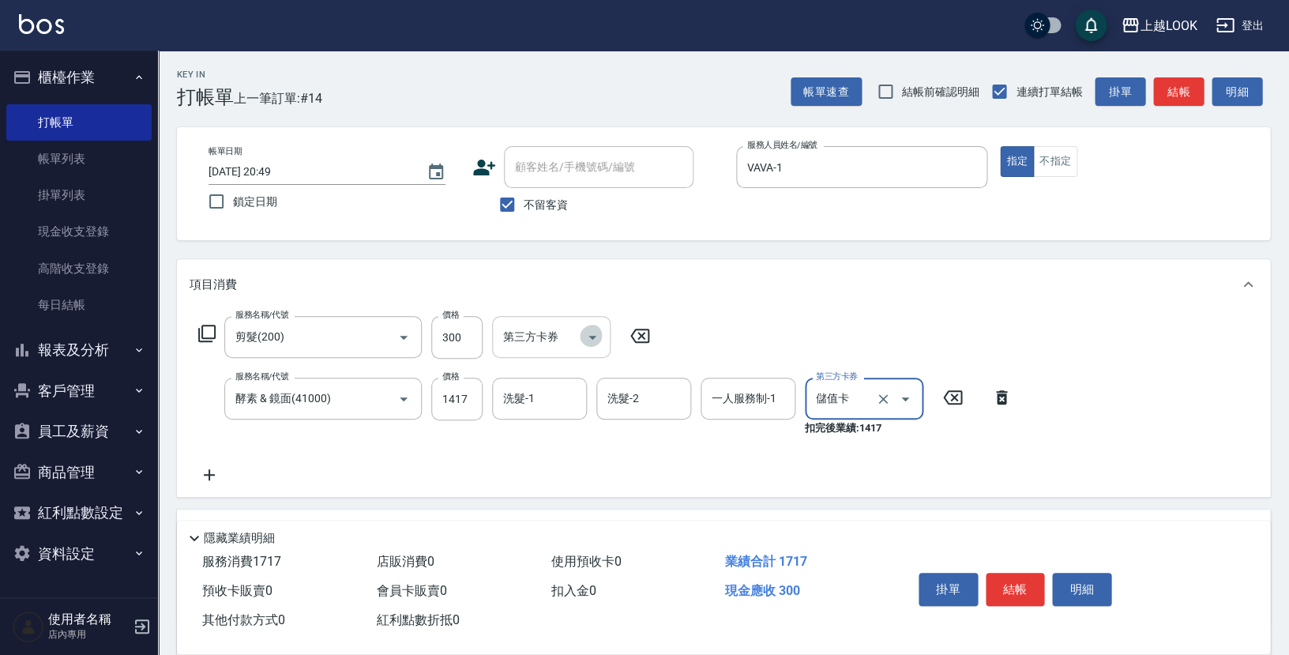
click at [588, 334] on icon "Open" at bounding box center [592, 337] width 19 height 19
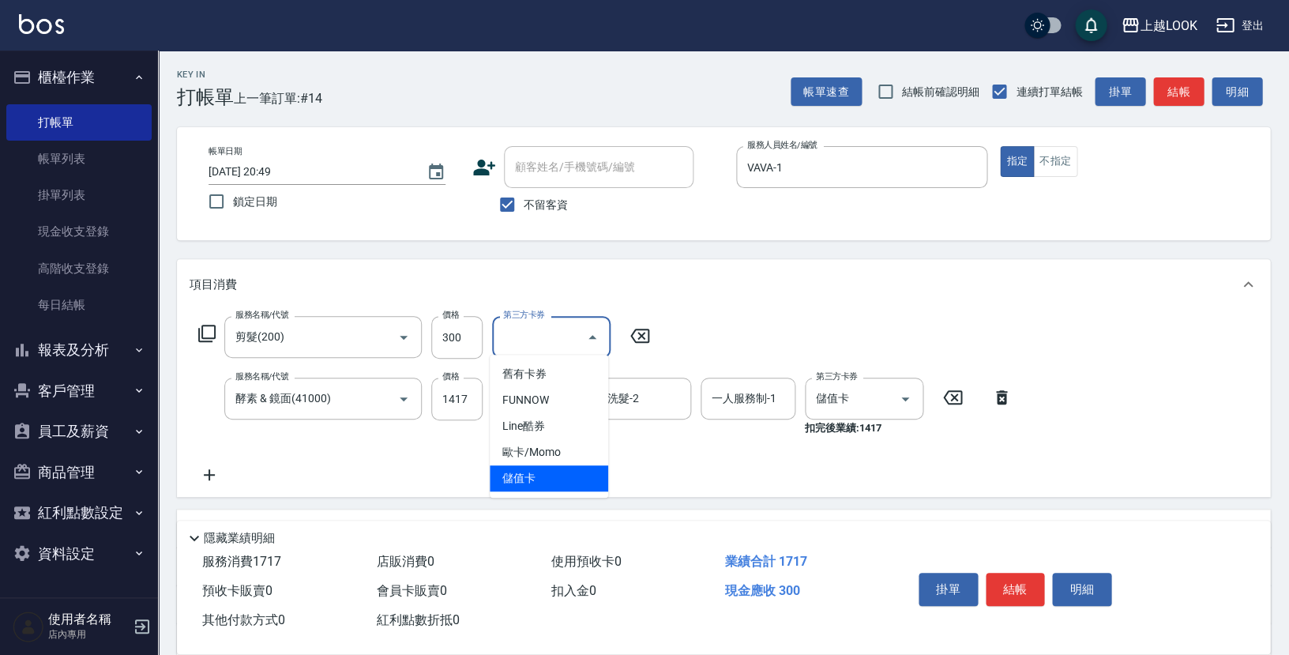
click at [532, 475] on span "儲值卡" at bounding box center [549, 478] width 118 height 26
type input "儲值卡"
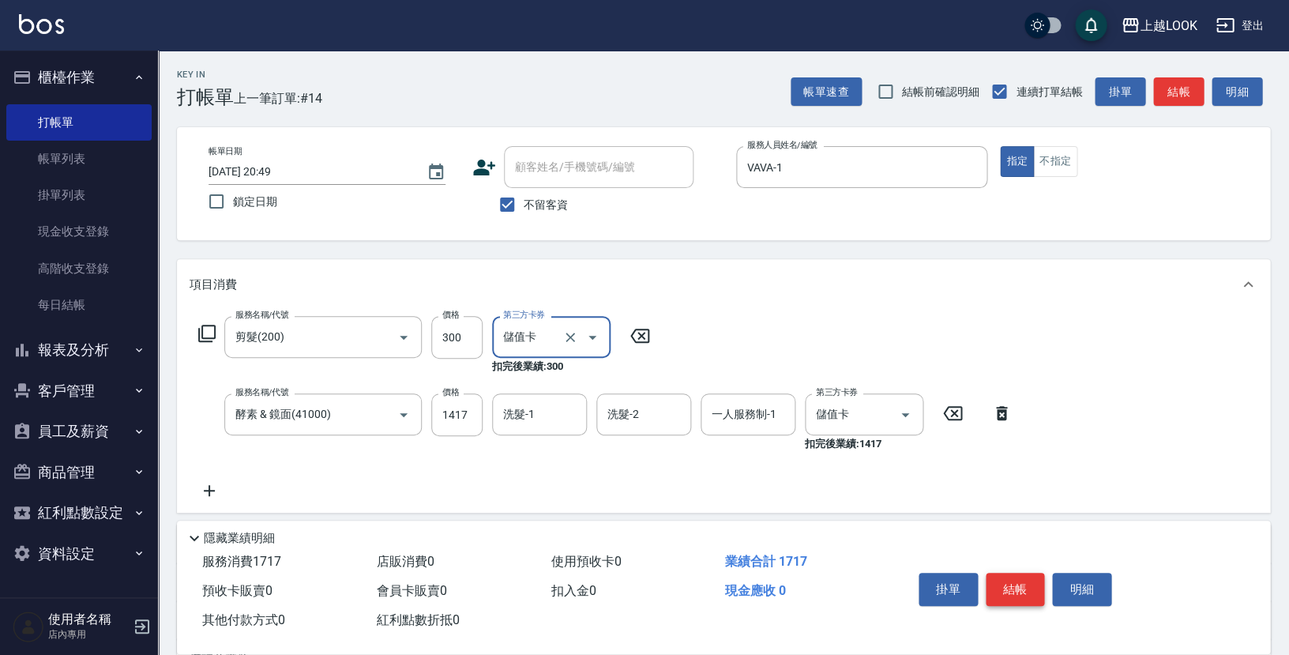
click at [1030, 596] on button "結帳" at bounding box center [1014, 588] width 59 height 33
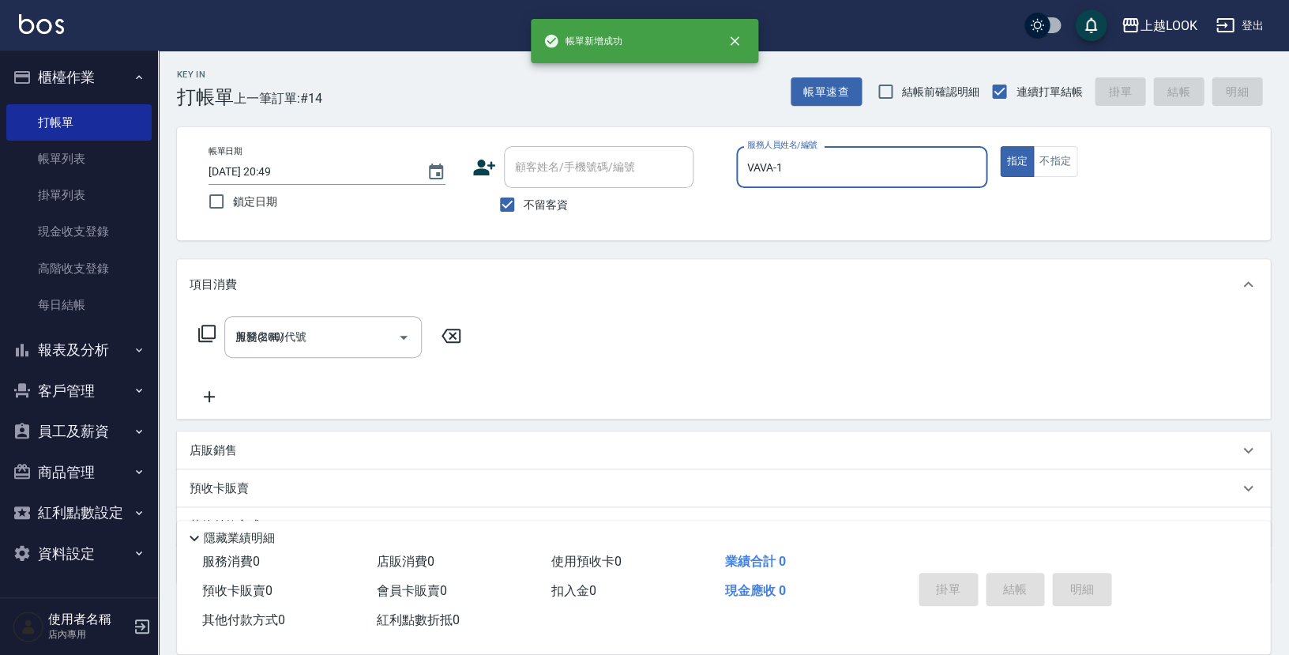
type input "[DATE] 20:50"
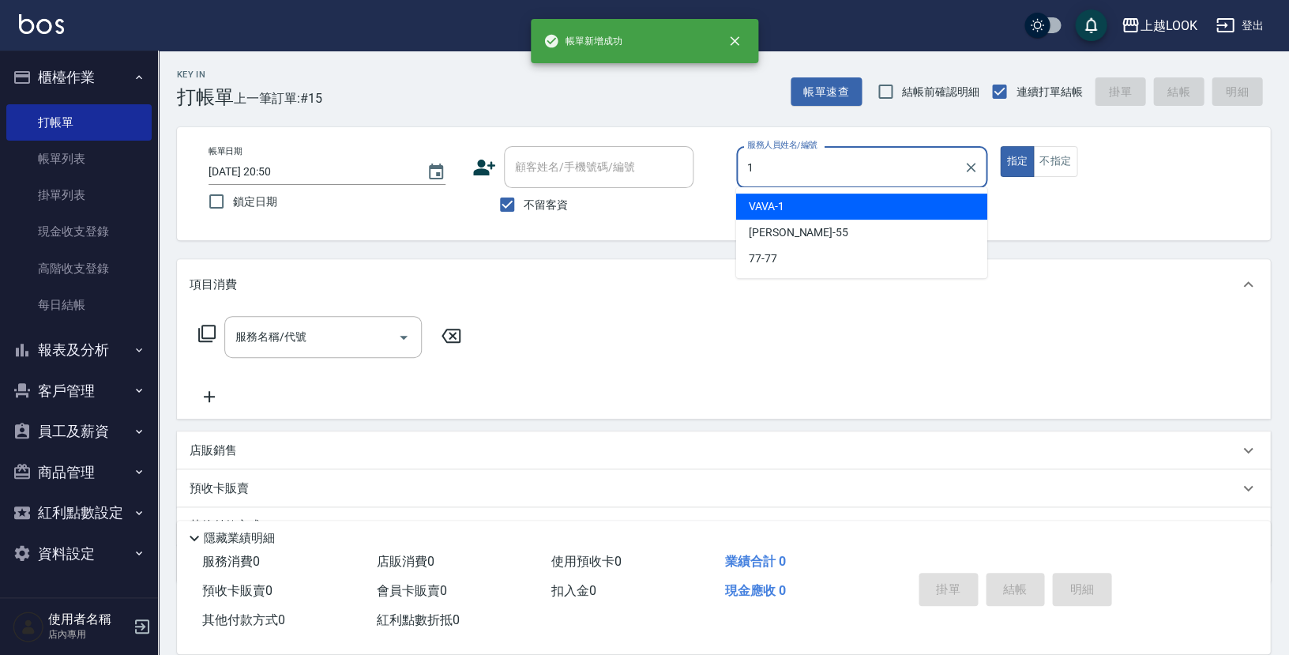
type input "VAVA-1"
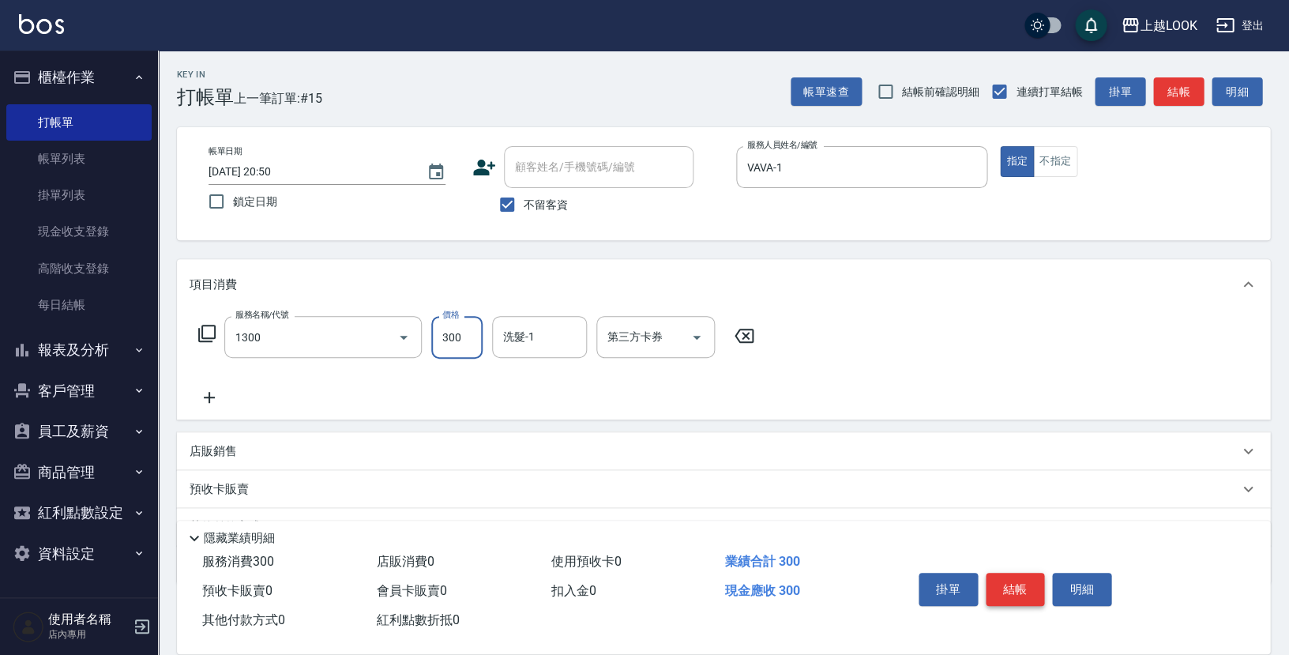
type input "一般洗髮(1300)"
type input "350"
type input "[PERSON_NAME]-93"
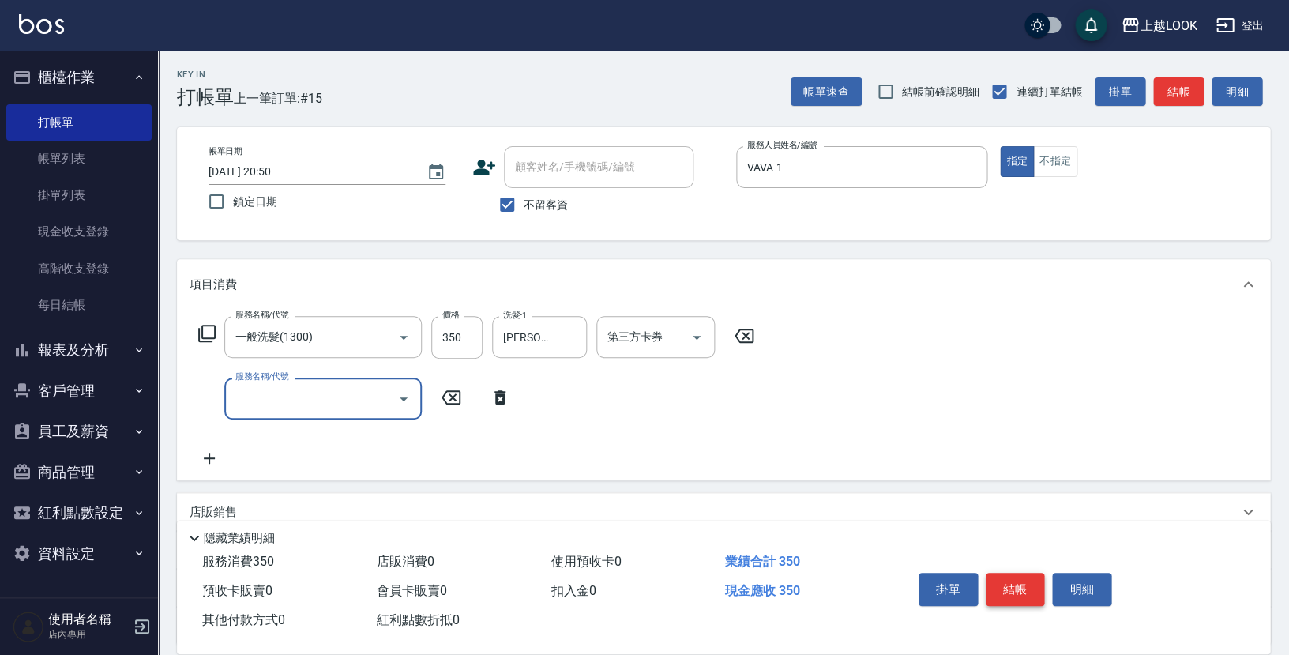
click at [1001, 576] on button "結帳" at bounding box center [1014, 588] width 59 height 33
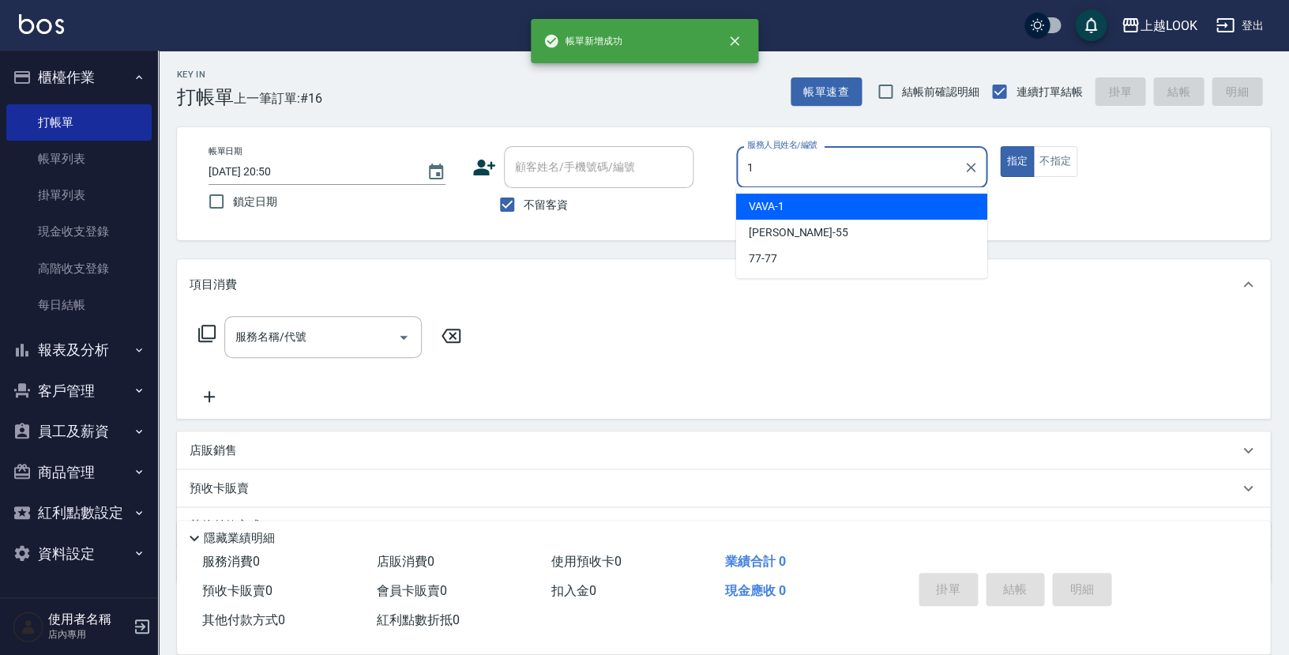
type input "VAVA-1"
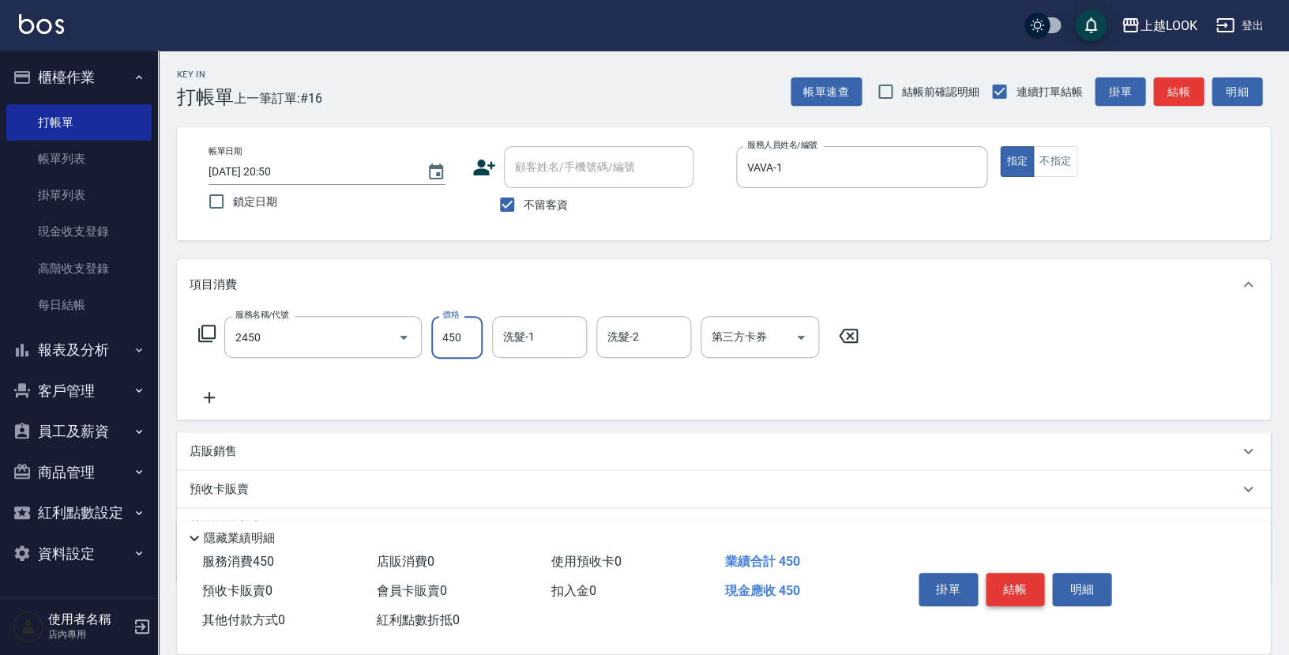
type input "C剪髮套餐(2450)"
type input "[PERSON_NAME]-93"
click at [1038, 589] on button "結帳" at bounding box center [1014, 588] width 59 height 33
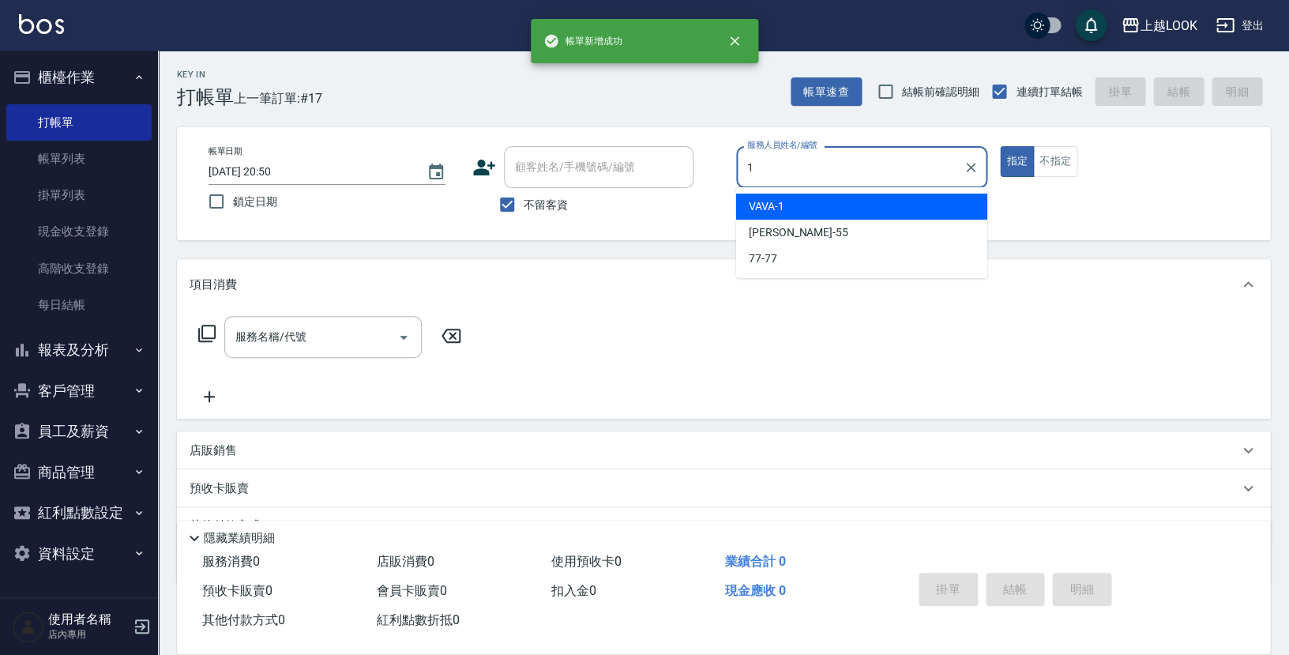
type input "VAVA-1"
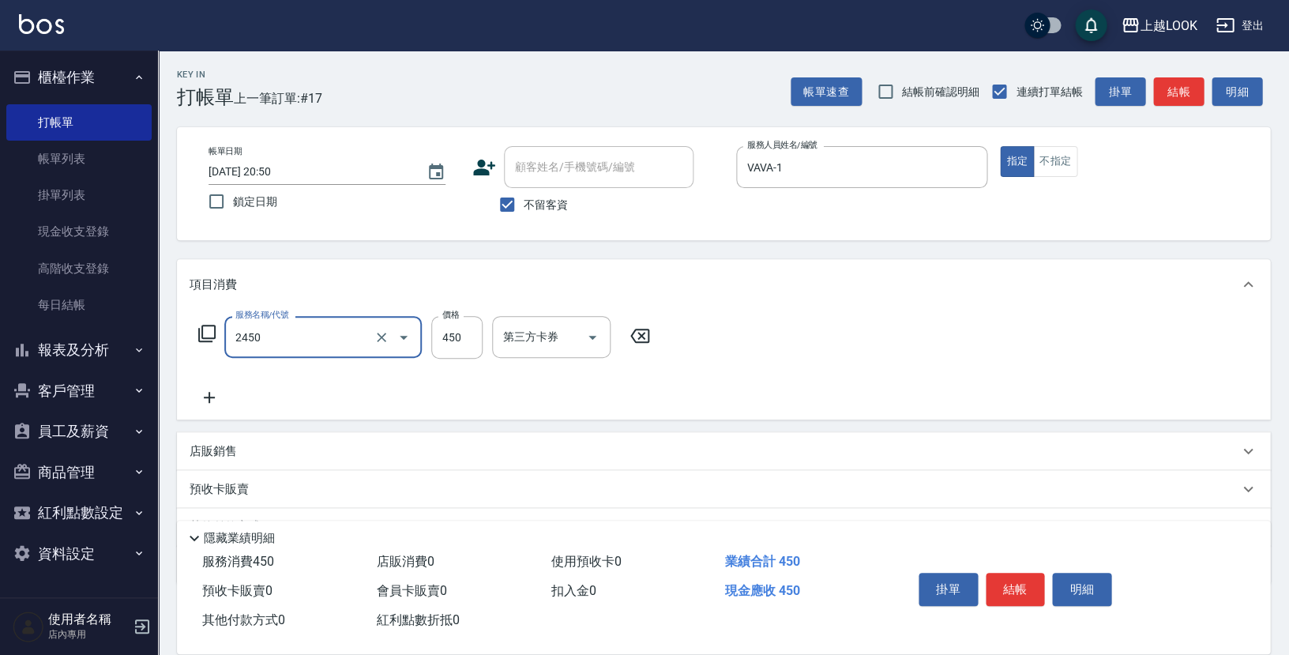
type input "C剪髮套餐(2450)"
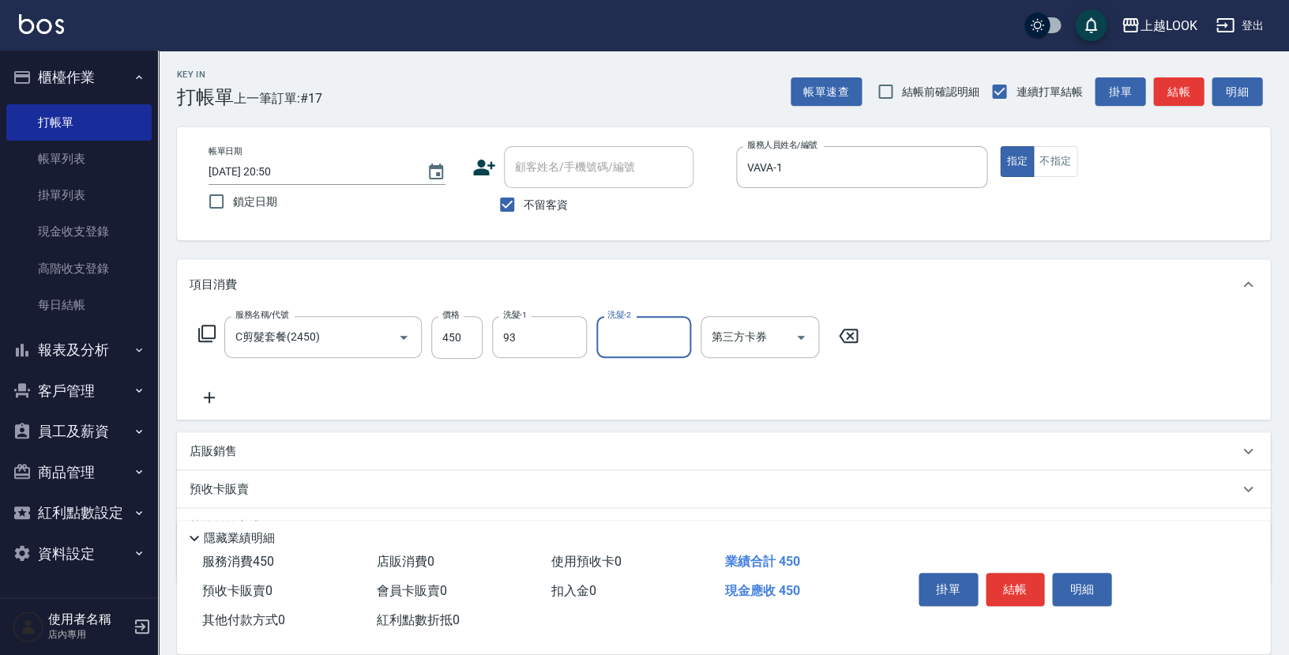
type input "[PERSON_NAME]-93"
click at [1011, 584] on button "結帳" at bounding box center [1014, 588] width 59 height 33
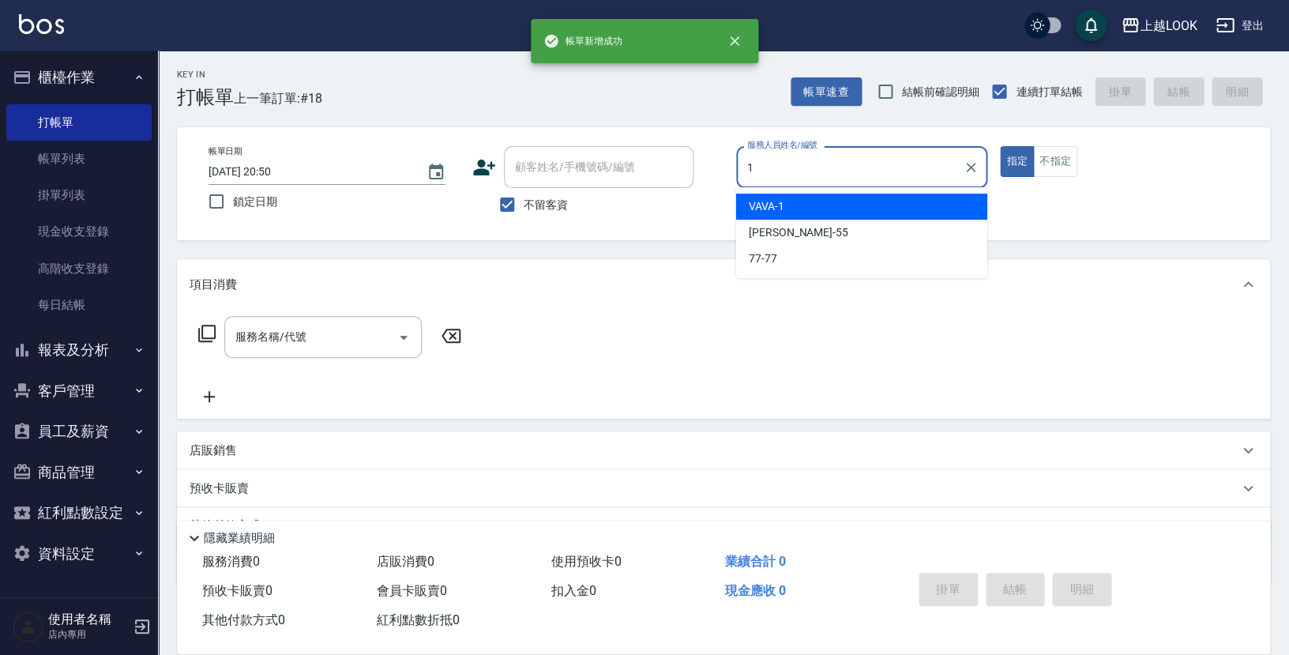
type input "VAVA-1"
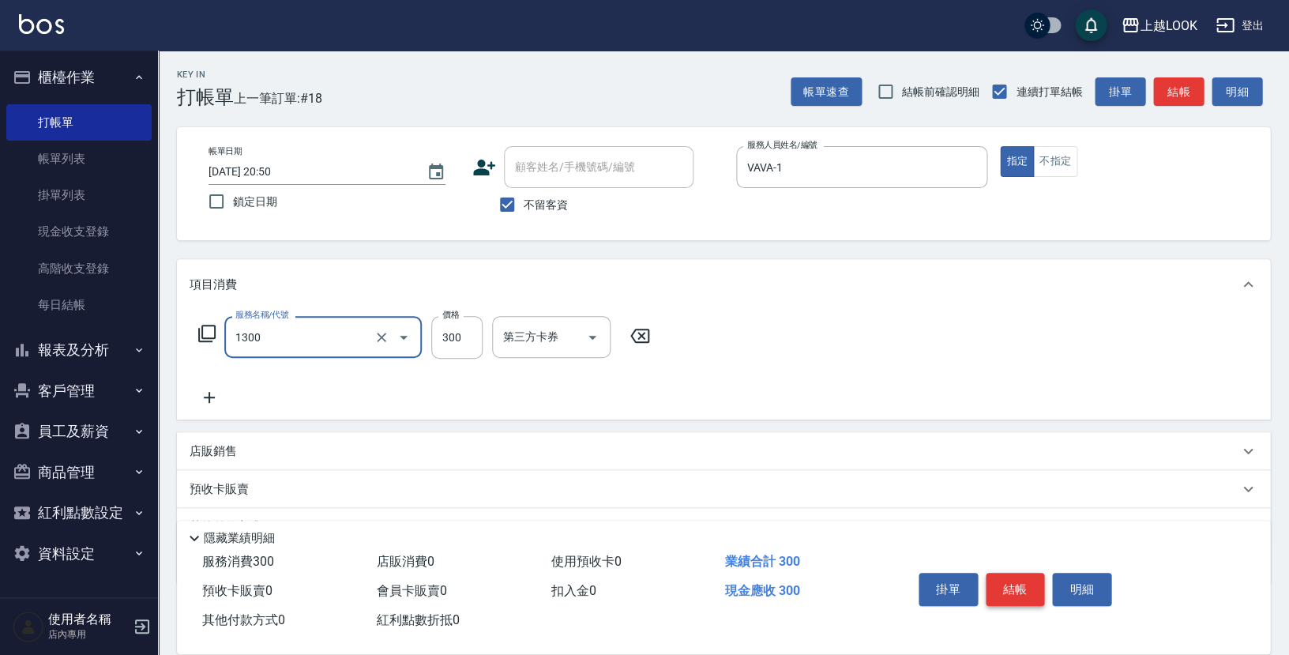
type input "一般洗髮(1300)"
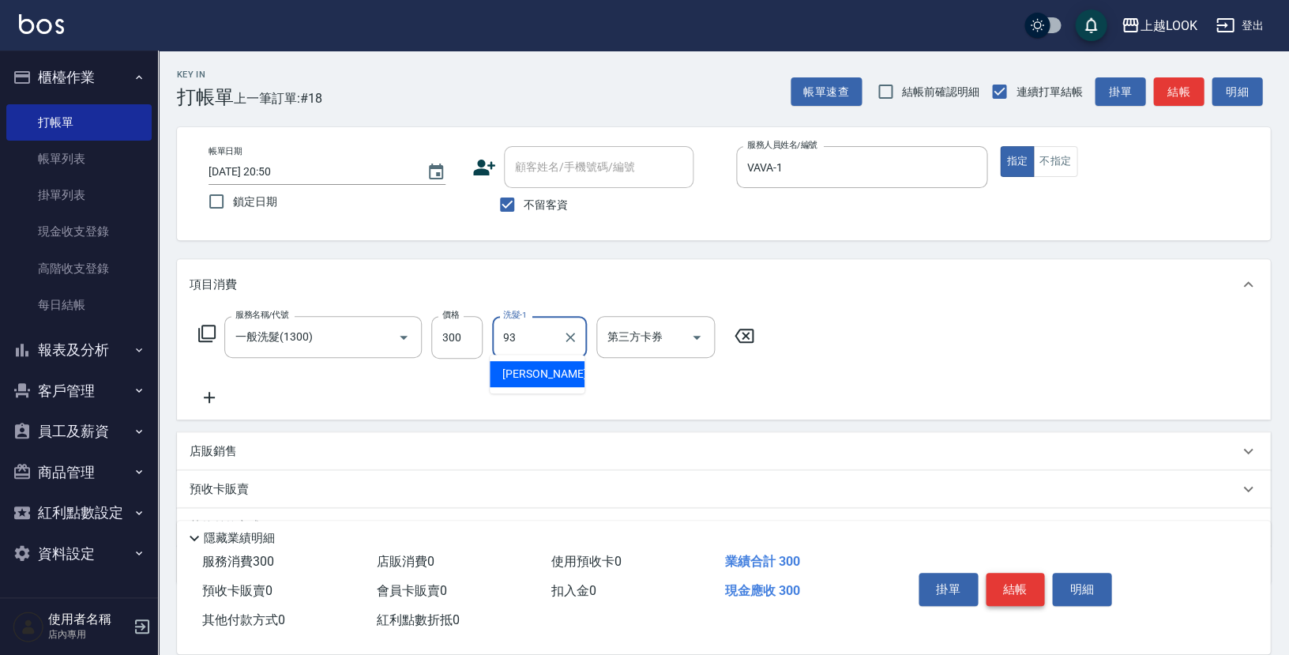
type input "[PERSON_NAME]-93"
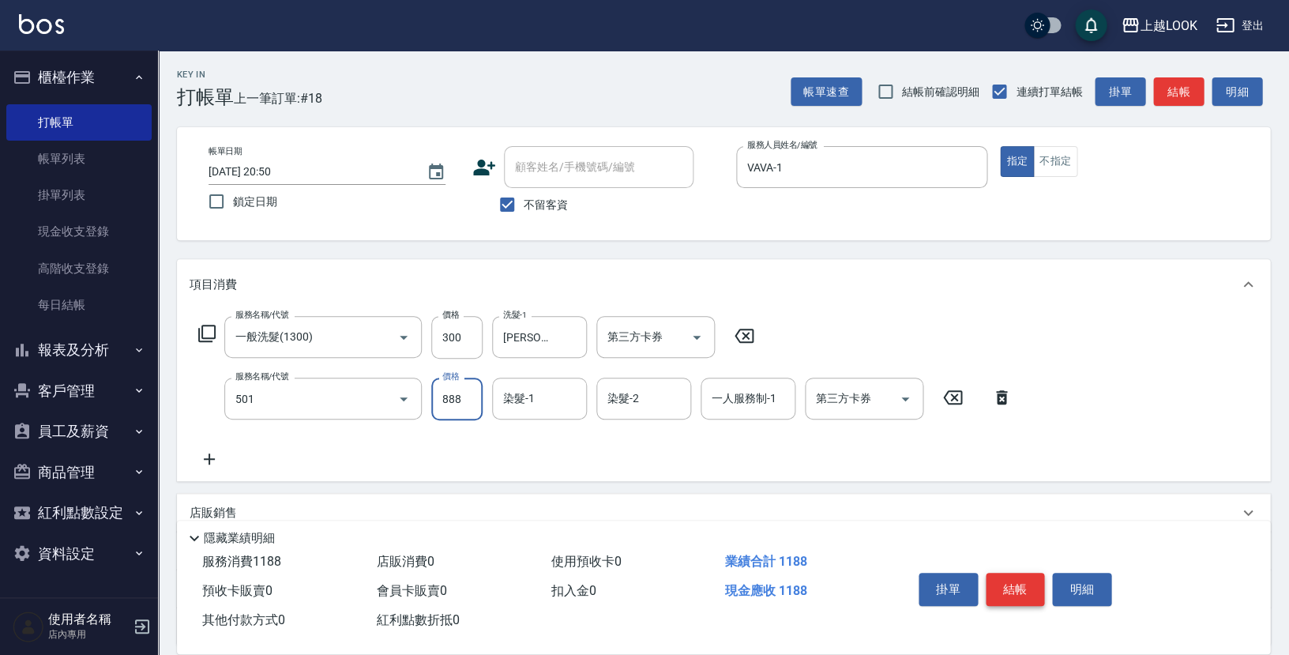
type input "一般染髮(改金額)(501)"
type input "1050"
type input "[PERSON_NAME]-93"
click at [1006, 577] on button "結帳" at bounding box center [1014, 588] width 59 height 33
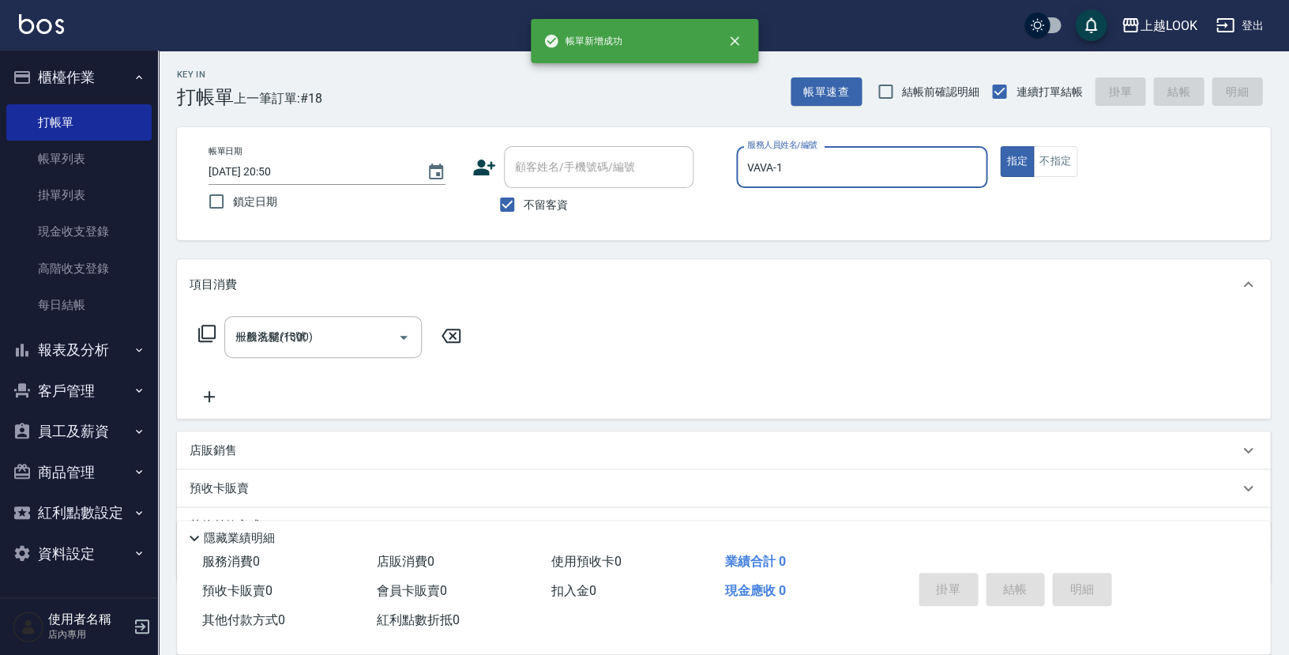
type input "[DATE] 20:51"
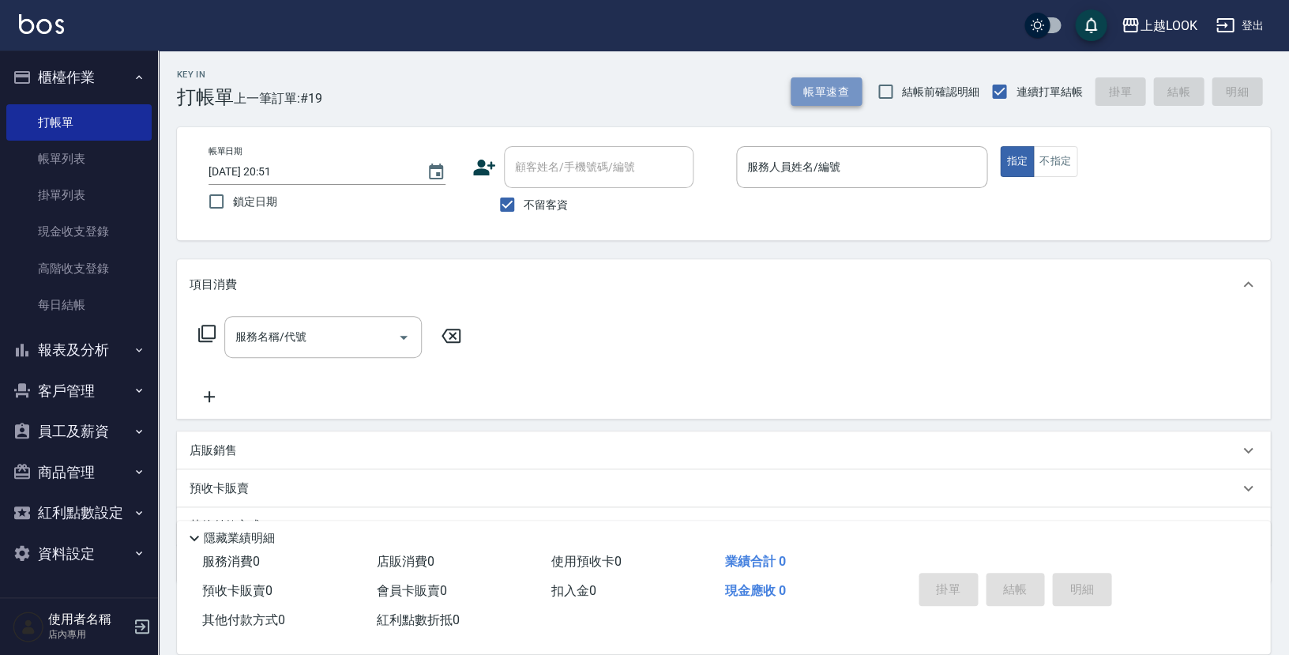
click at [816, 96] on button "帳單速查" at bounding box center [825, 91] width 71 height 29
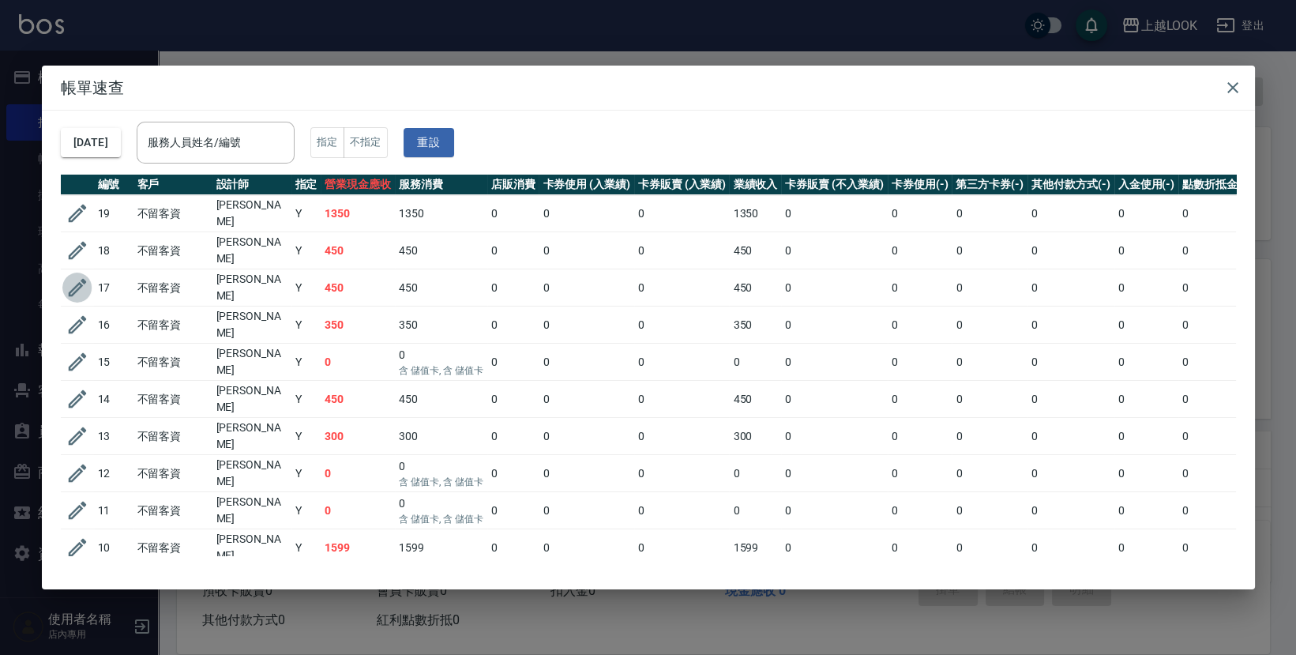
click at [78, 276] on icon "button" at bounding box center [78, 288] width 24 height 24
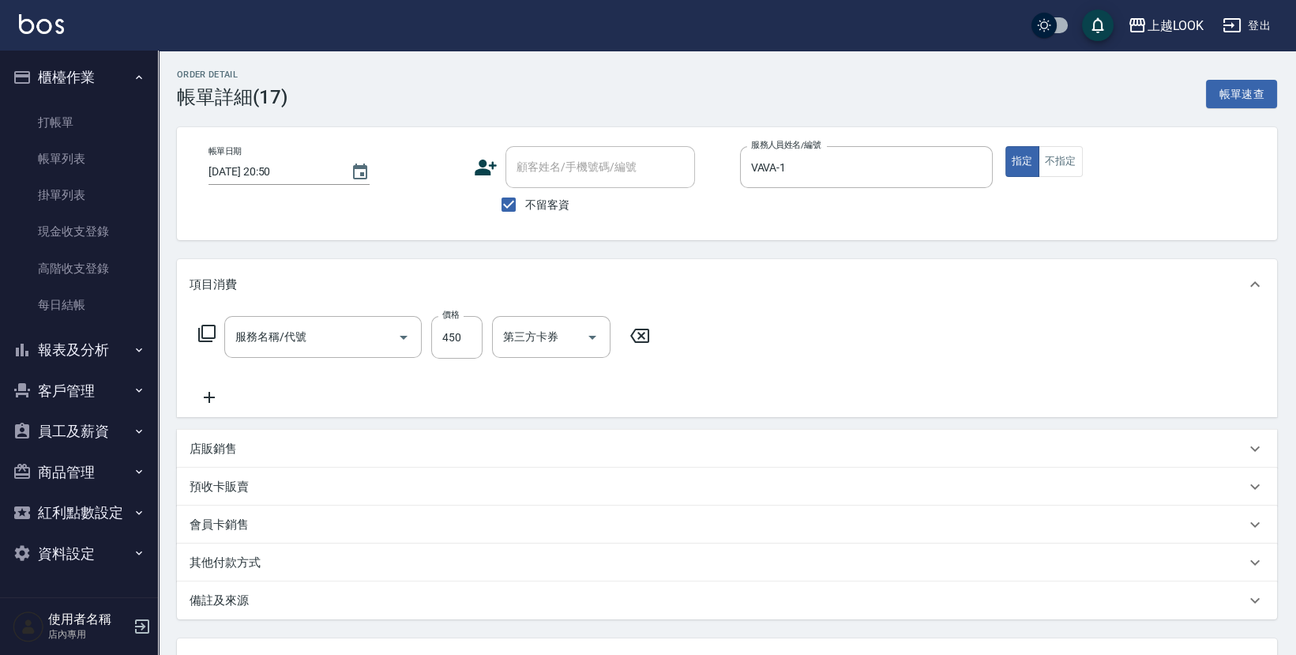
type input "[DATE] 20:50"
checkbox input "true"
type input "VAVA-1"
type input "C剪髮套餐(2450)"
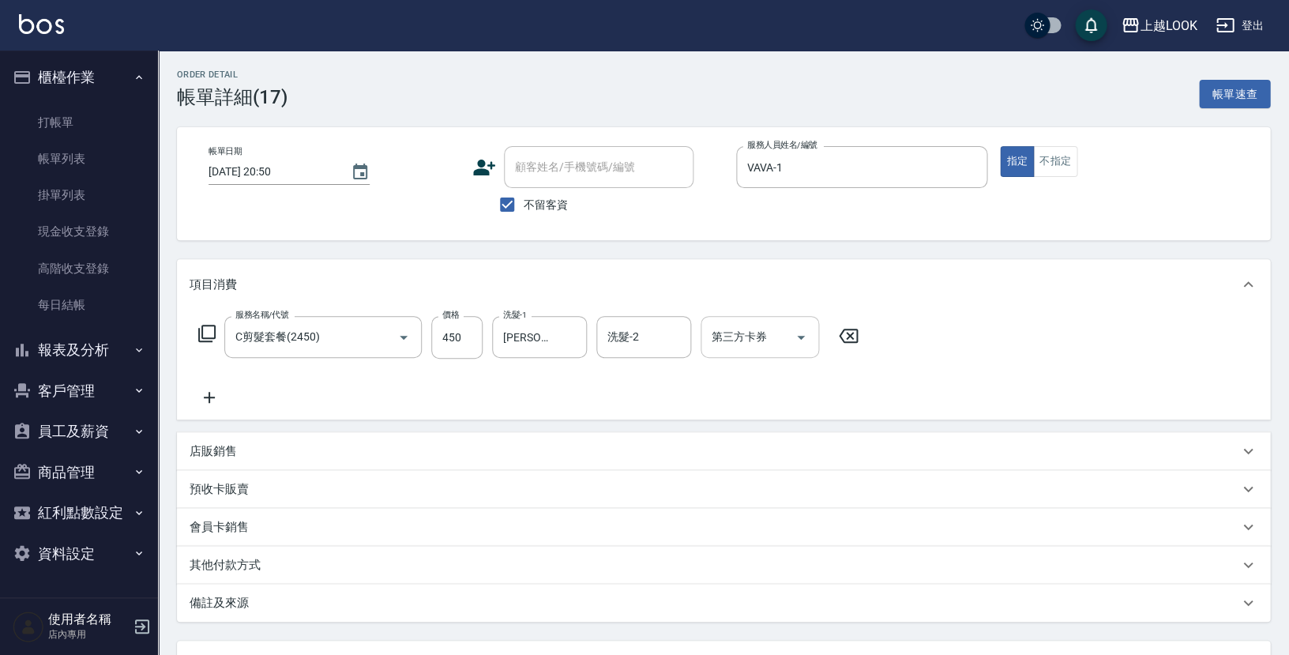
click at [797, 336] on icon "Open" at bounding box center [800, 337] width 19 height 19
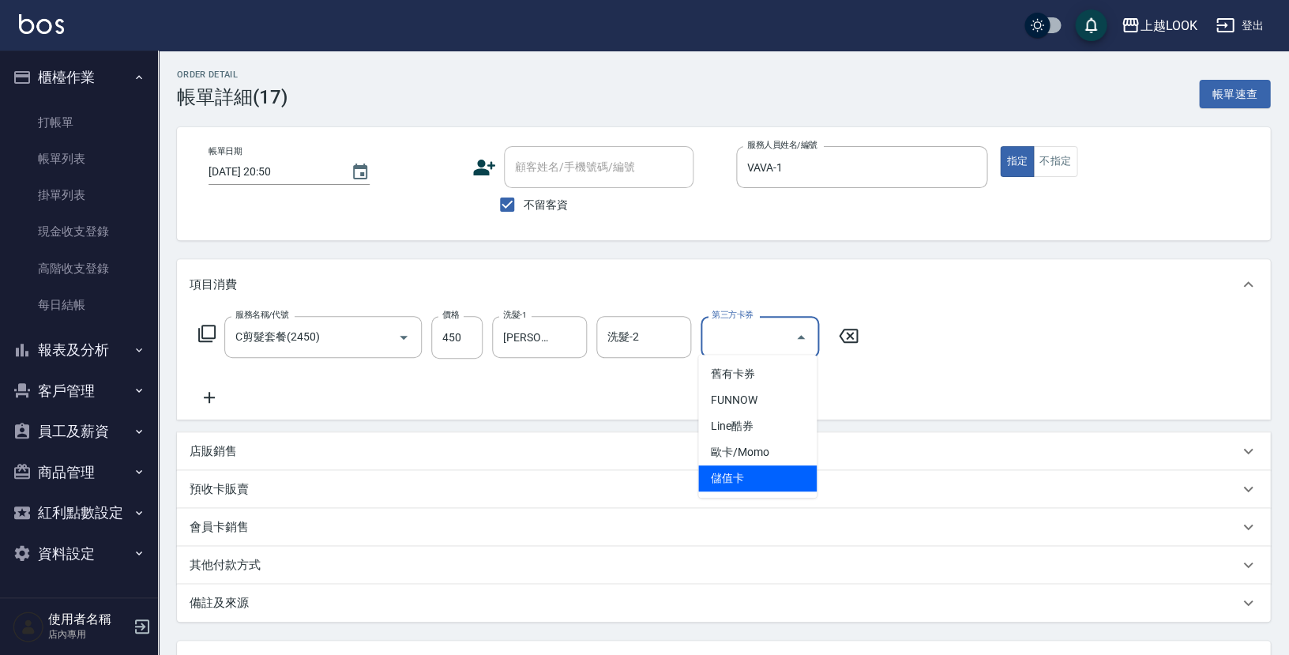
click at [752, 472] on span "儲值卡" at bounding box center [757, 478] width 118 height 26
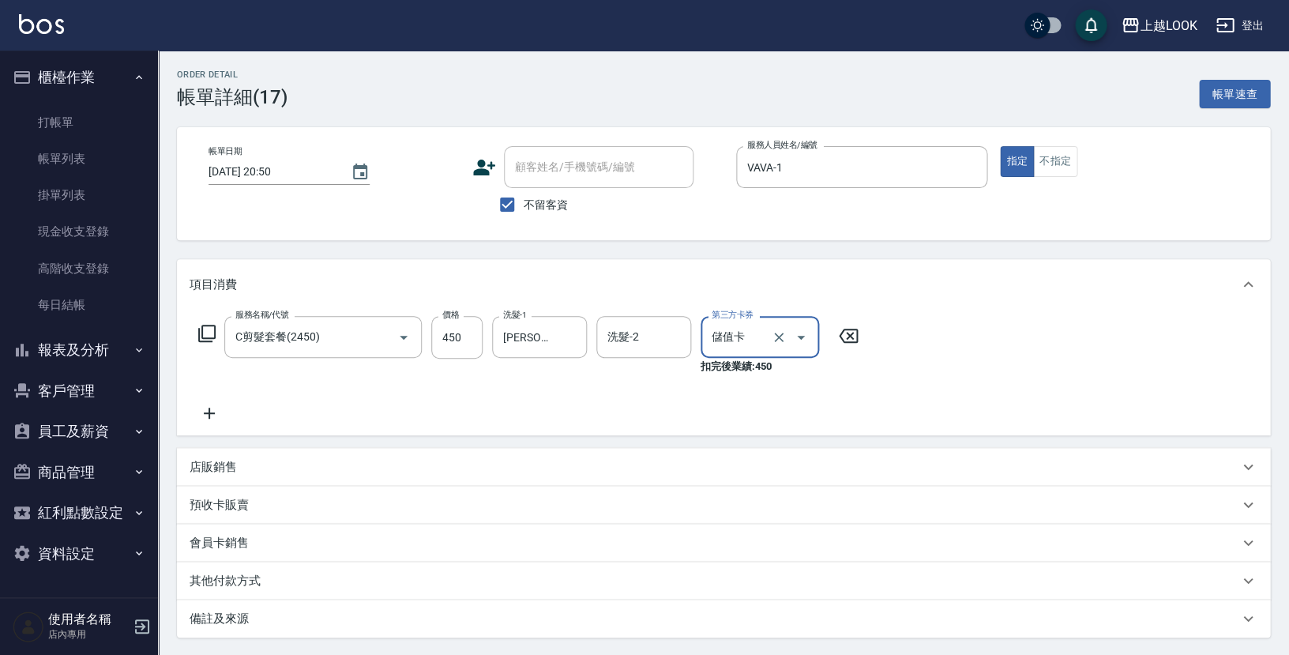
type input "儲值卡"
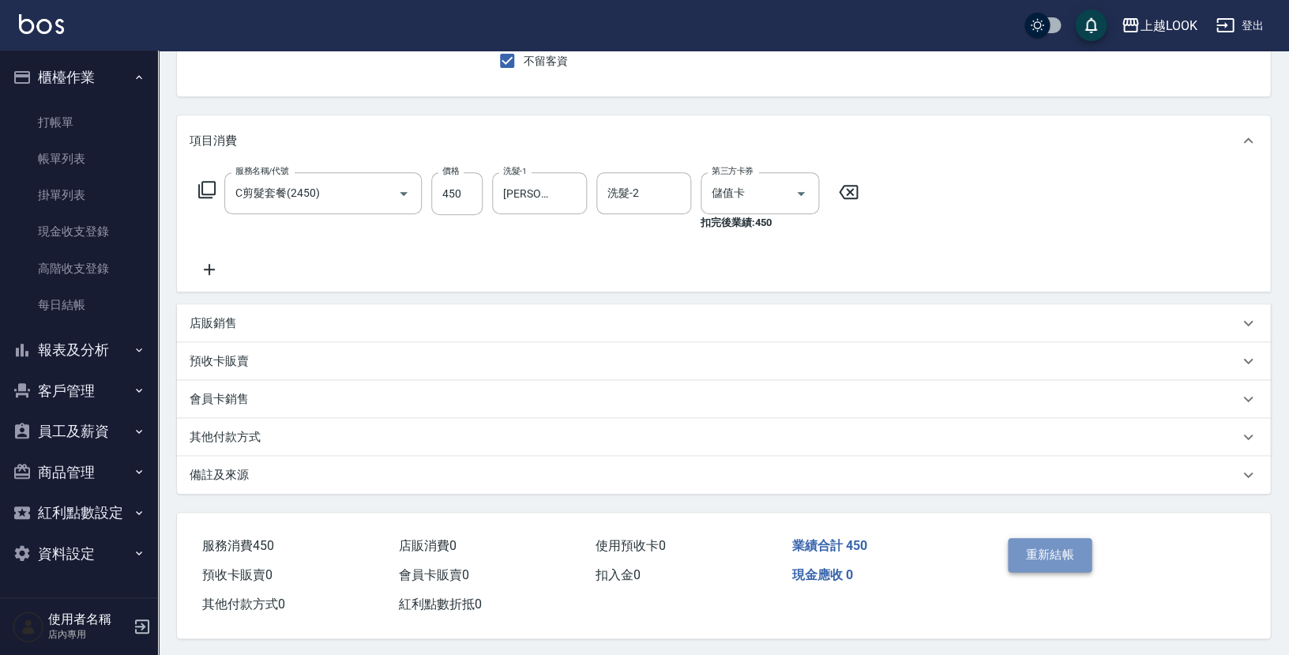
click at [1063, 546] on button "重新結帳" at bounding box center [1050, 554] width 84 height 33
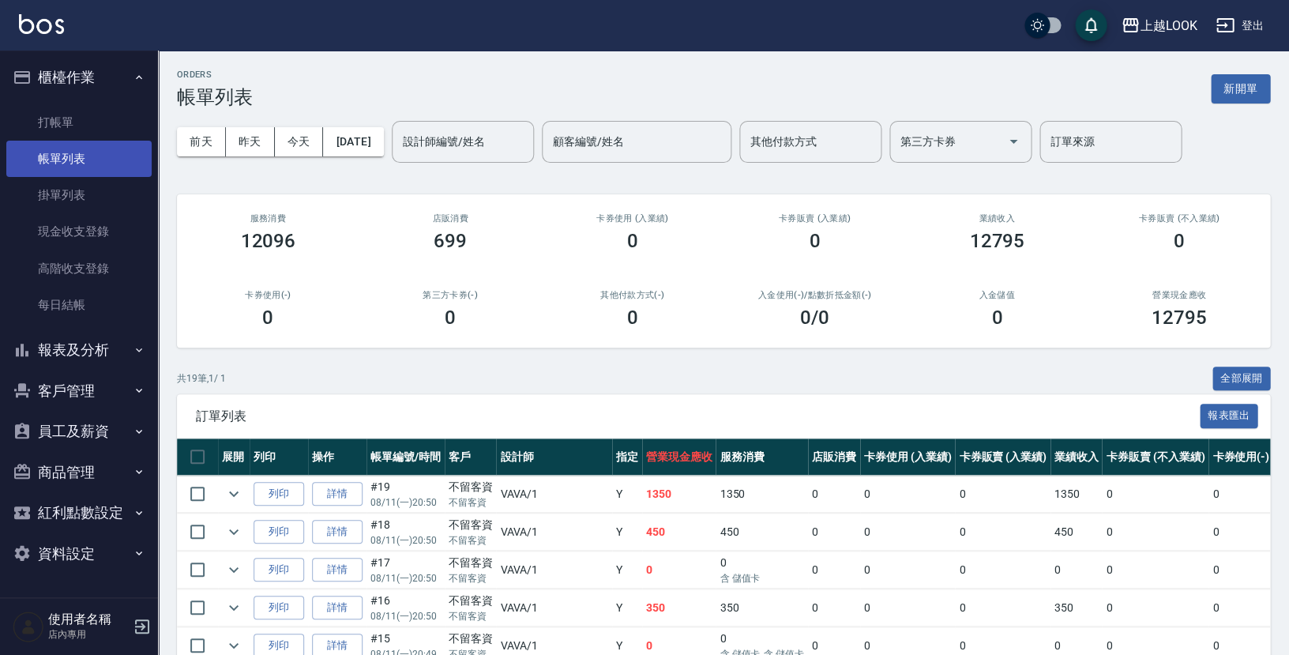
click at [58, 165] on link "帳單列表" at bounding box center [78, 159] width 145 height 36
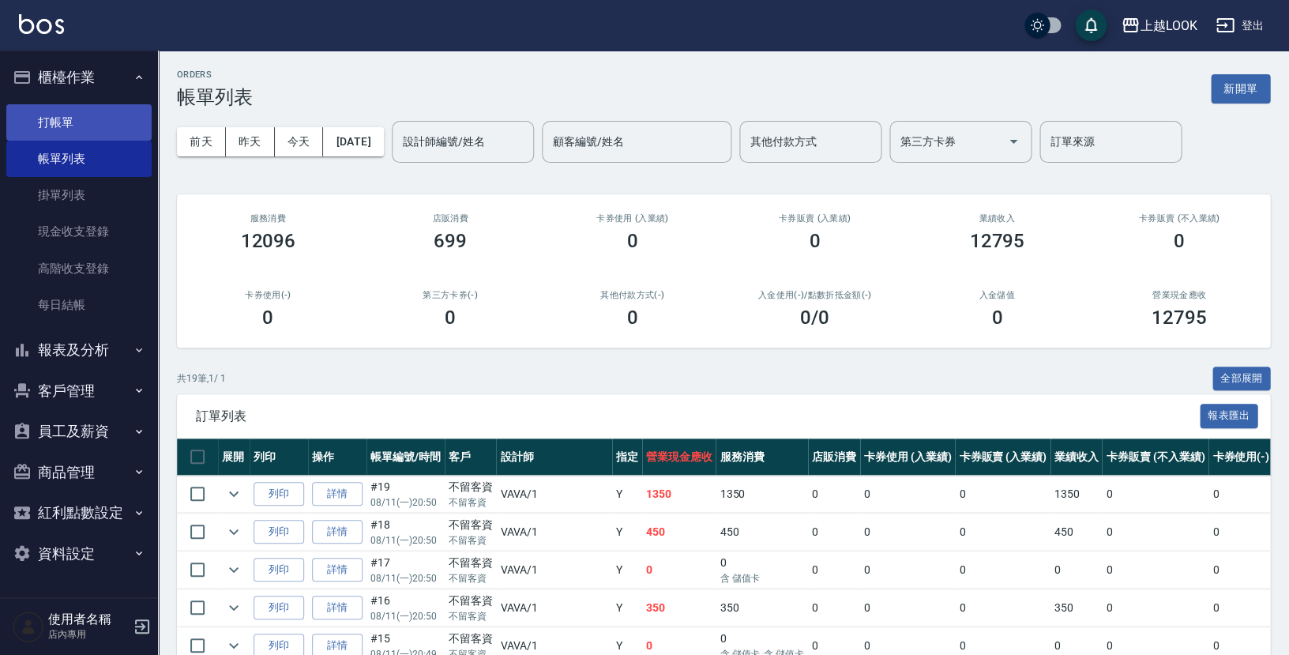
click at [54, 126] on link "打帳單" at bounding box center [78, 122] width 145 height 36
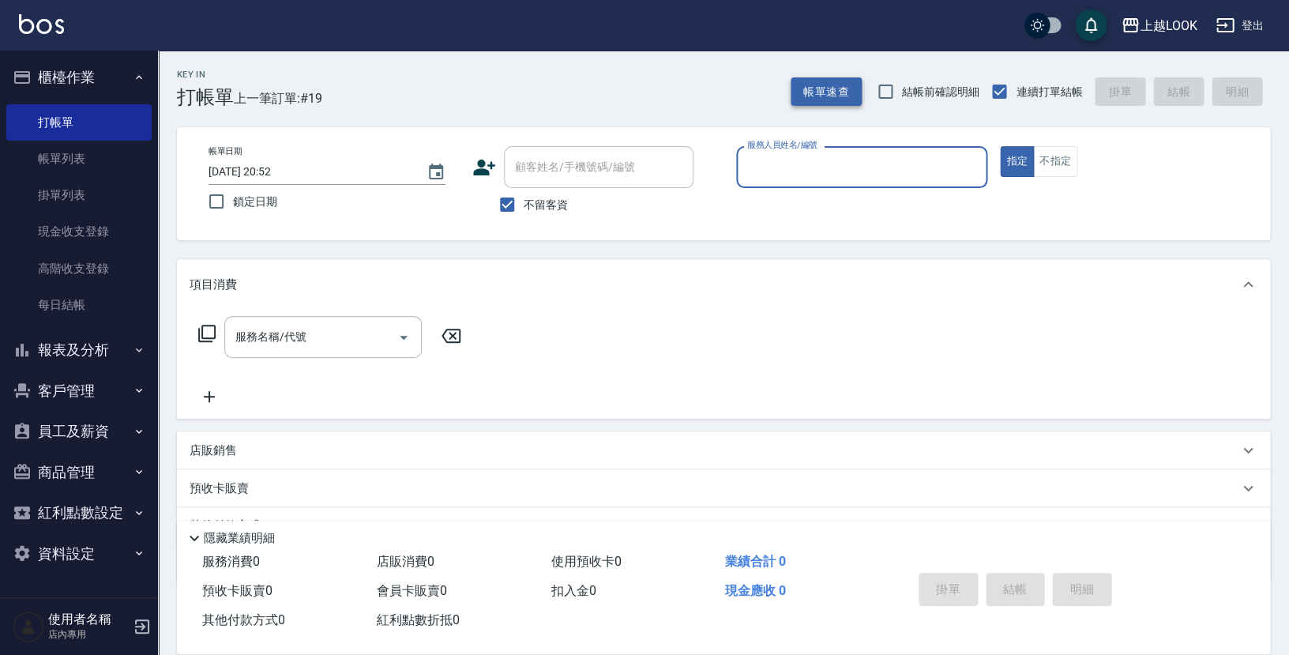
click at [839, 90] on button "帳單速查" at bounding box center [825, 91] width 71 height 29
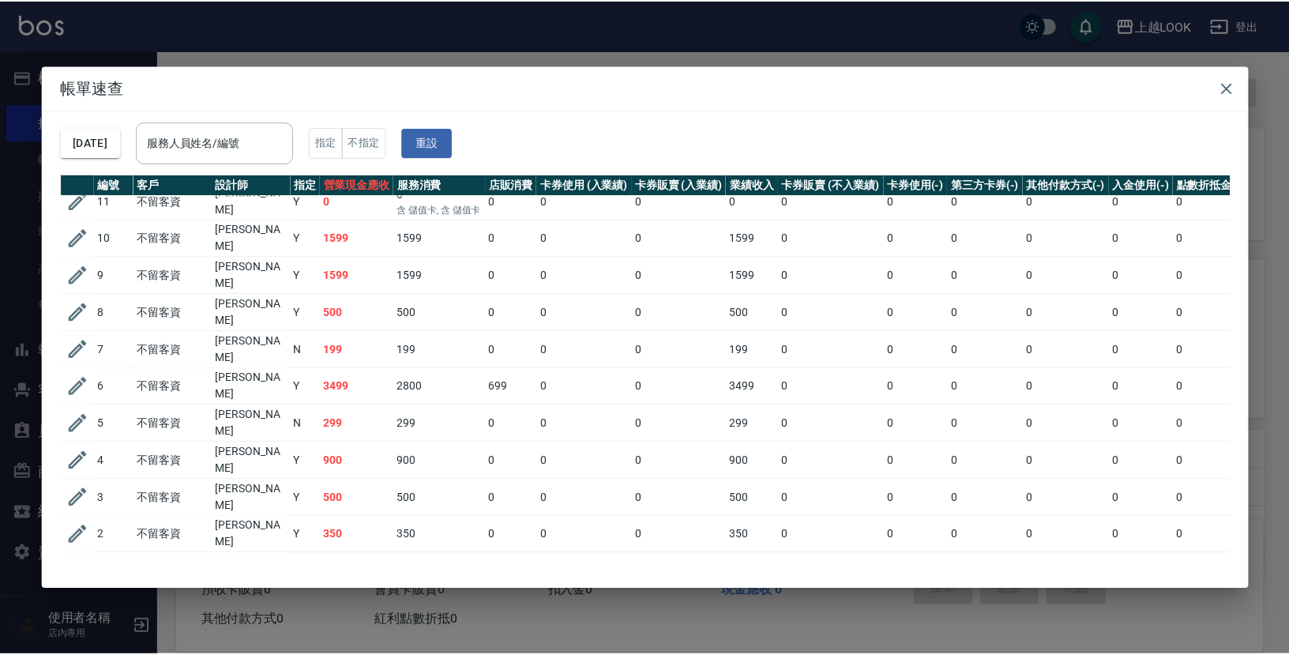
scroll to position [315, 0]
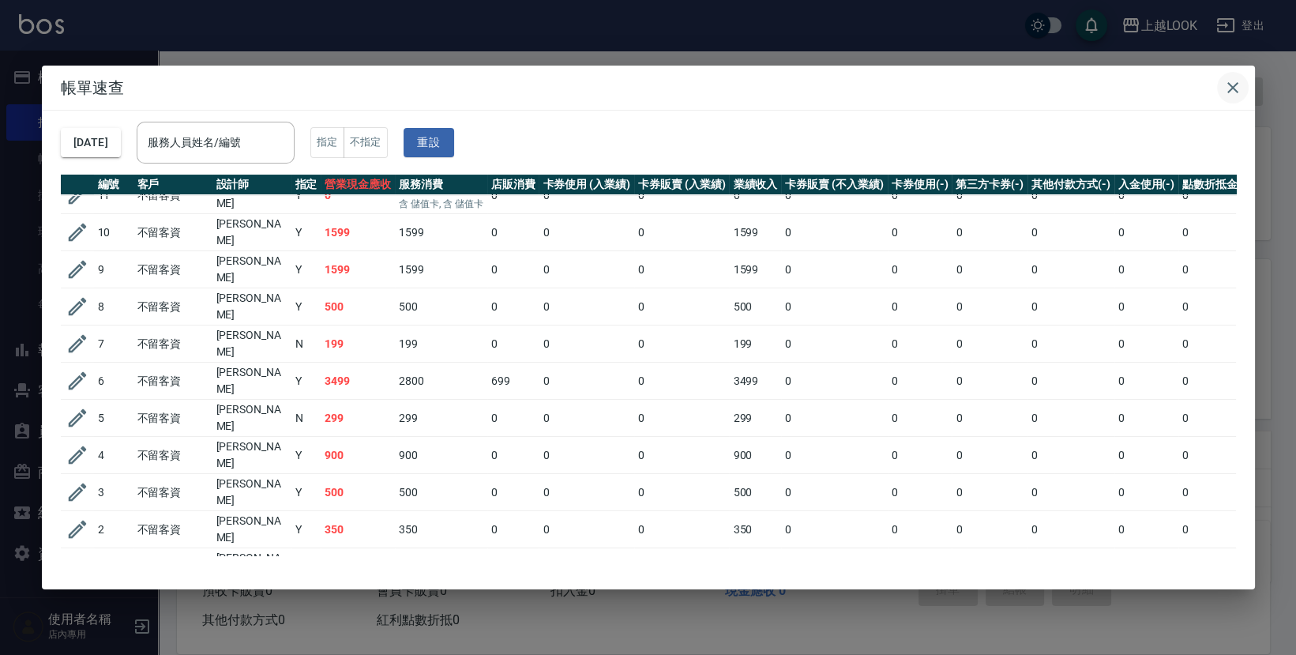
click at [1232, 78] on icon "button" at bounding box center [1232, 87] width 19 height 19
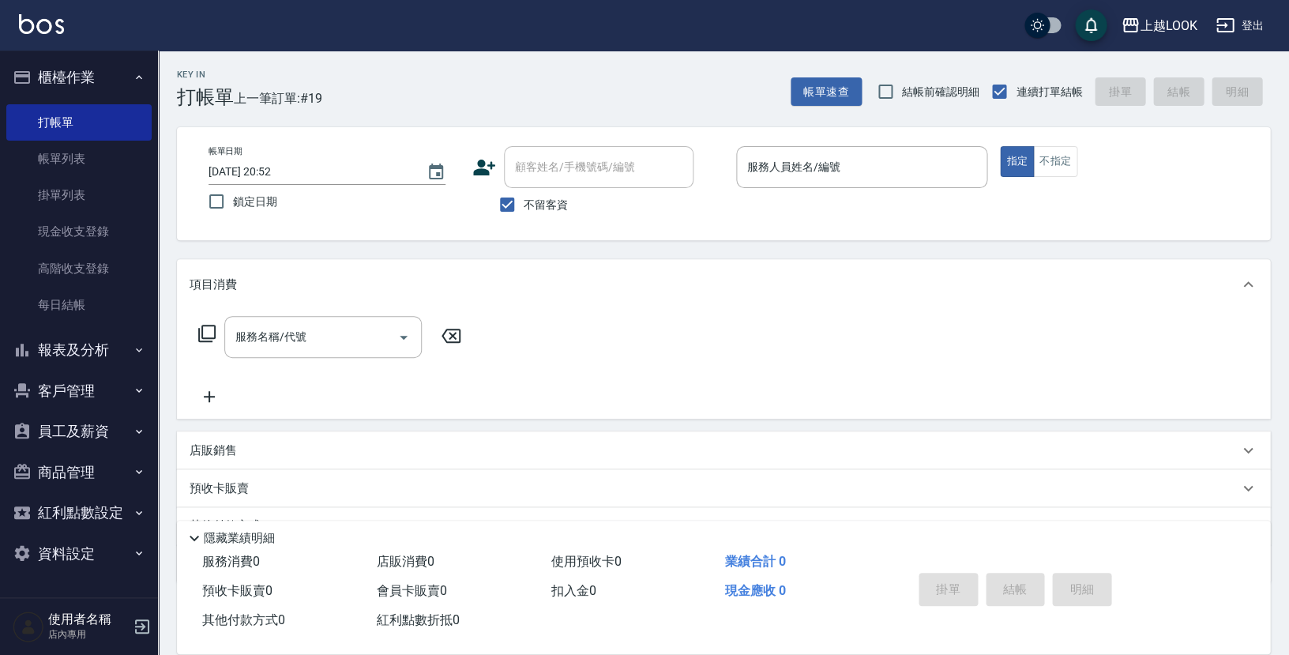
click at [66, 70] on button "櫃檯作業" at bounding box center [78, 77] width 145 height 41
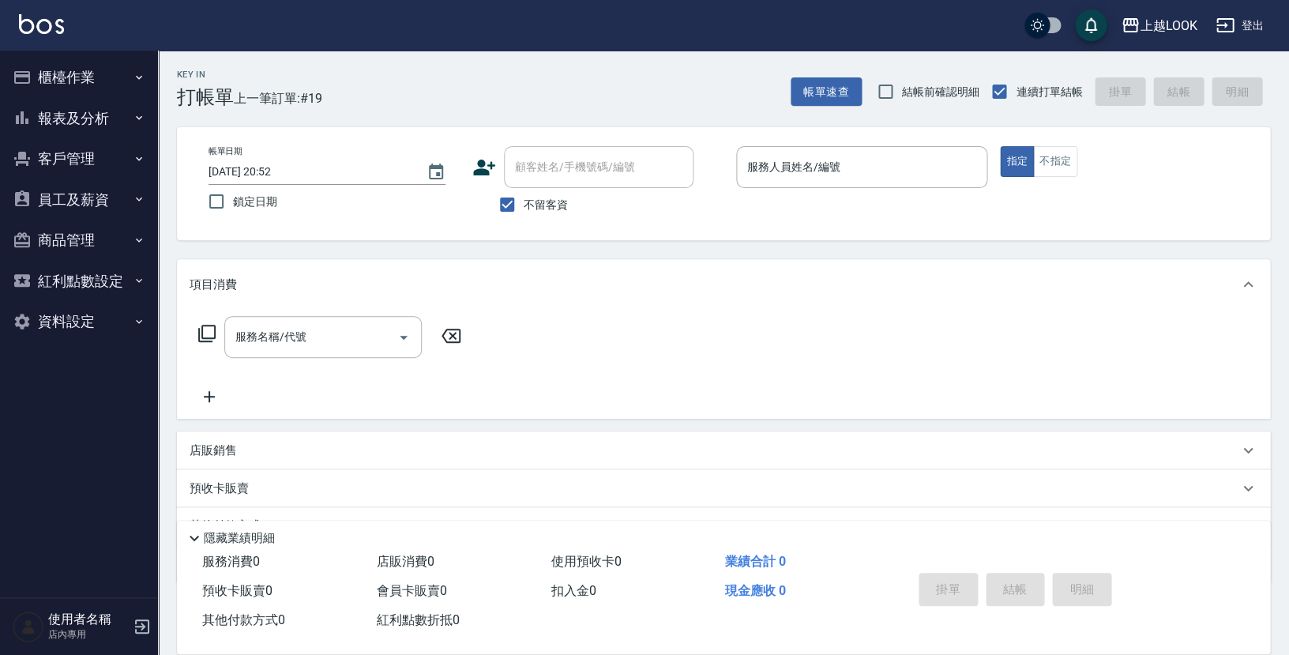
click at [66, 109] on button "報表及分析" at bounding box center [78, 118] width 145 height 41
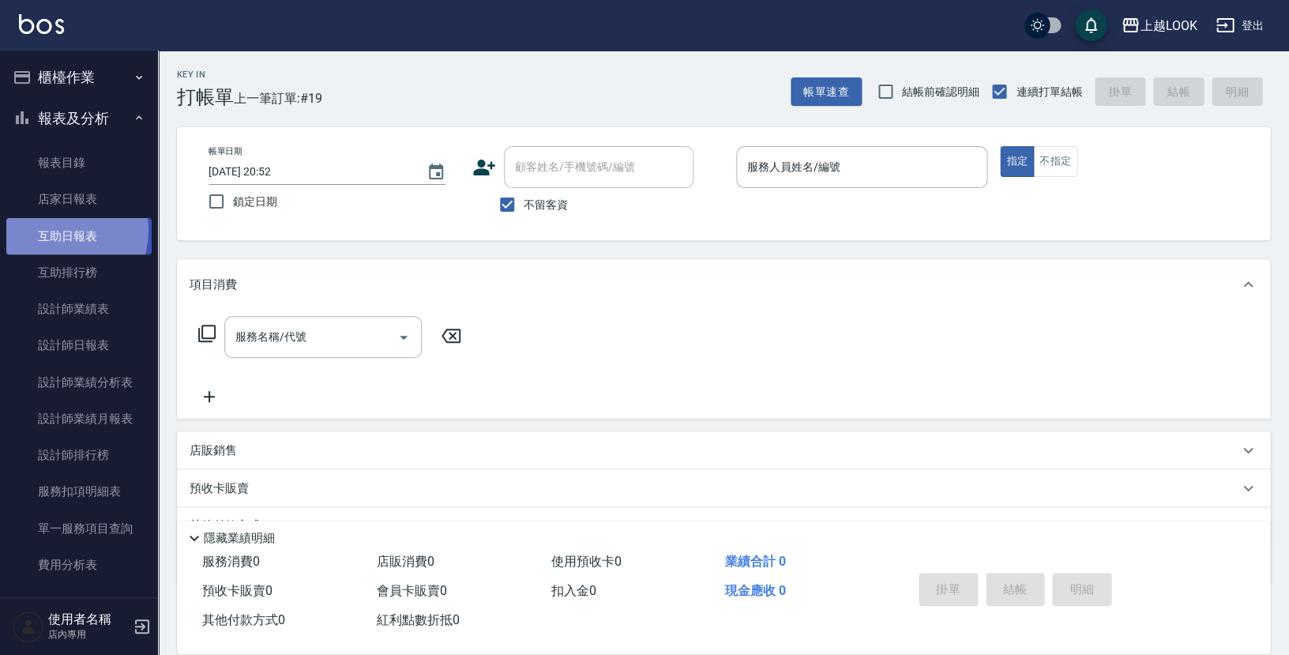
click at [56, 228] on link "互助日報表" at bounding box center [78, 236] width 145 height 36
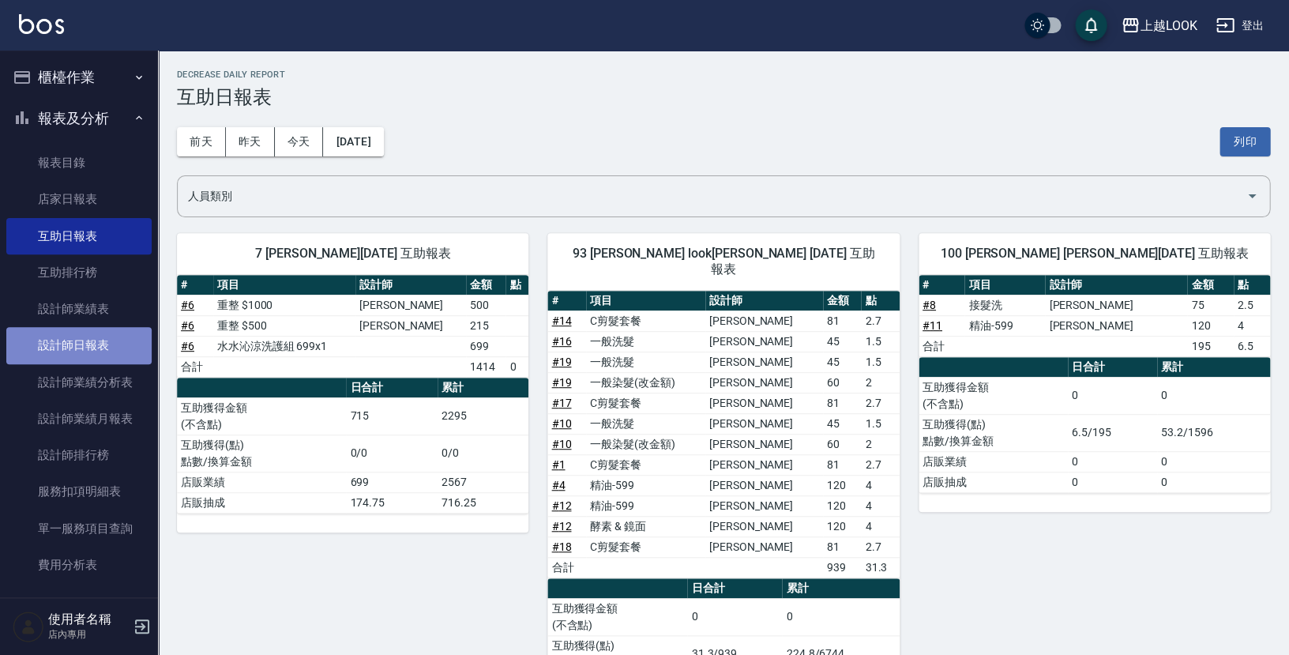
click at [95, 333] on link "設計師日報表" at bounding box center [78, 345] width 145 height 36
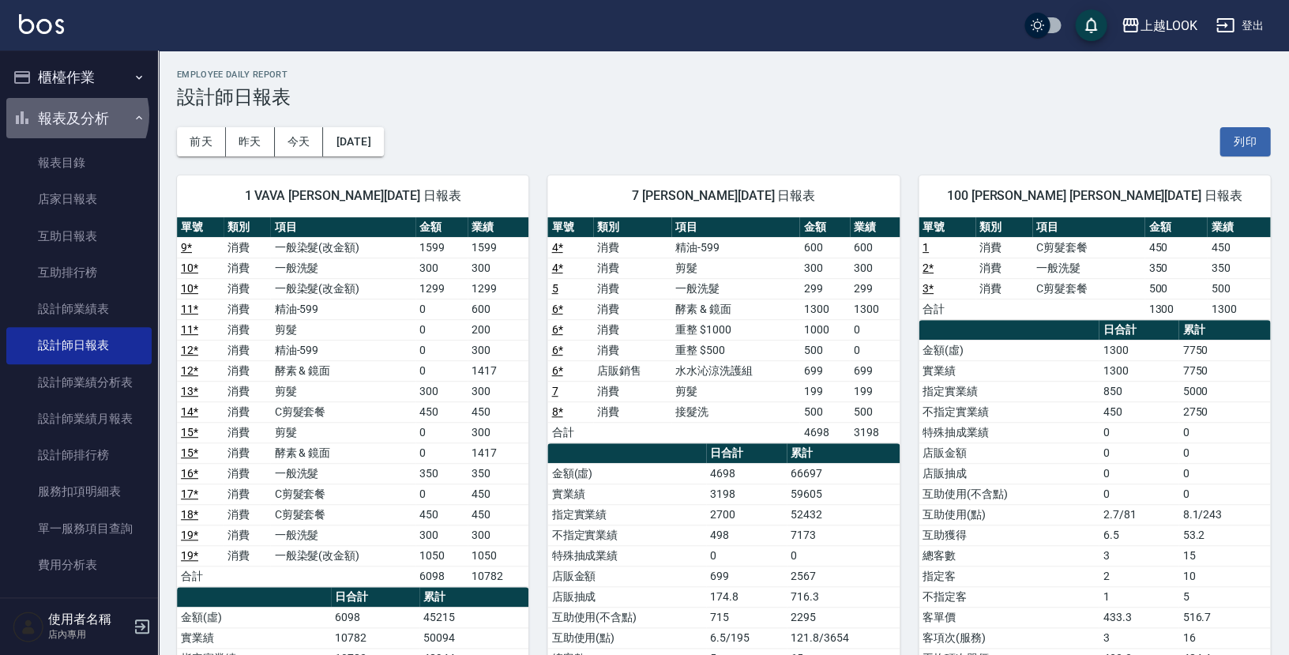
click at [73, 114] on button "報表及分析" at bounding box center [78, 118] width 145 height 41
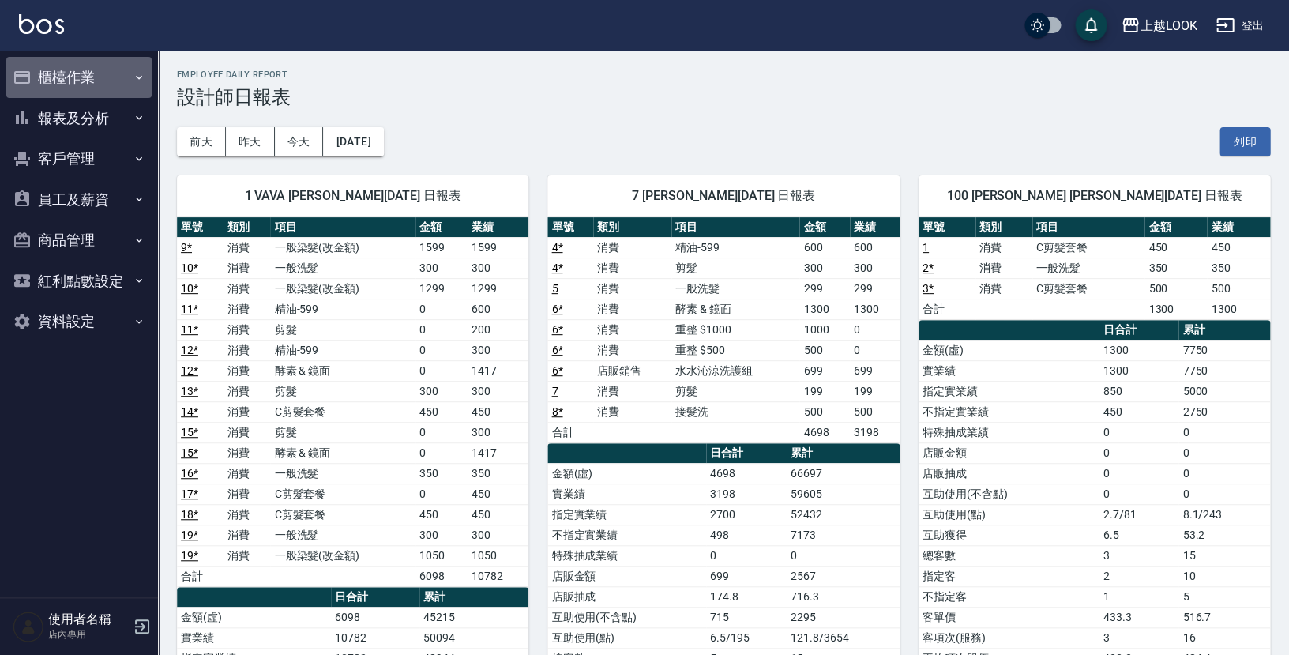
click at [69, 79] on button "櫃檯作業" at bounding box center [78, 77] width 145 height 41
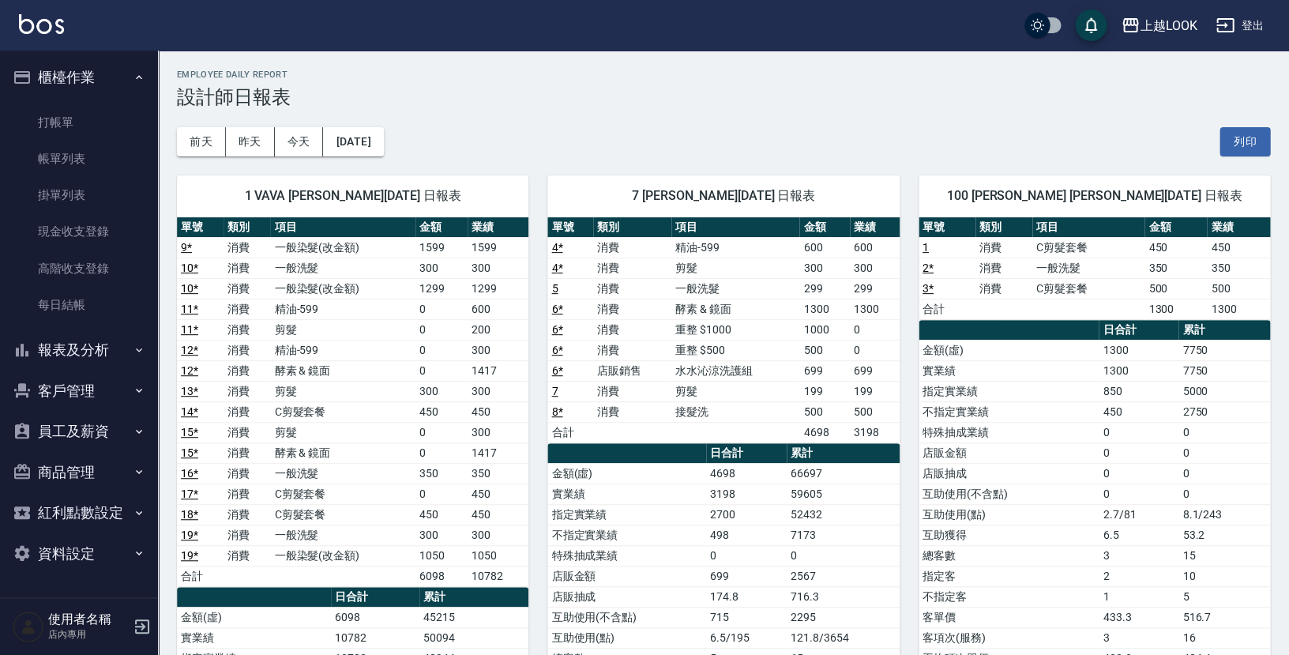
click at [41, 78] on button "櫃檯作業" at bounding box center [78, 77] width 145 height 41
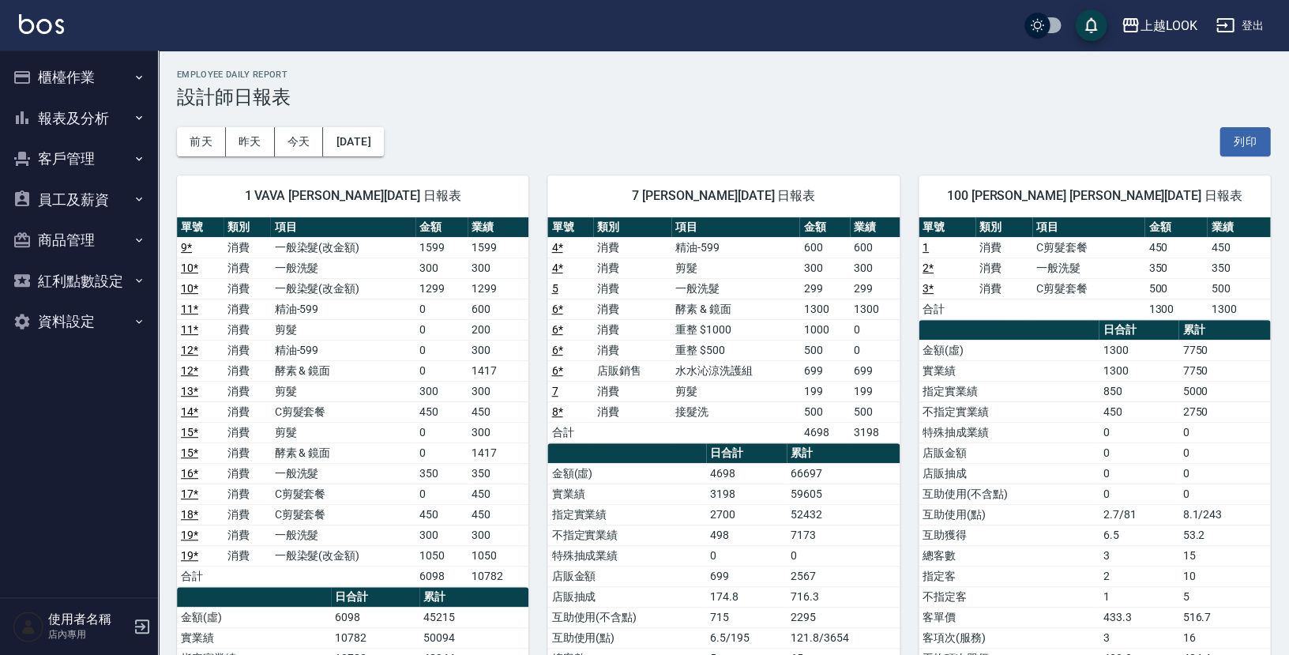
click at [54, 79] on button "櫃檯作業" at bounding box center [78, 77] width 145 height 41
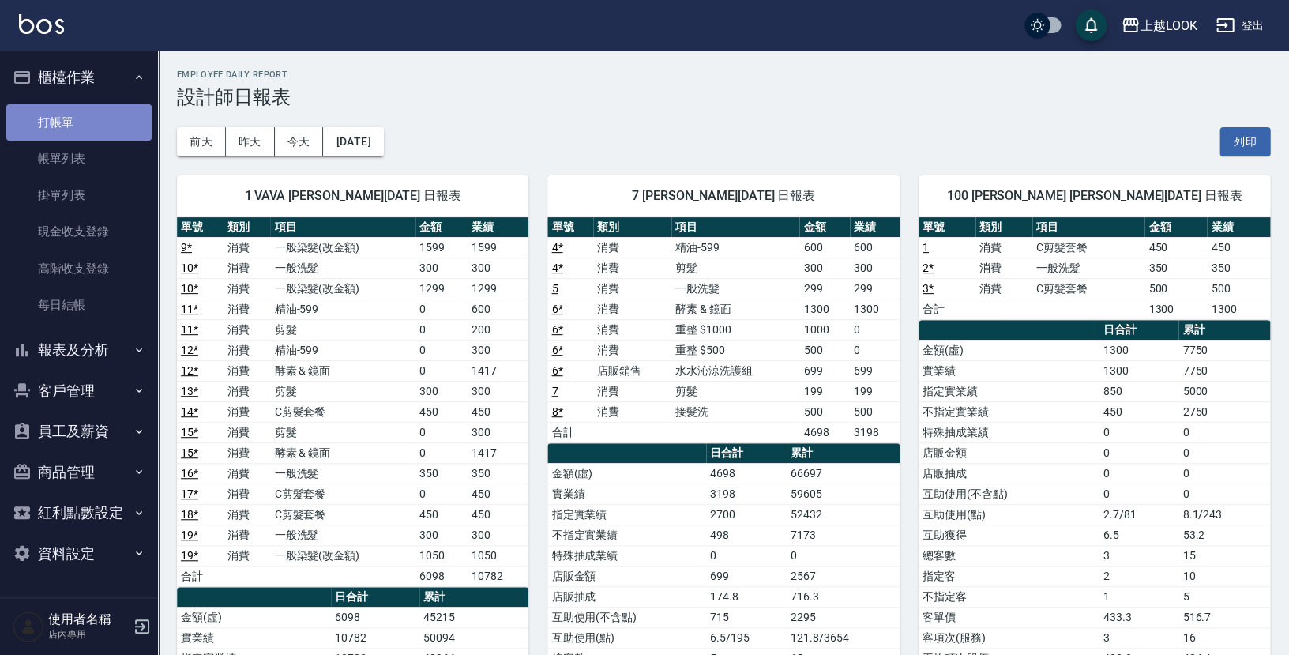
click at [39, 125] on link "打帳單" at bounding box center [78, 122] width 145 height 36
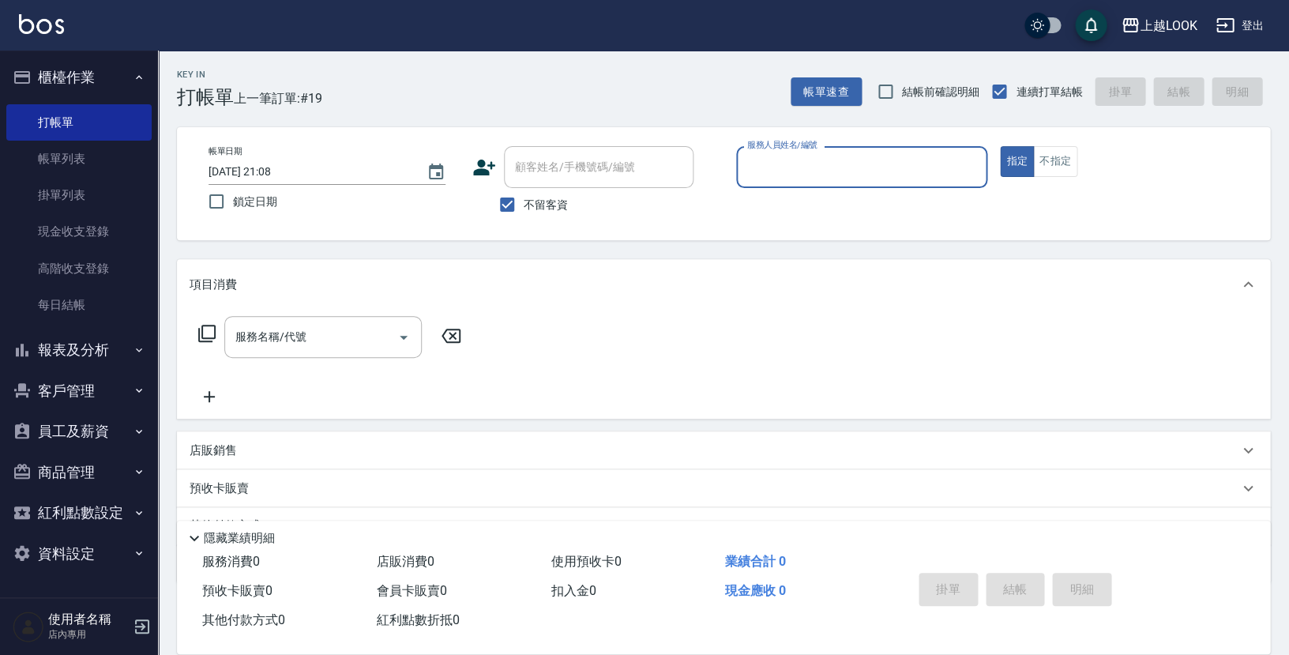
click at [831, 153] on input "服務人員姓名/編號" at bounding box center [861, 167] width 237 height 28
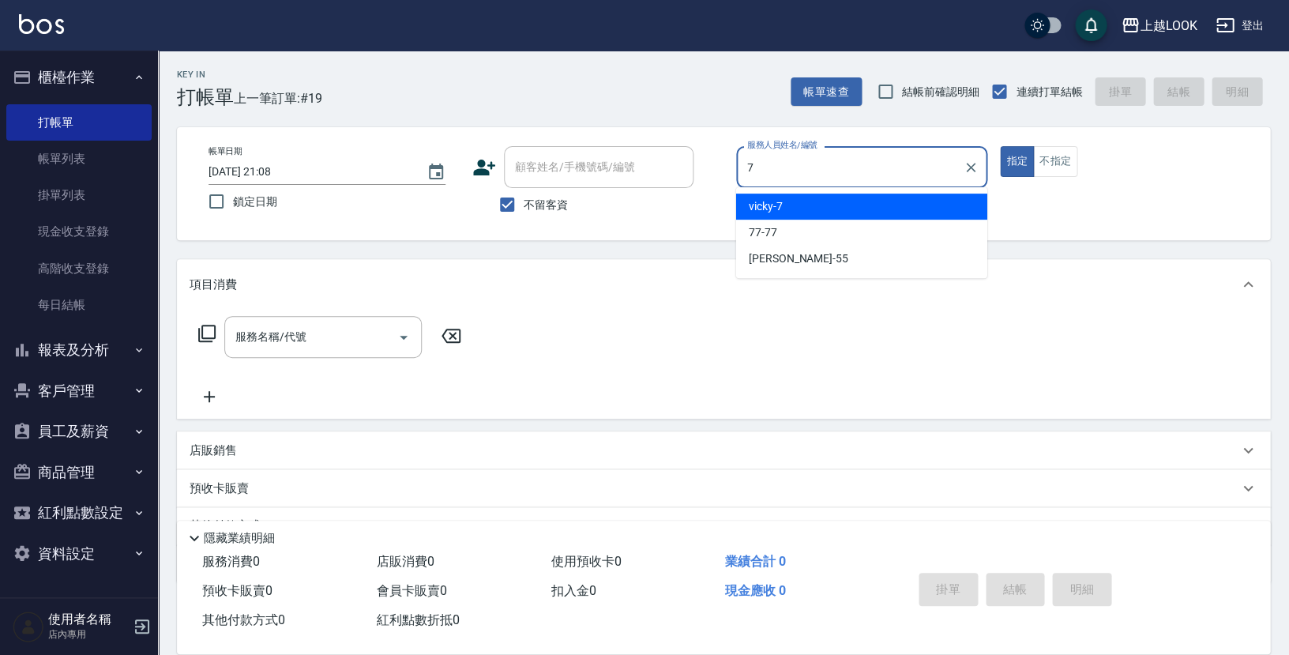
type input "vicky-7"
type button "true"
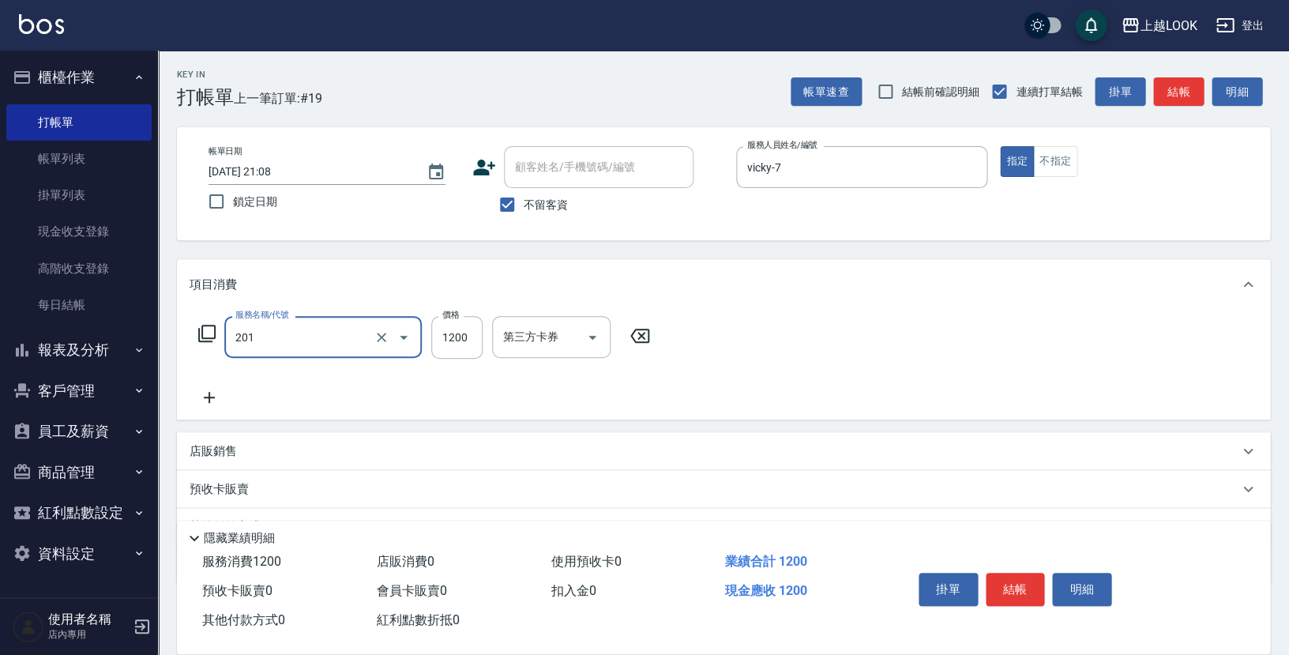
type input "一般燙(改金額)(201)"
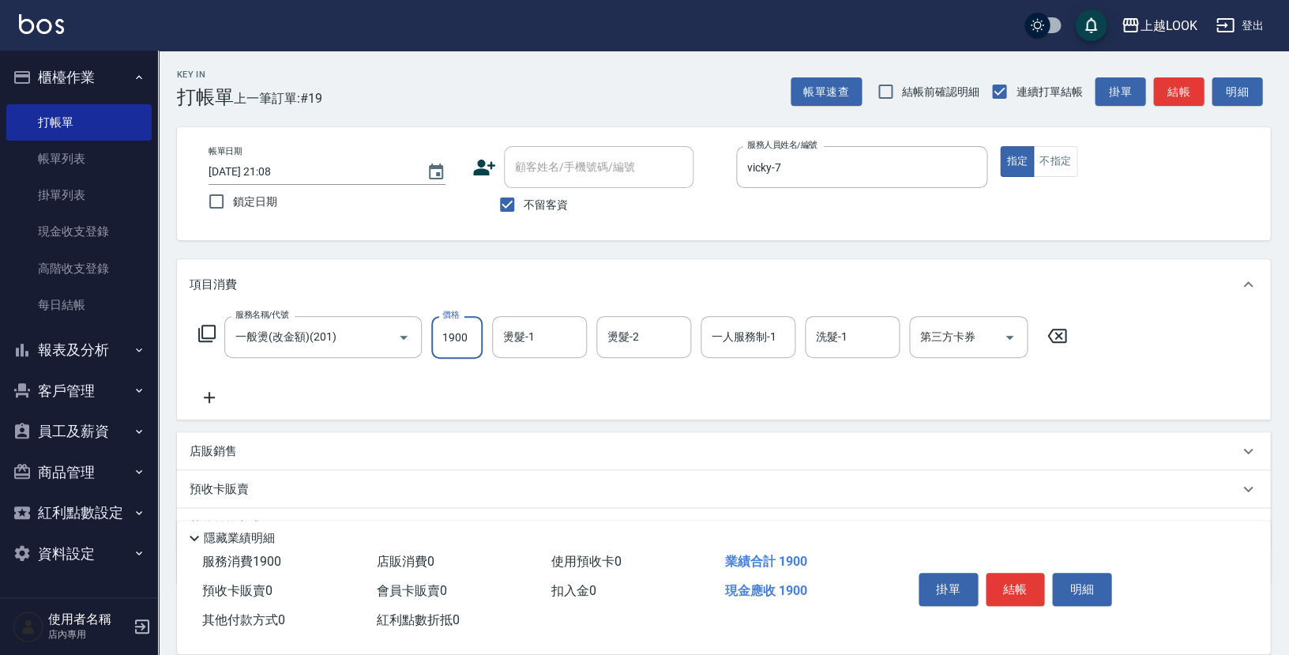
type input "1900"
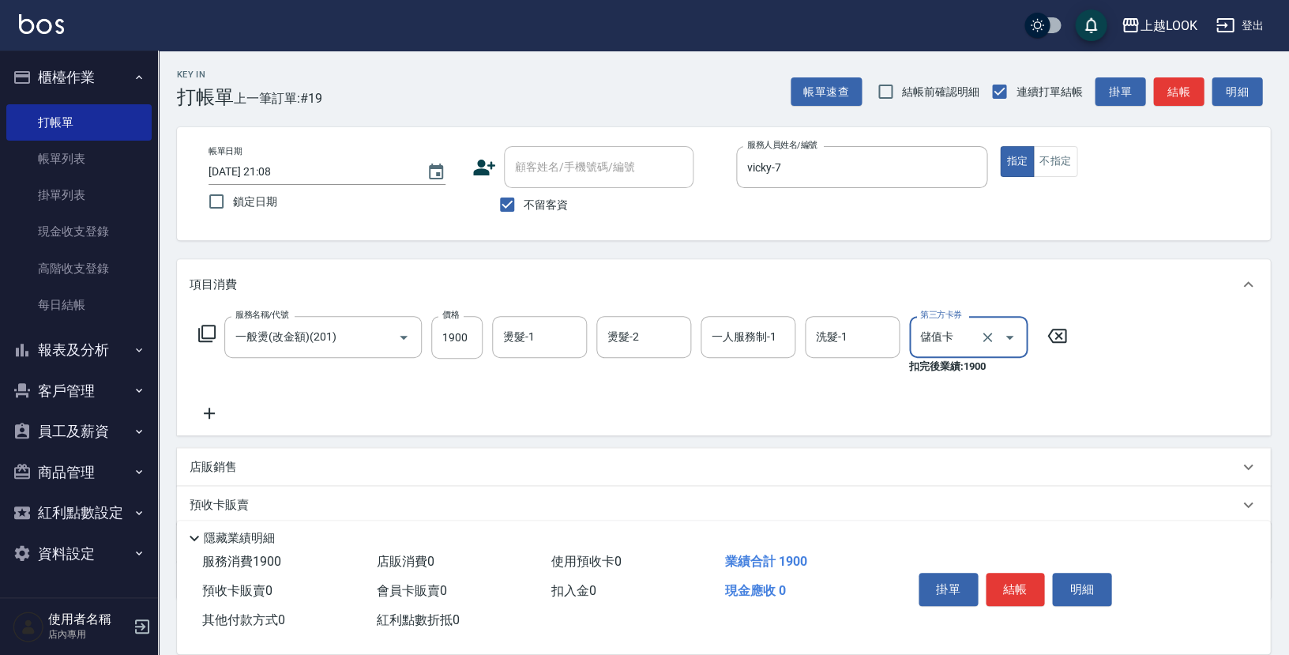
type input "儲值卡"
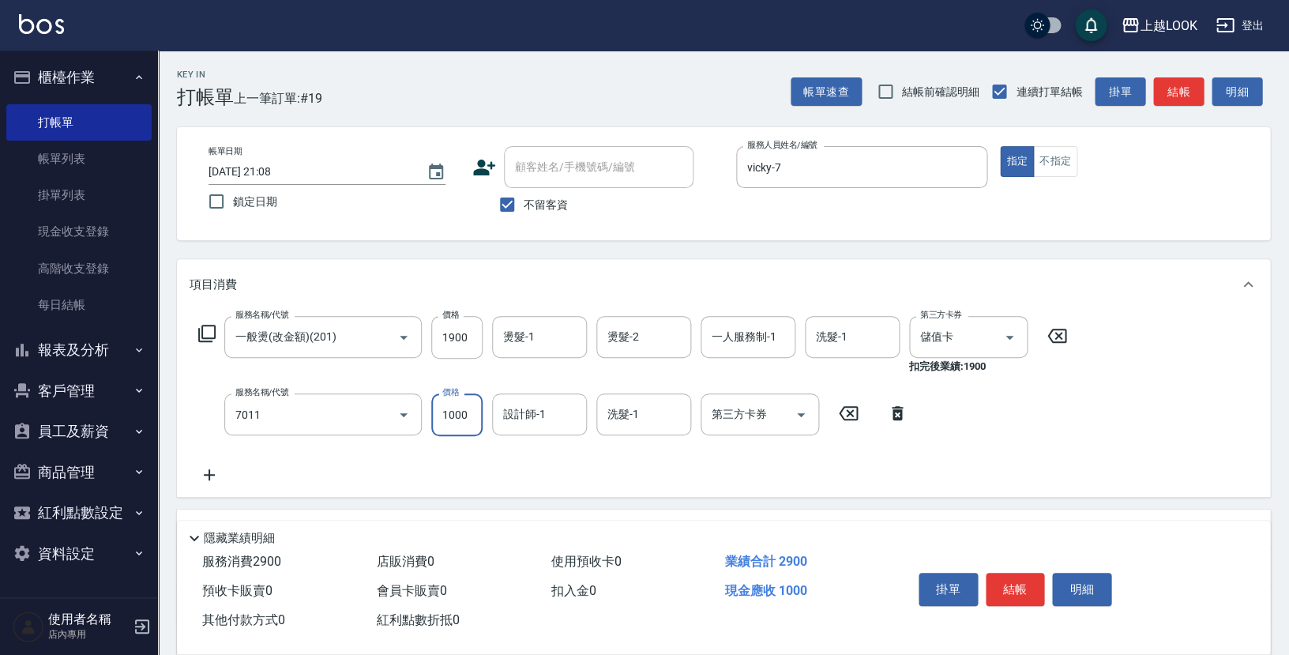
type input "重整 $1000(7011)"
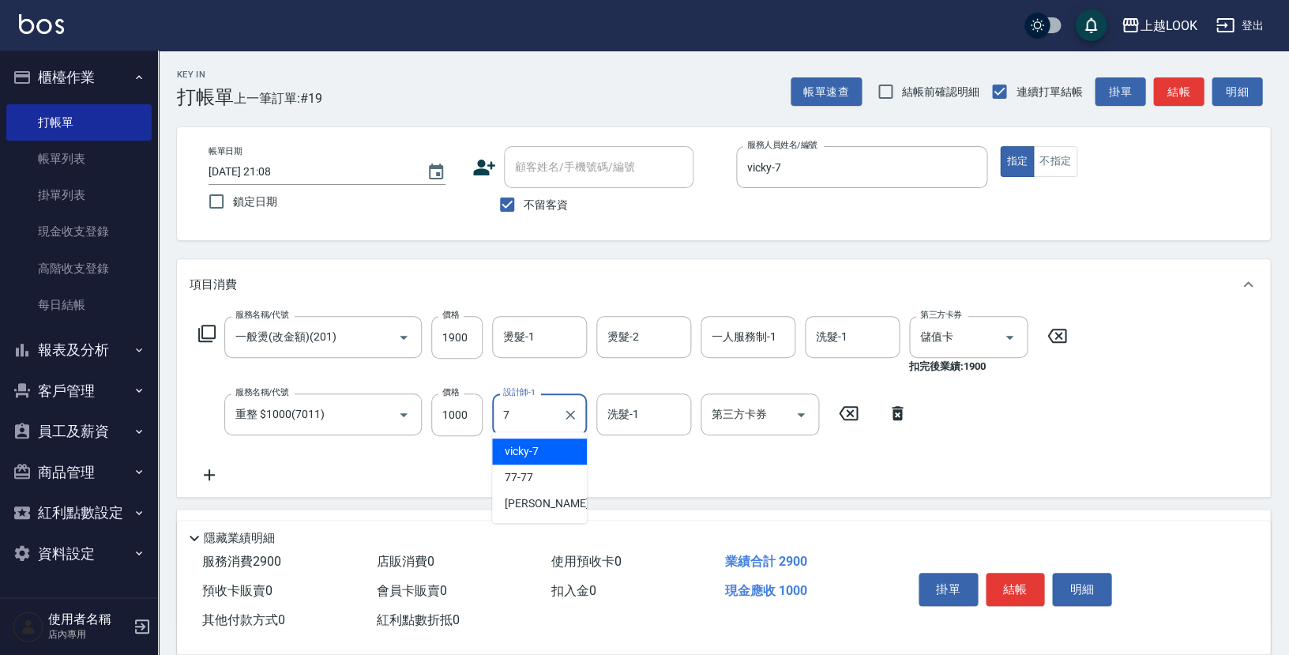
type input "vicky-7"
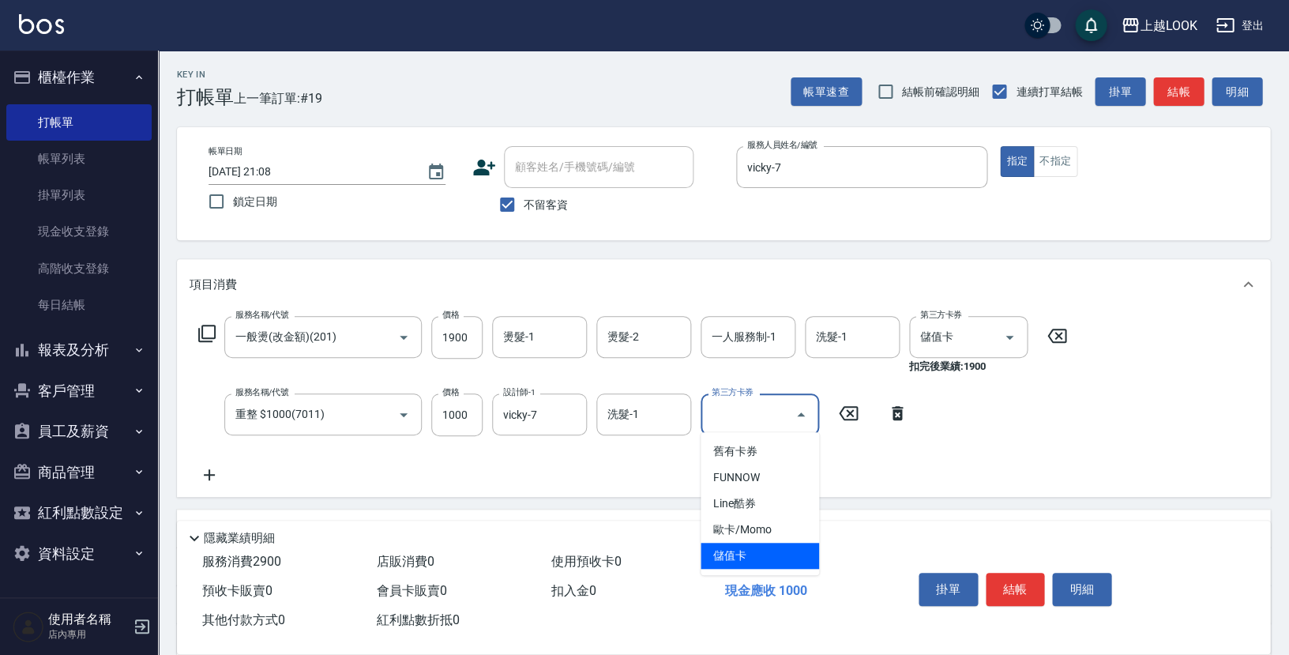
type input "儲值卡"
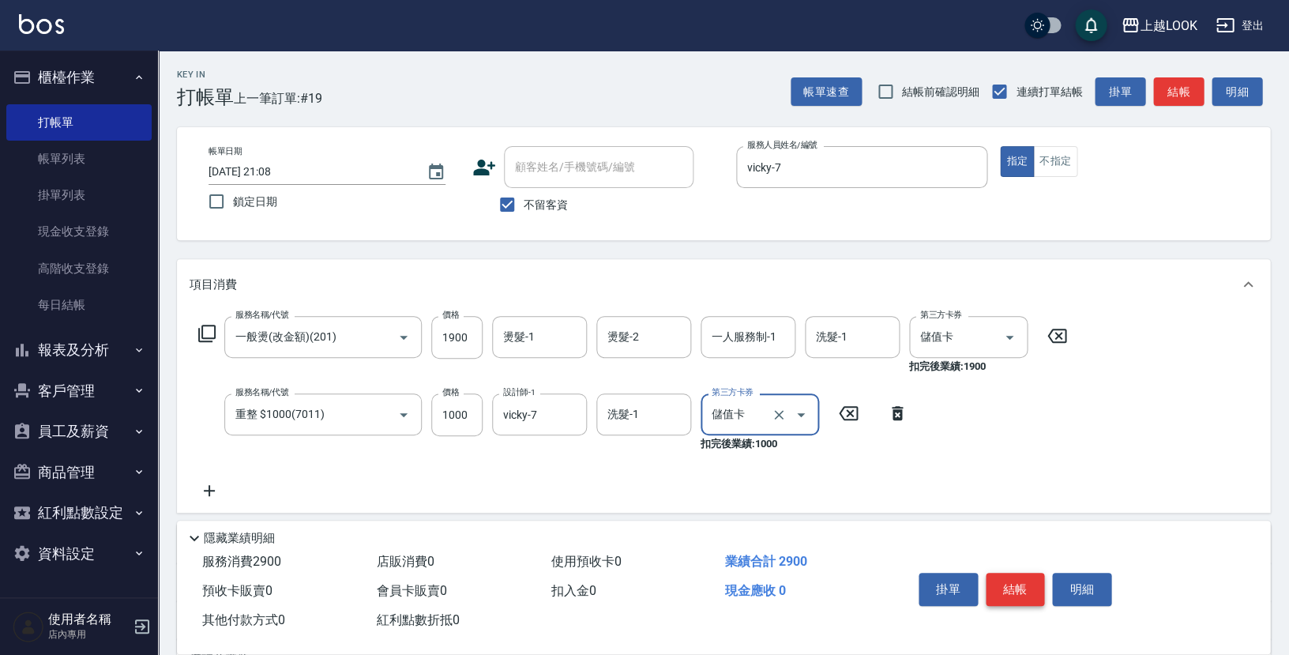
click at [1022, 582] on button "結帳" at bounding box center [1014, 588] width 59 height 33
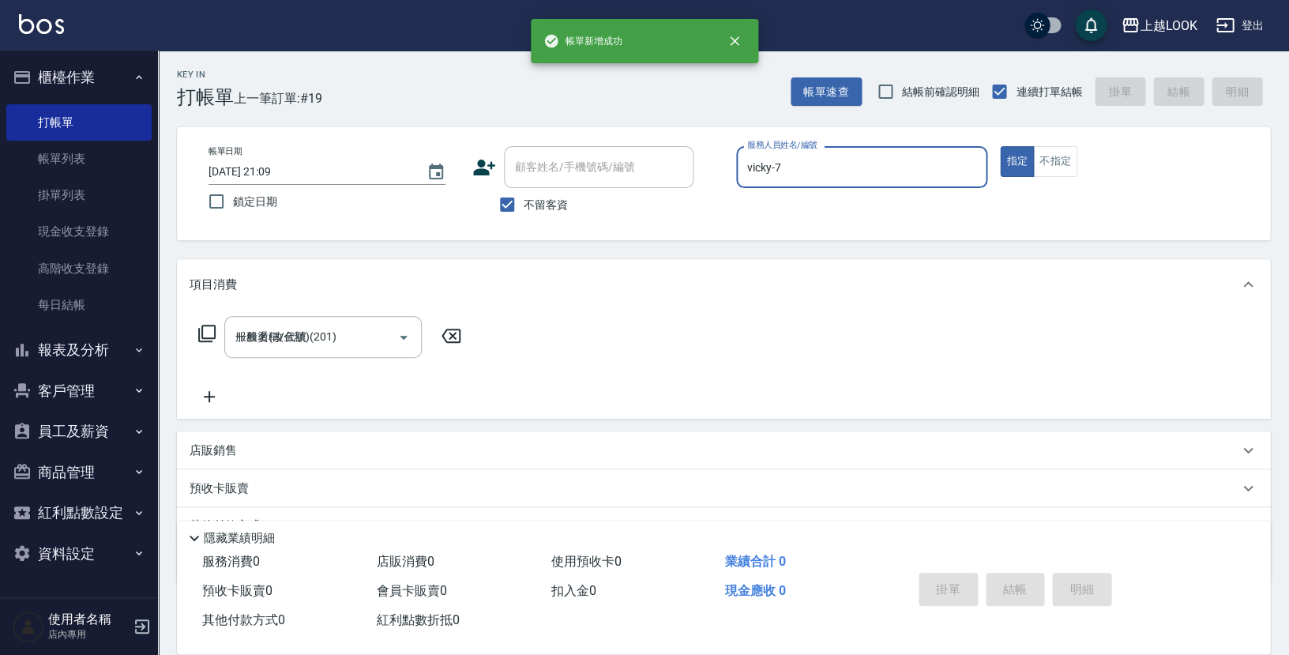
type input "[DATE] 21:09"
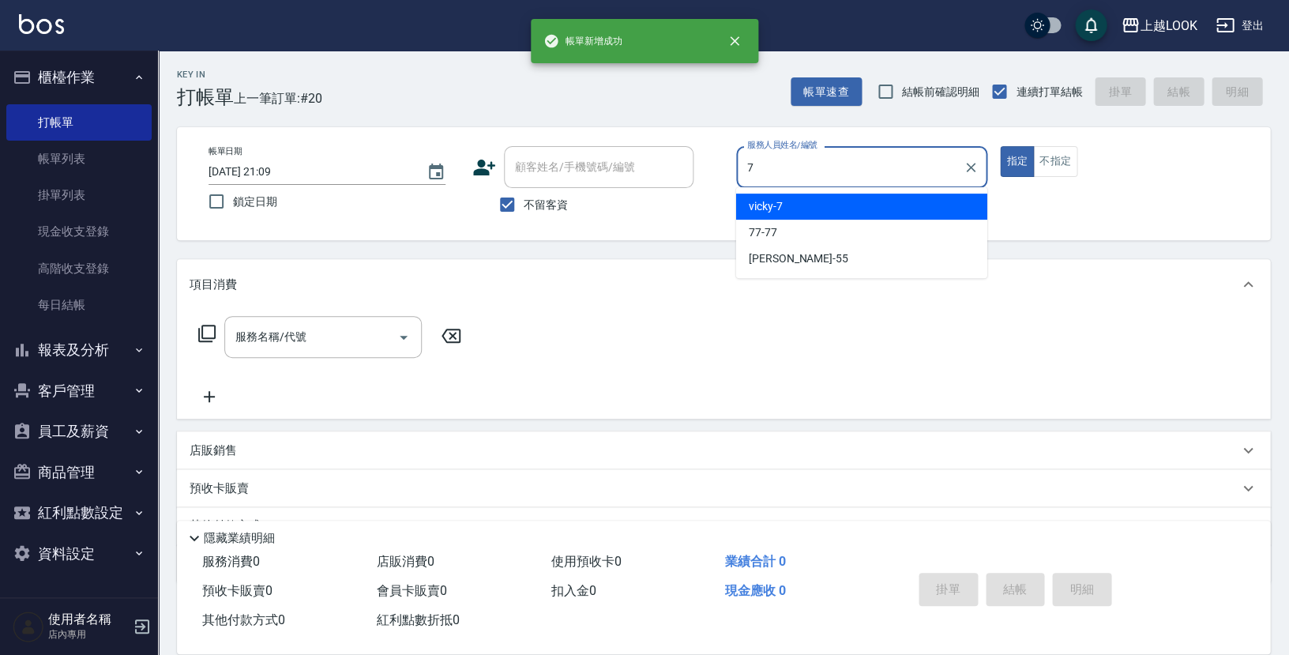
type input "vicky-7"
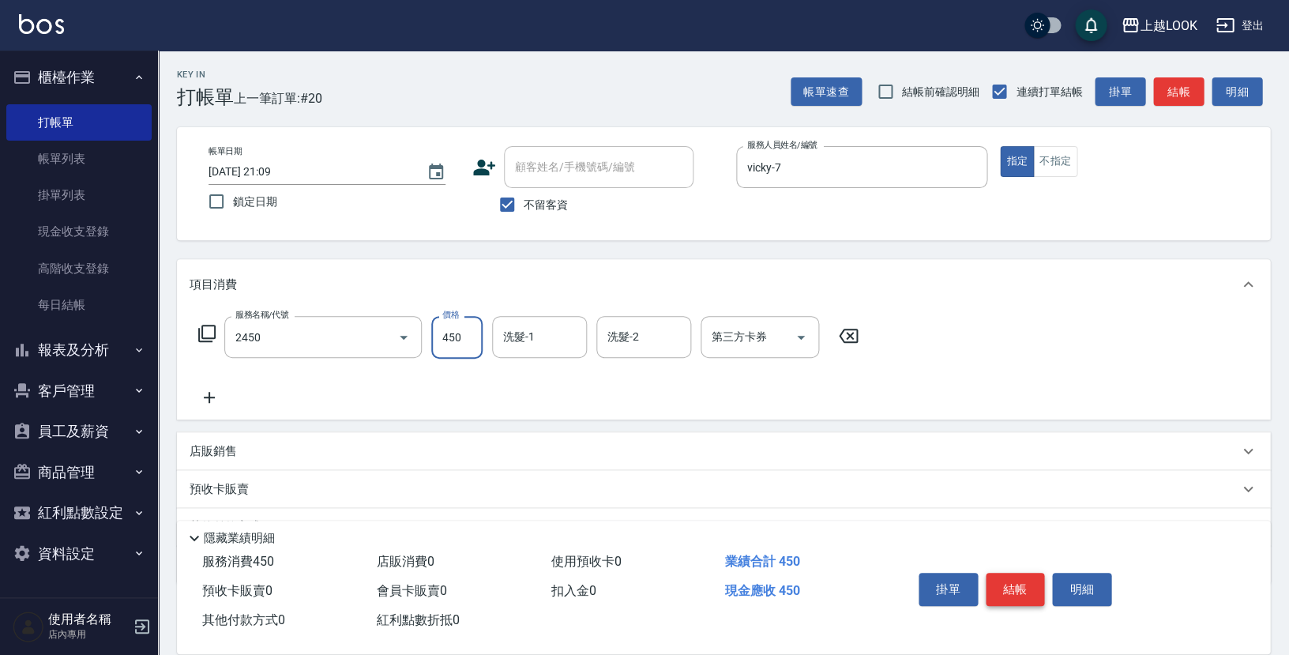
type input "C剪髮套餐(2450)"
type input "500"
type input "2"
type input "[PERSON_NAME]-100"
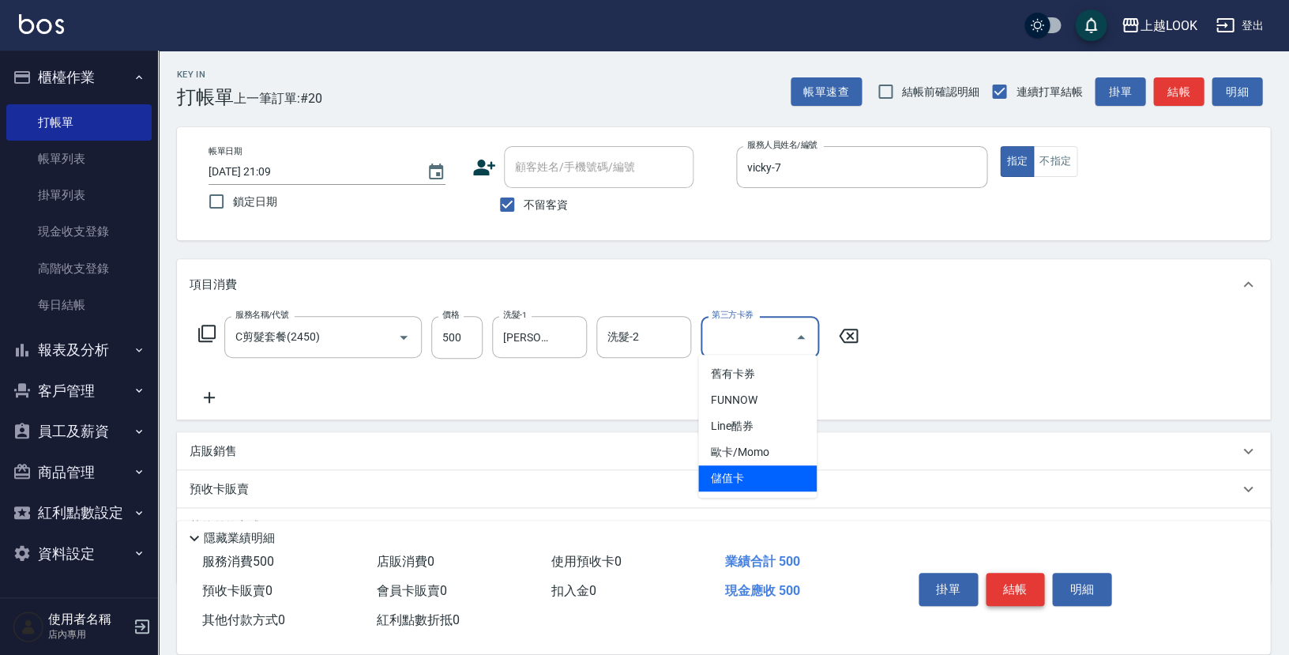
type input "儲值卡"
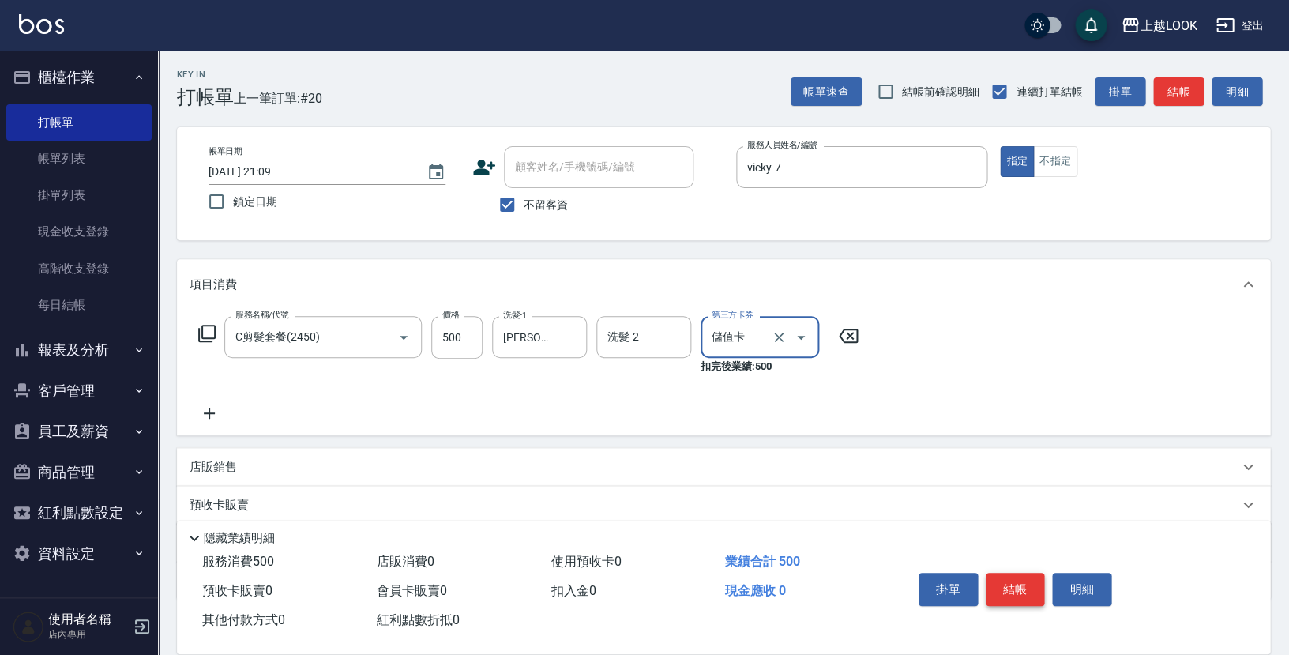
click at [1011, 572] on button "結帳" at bounding box center [1014, 588] width 59 height 33
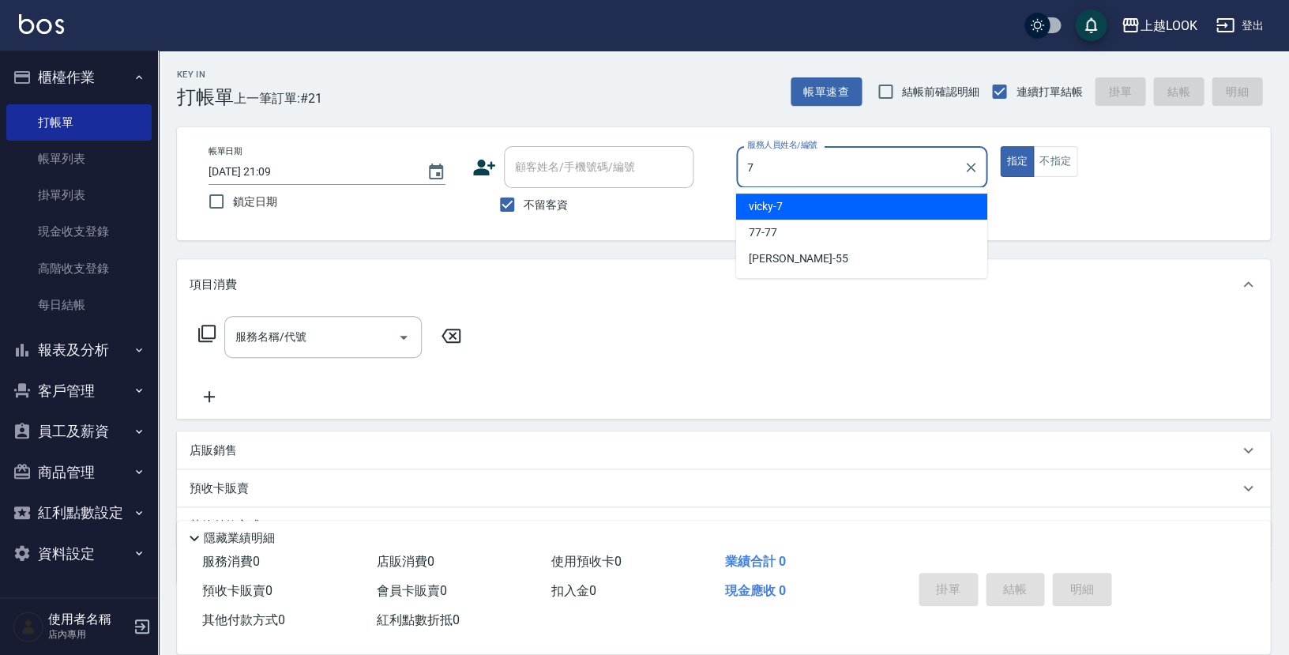
type input "vicky-7"
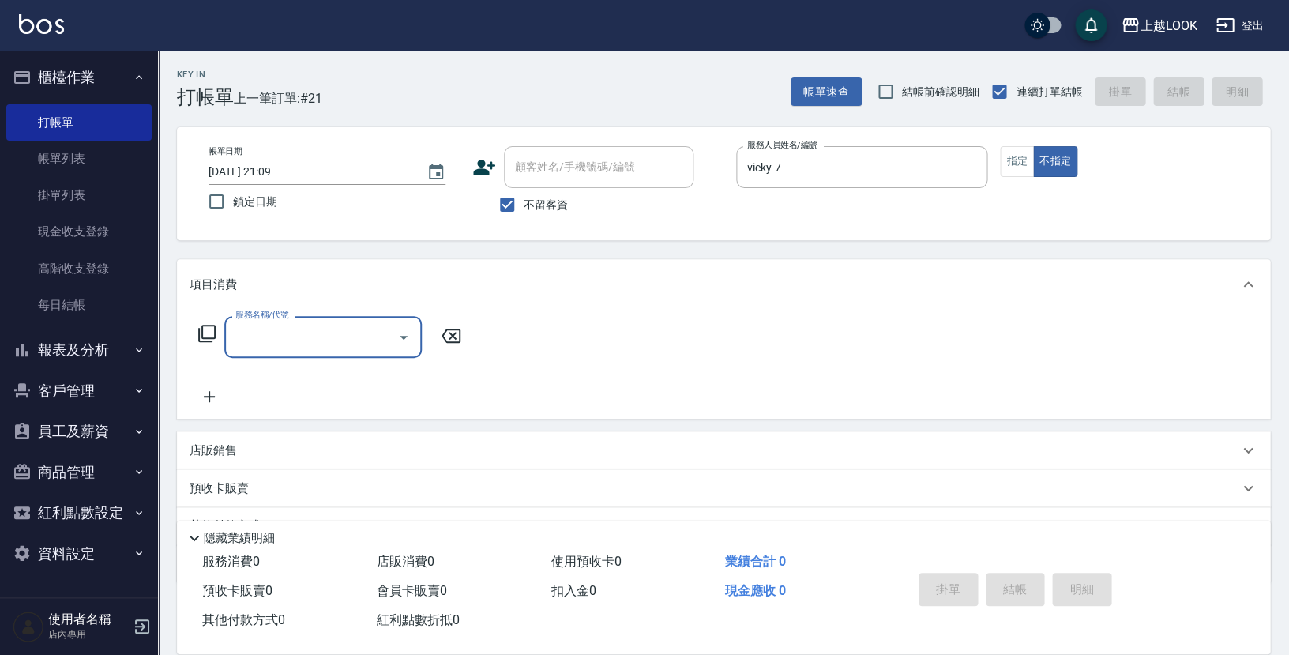
scroll to position [68, 0]
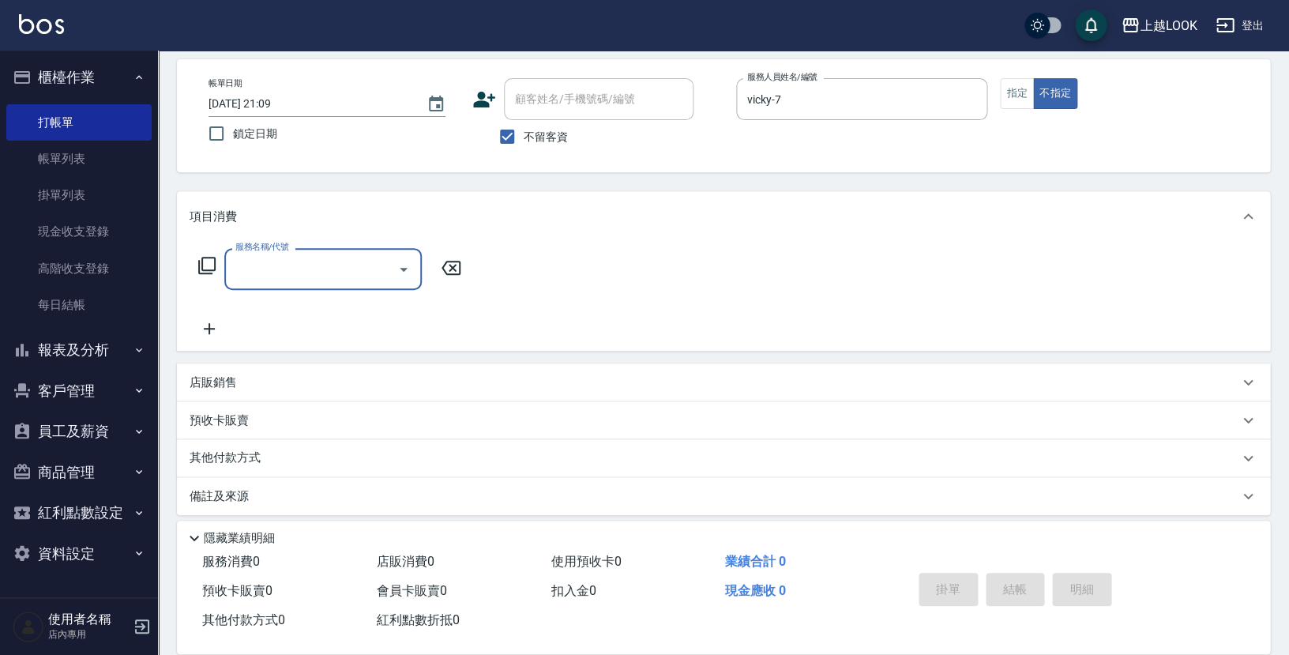
click at [202, 367] on div "店販銷售" at bounding box center [723, 382] width 1093 height 38
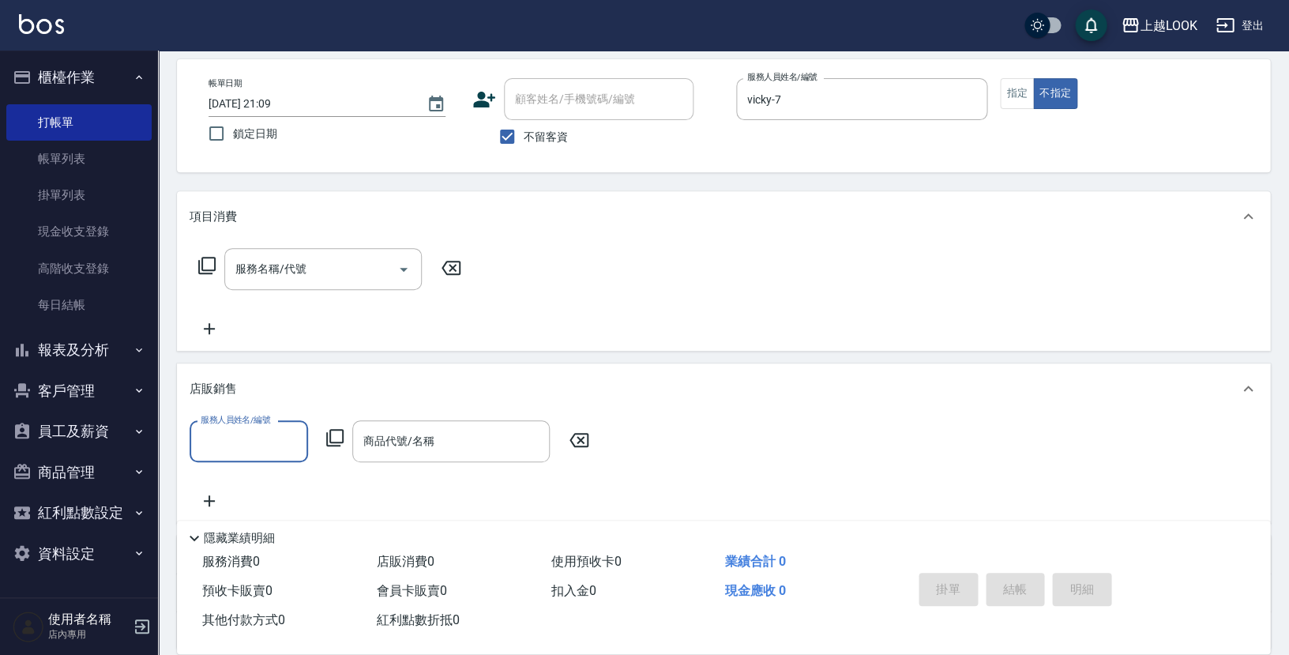
scroll to position [70, 0]
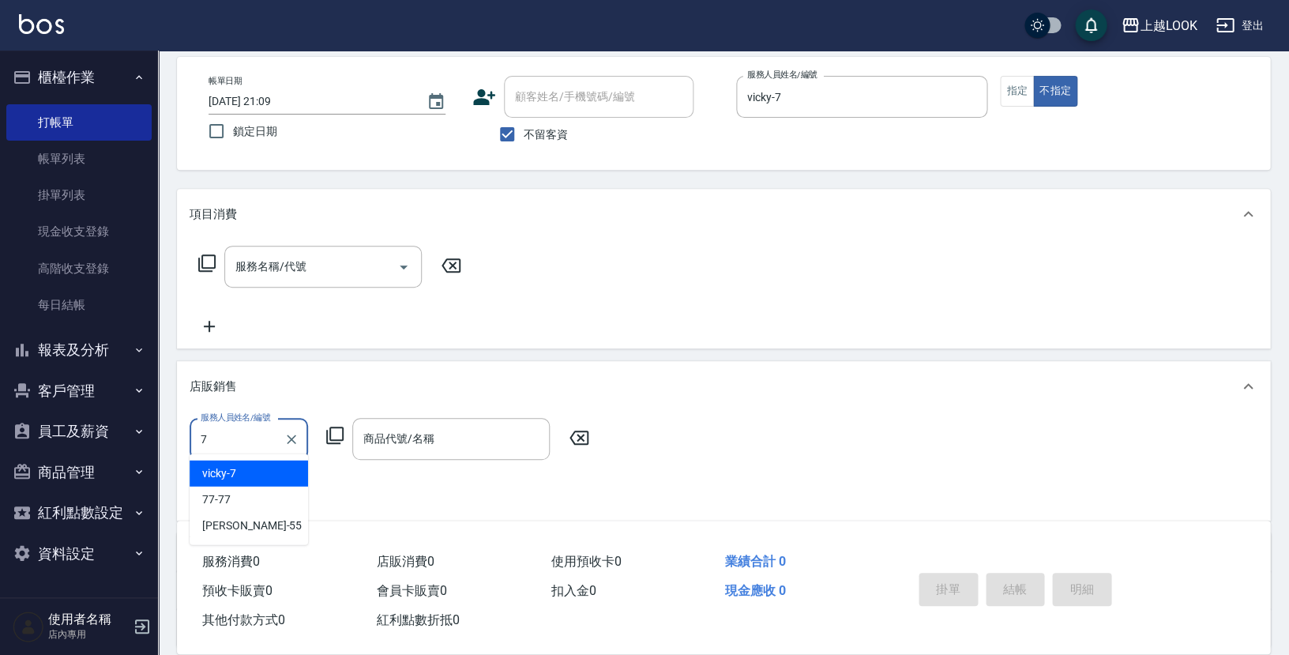
type input "vicky-7"
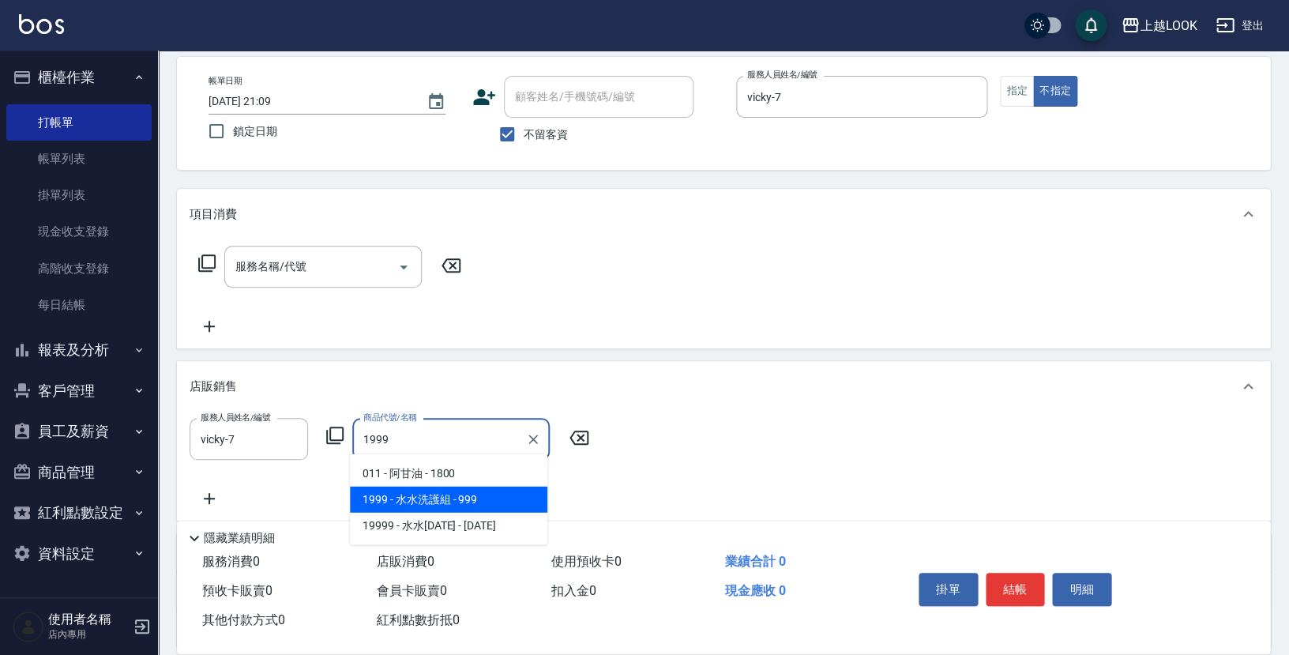
type input "水水洗護組"
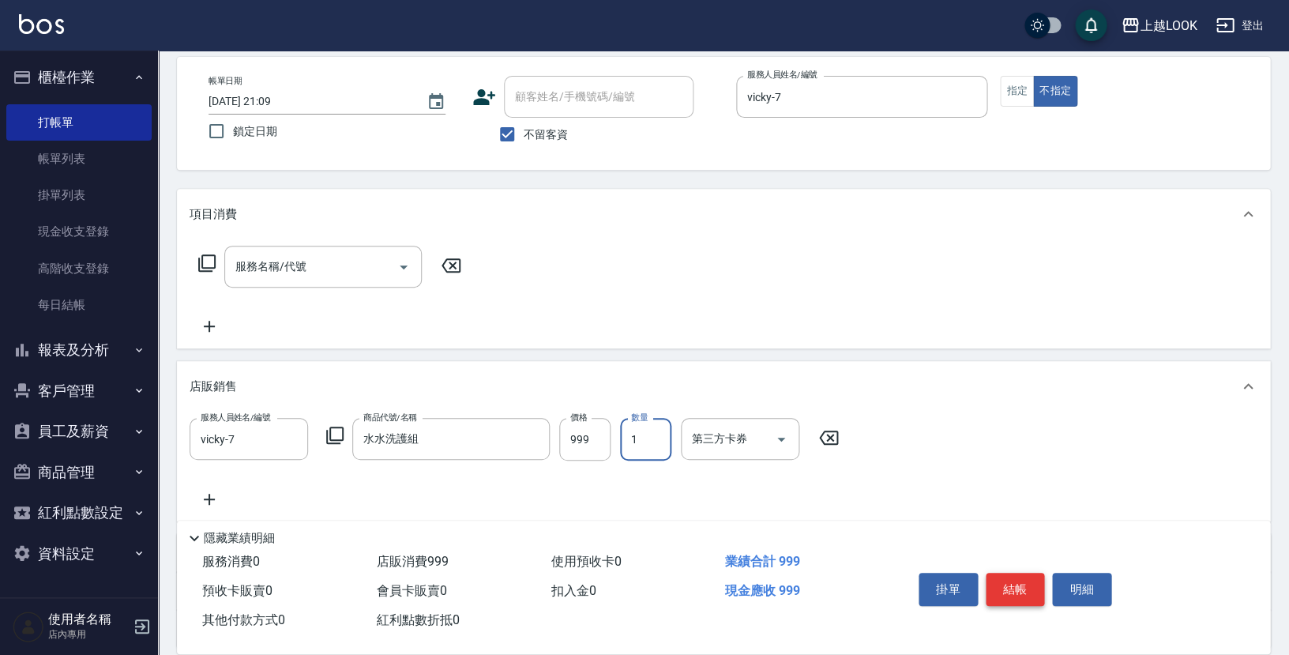
click at [1018, 581] on button "結帳" at bounding box center [1014, 588] width 59 height 33
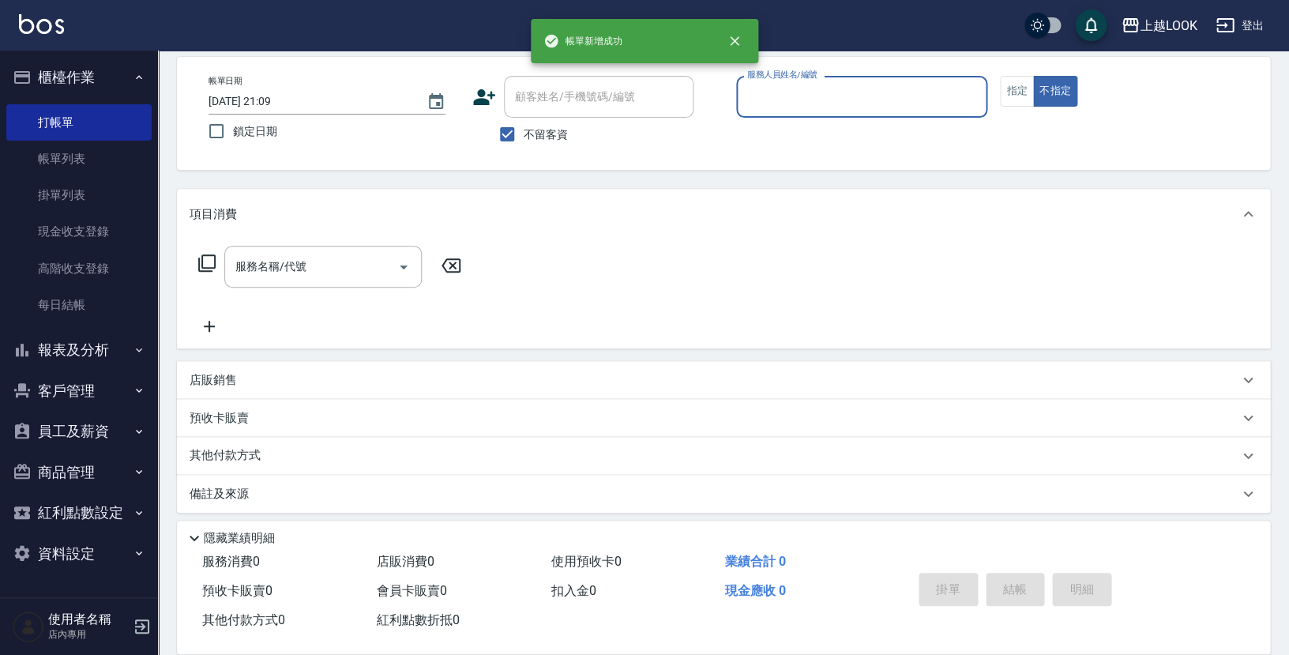
scroll to position [68, 0]
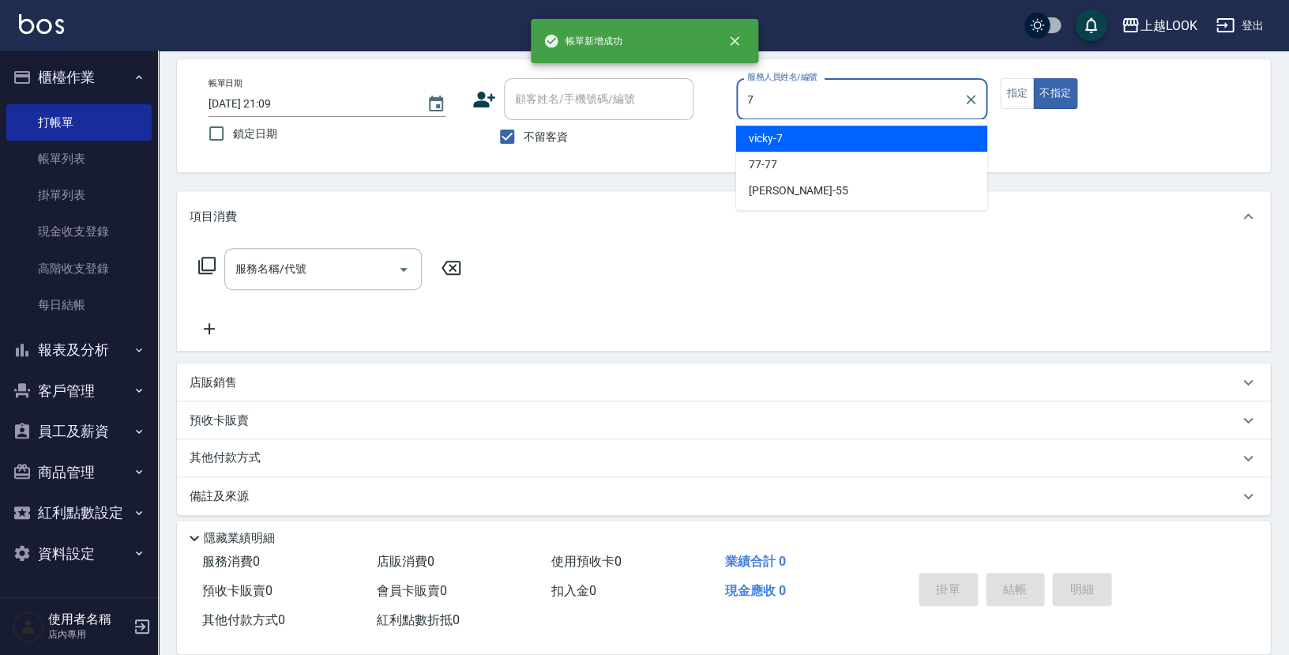
type input "vicky-7"
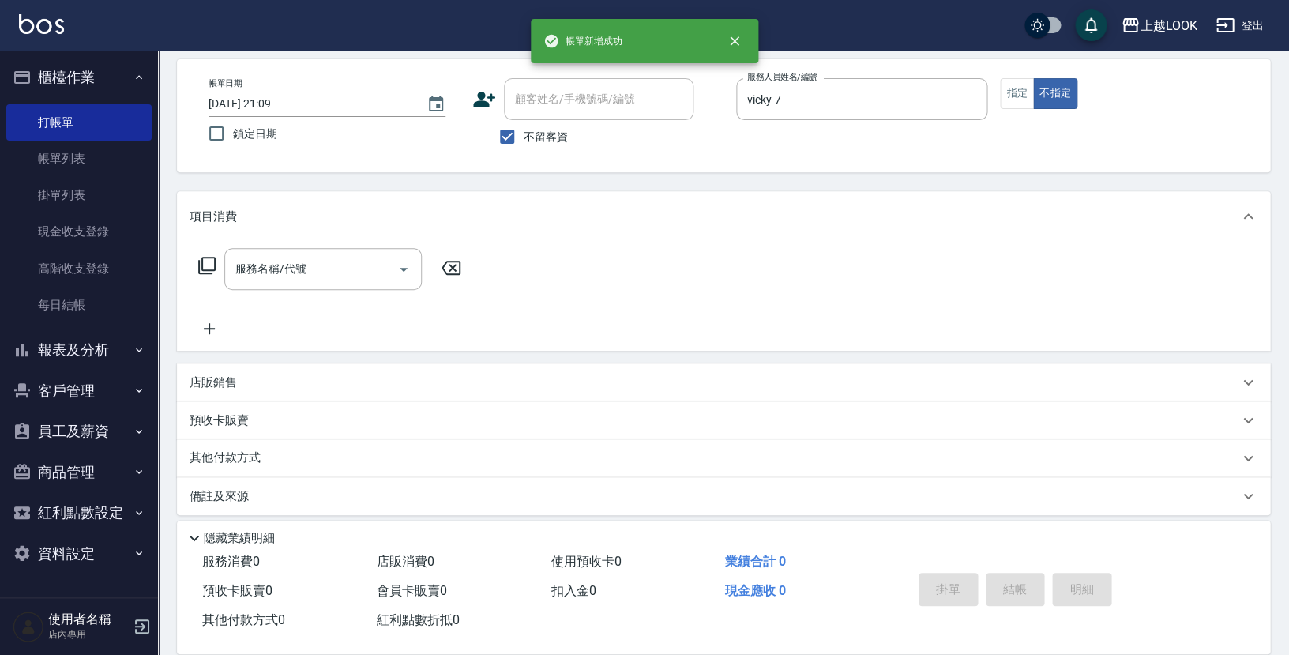
type button "false"
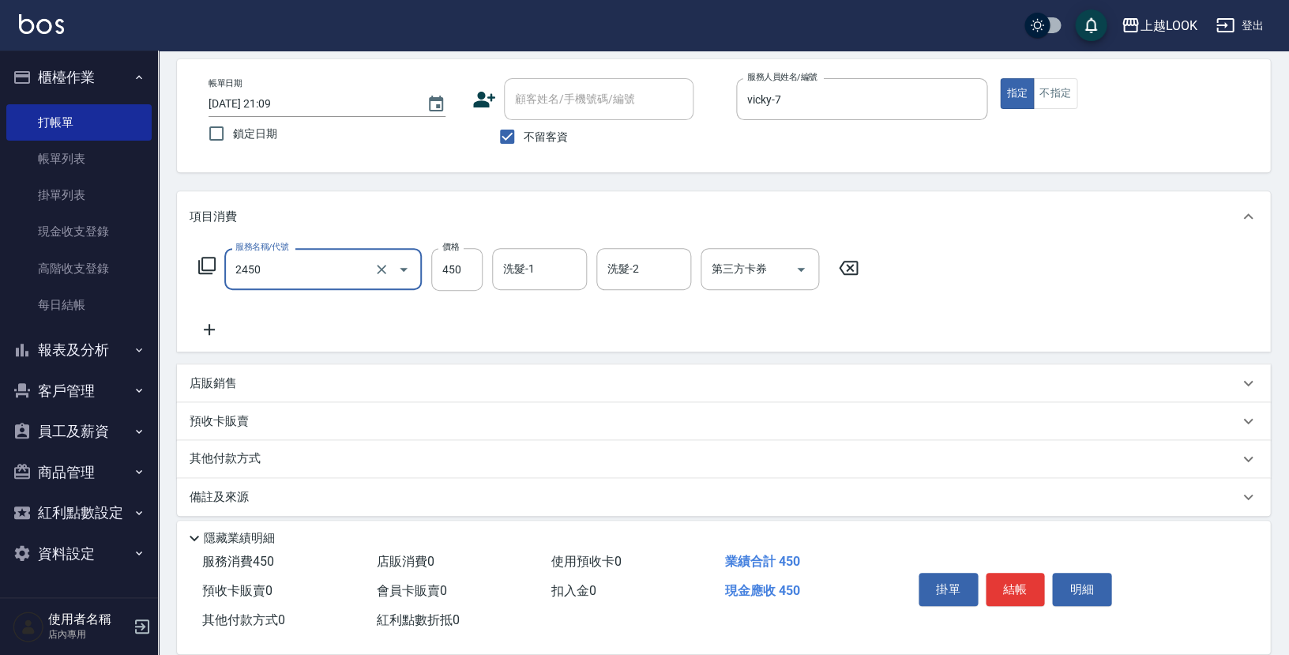
type input "C剪髮套餐(2450)"
type input "500"
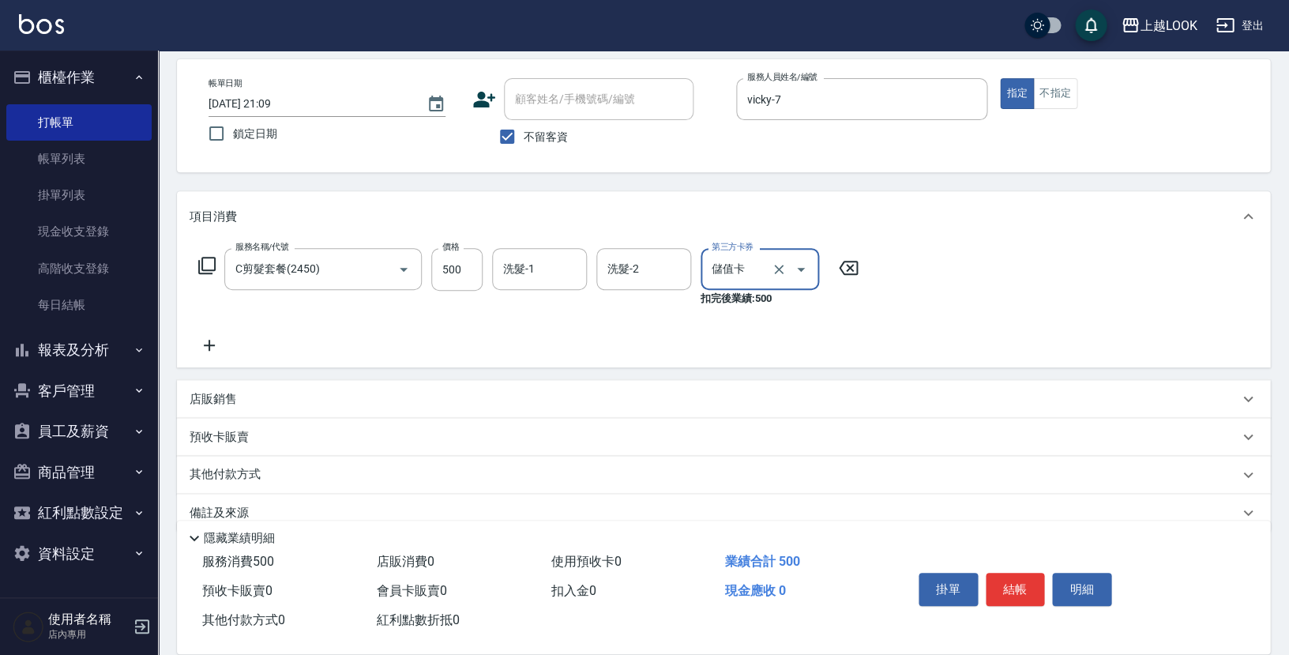
type input "儲值卡"
click at [1005, 584] on button "結帳" at bounding box center [1014, 588] width 59 height 33
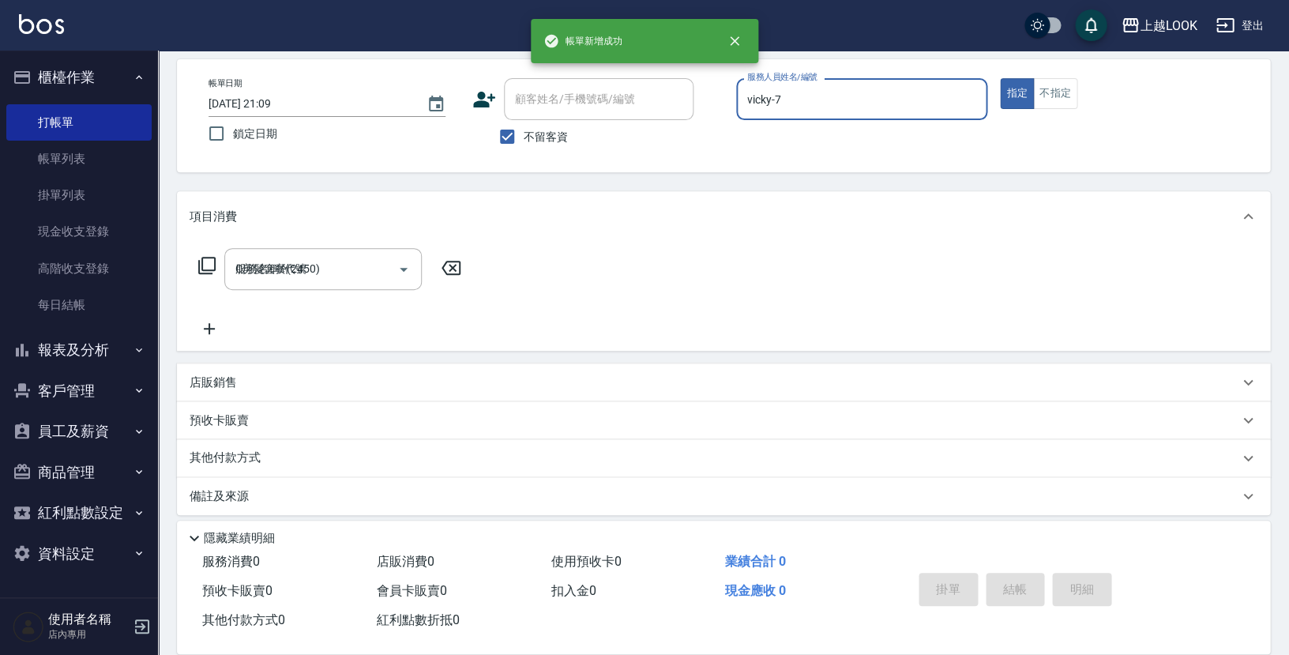
type input "[DATE] 21:10"
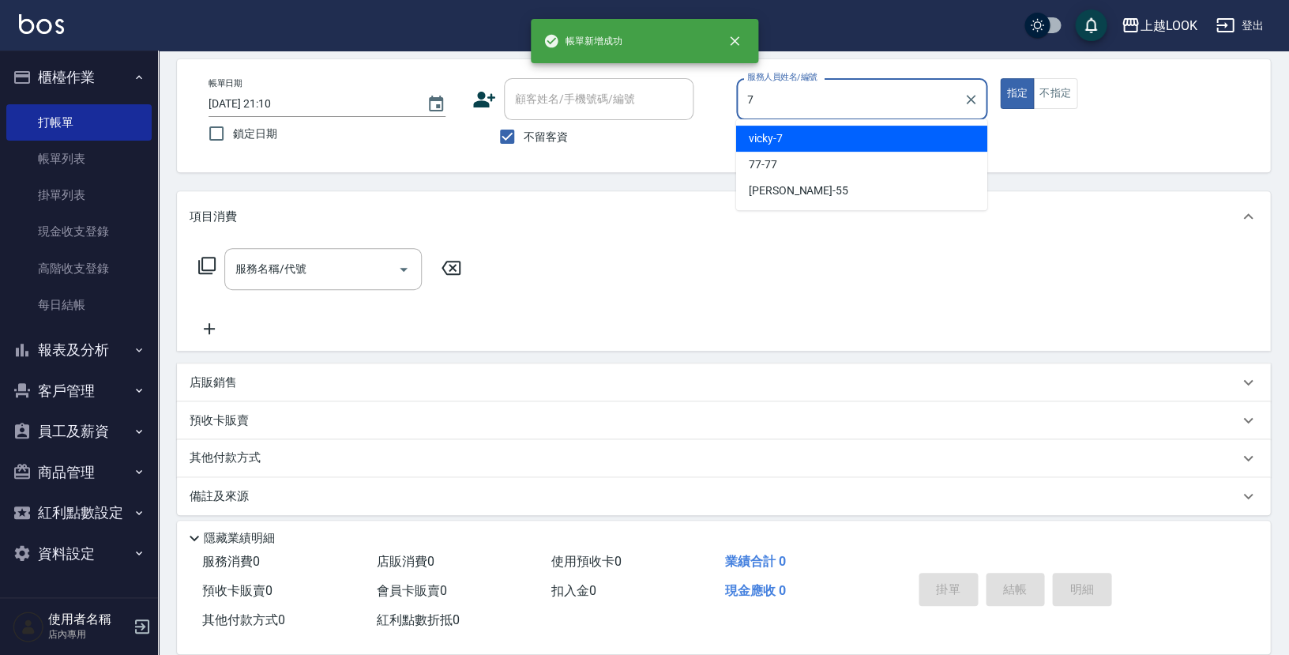
type input "vicky-7"
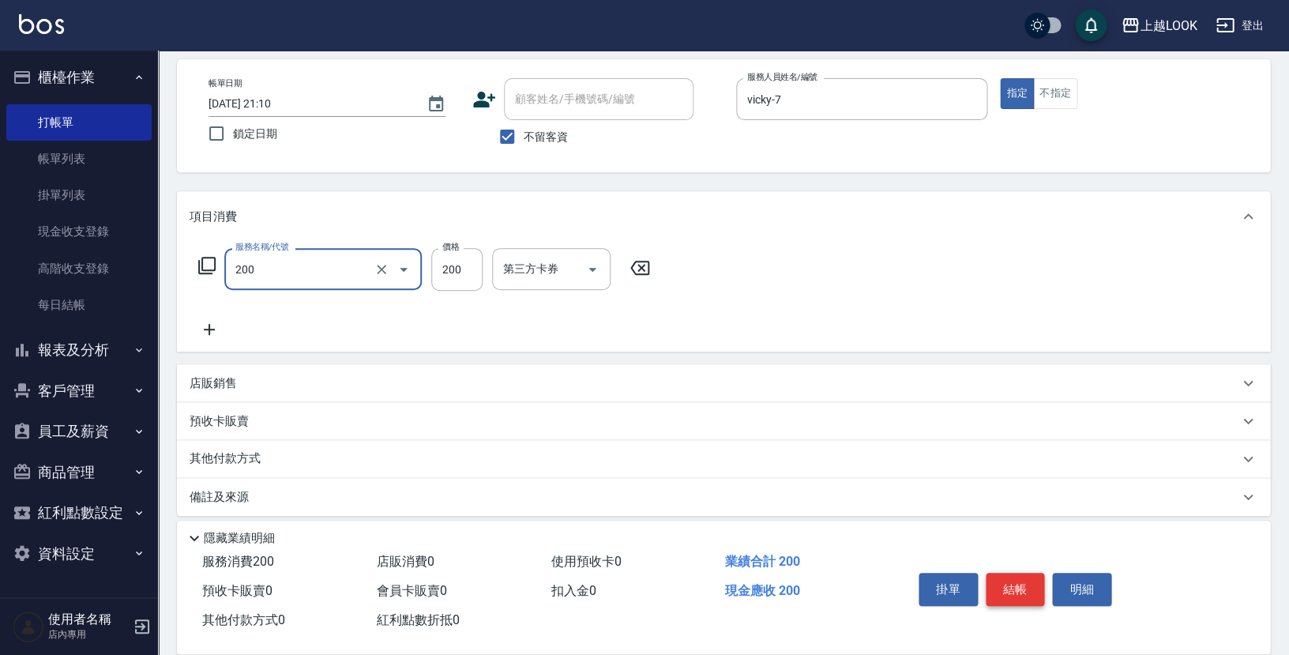
type input "剪髮(200)"
type input "250"
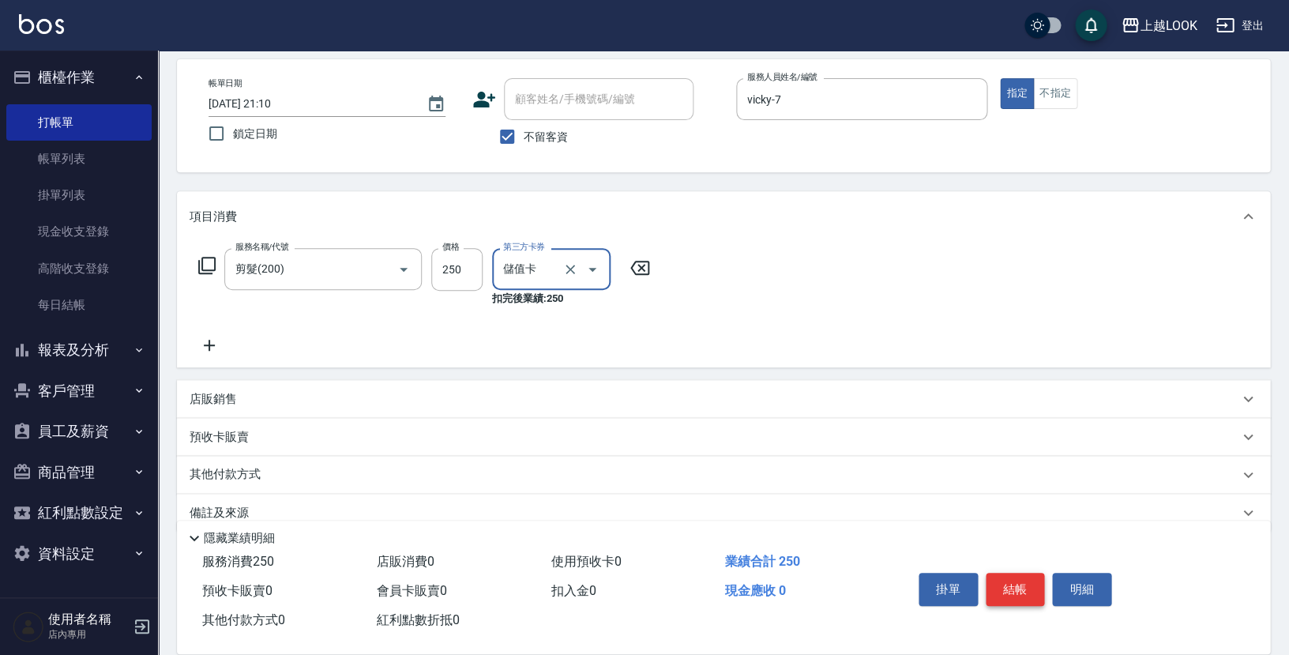
type input "儲值卡"
click at [1012, 583] on button "結帳" at bounding box center [1014, 588] width 59 height 33
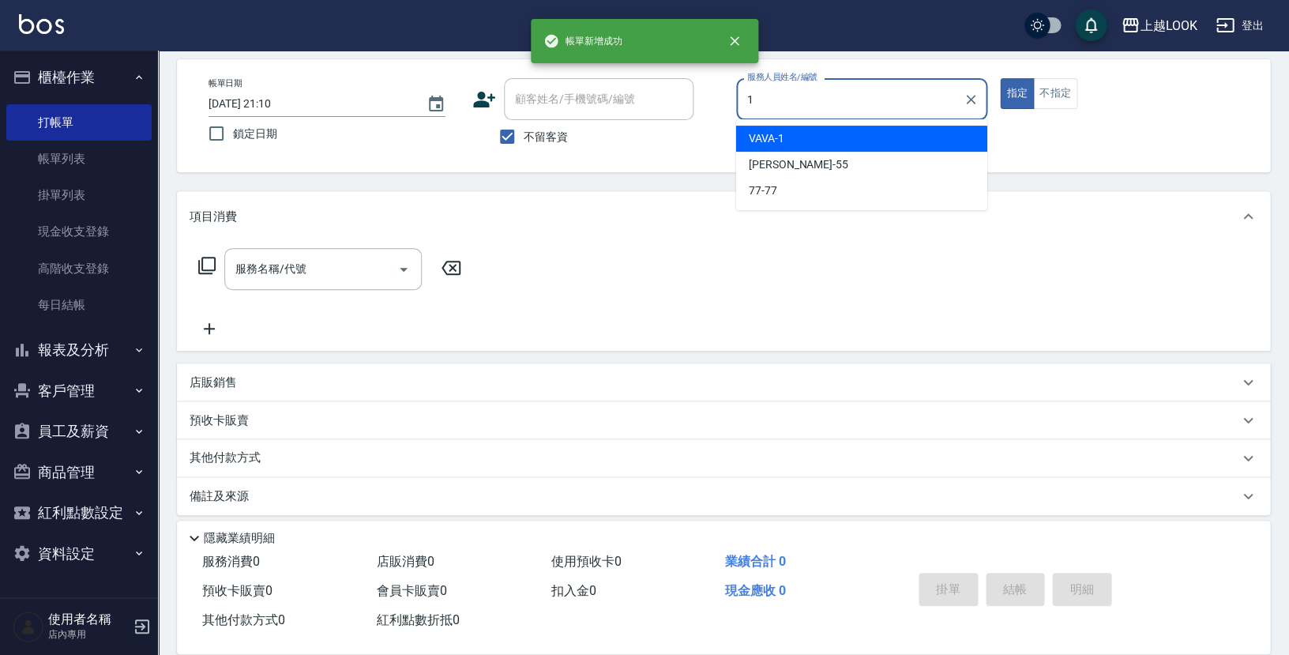
type input "VAVA-1"
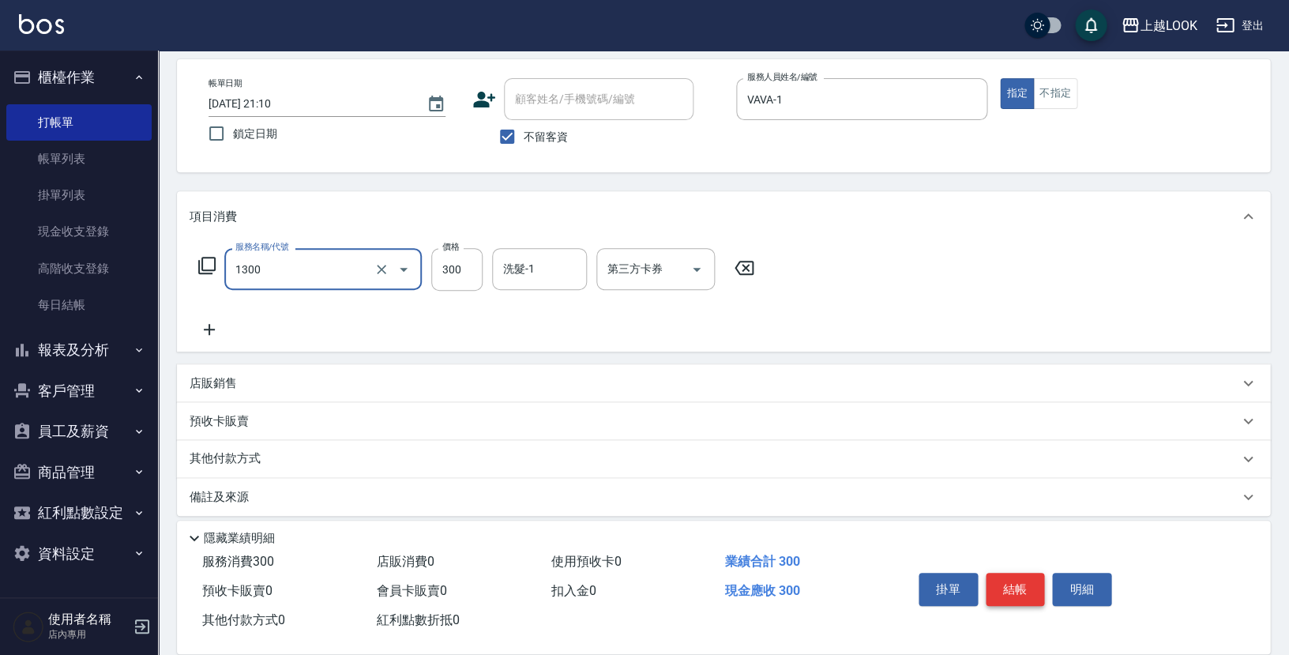
type input "一般洗髮(1300)"
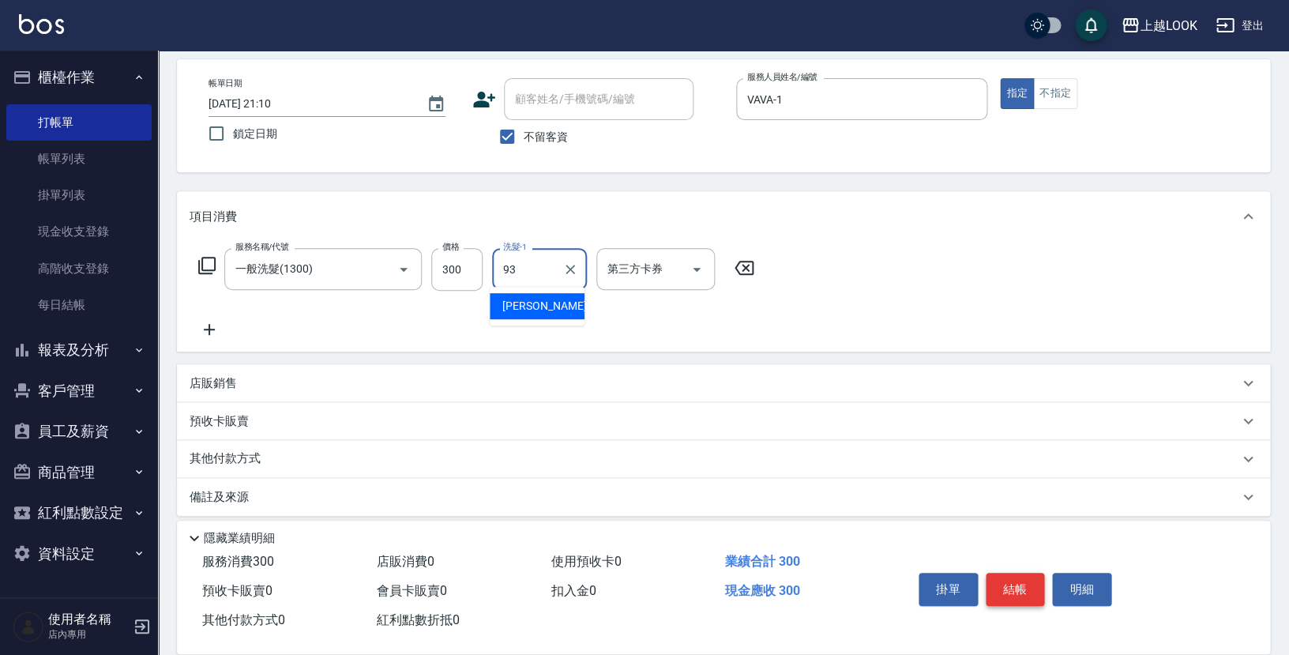
type input "[PERSON_NAME]-93"
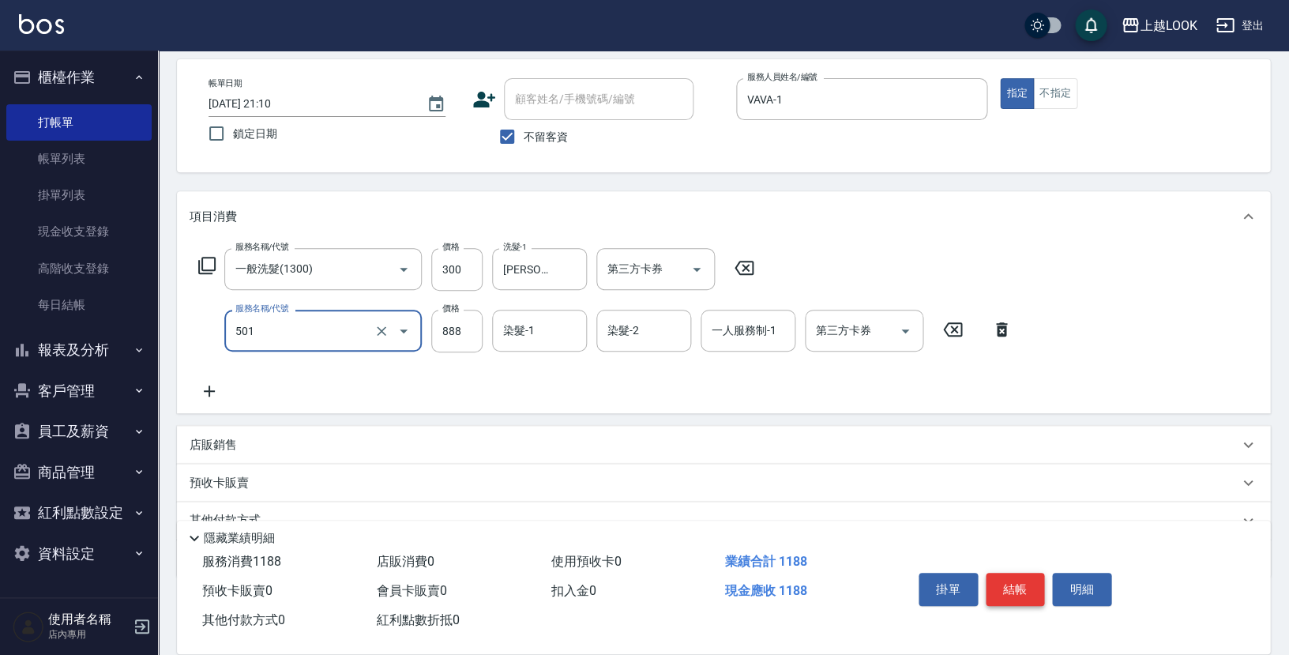
type input "一般染髮(改金額)(501)"
type input "1250"
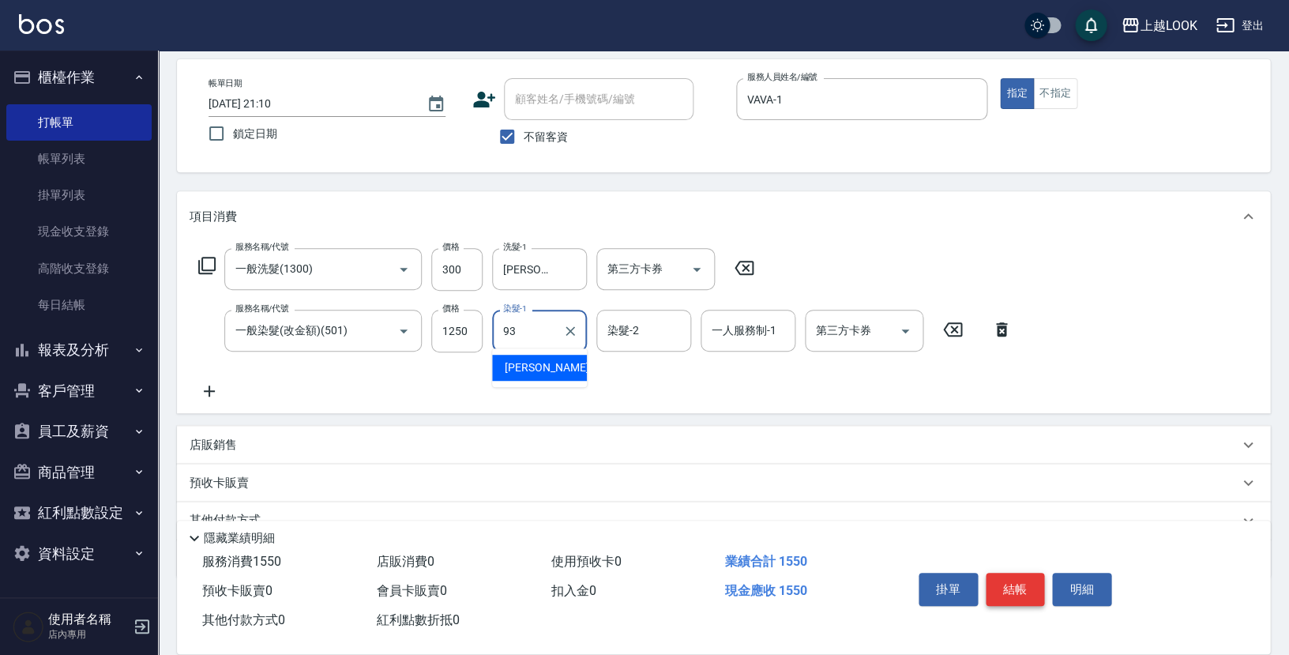
type input "[PERSON_NAME]-93"
click at [1013, 576] on button "結帳" at bounding box center [1014, 588] width 59 height 33
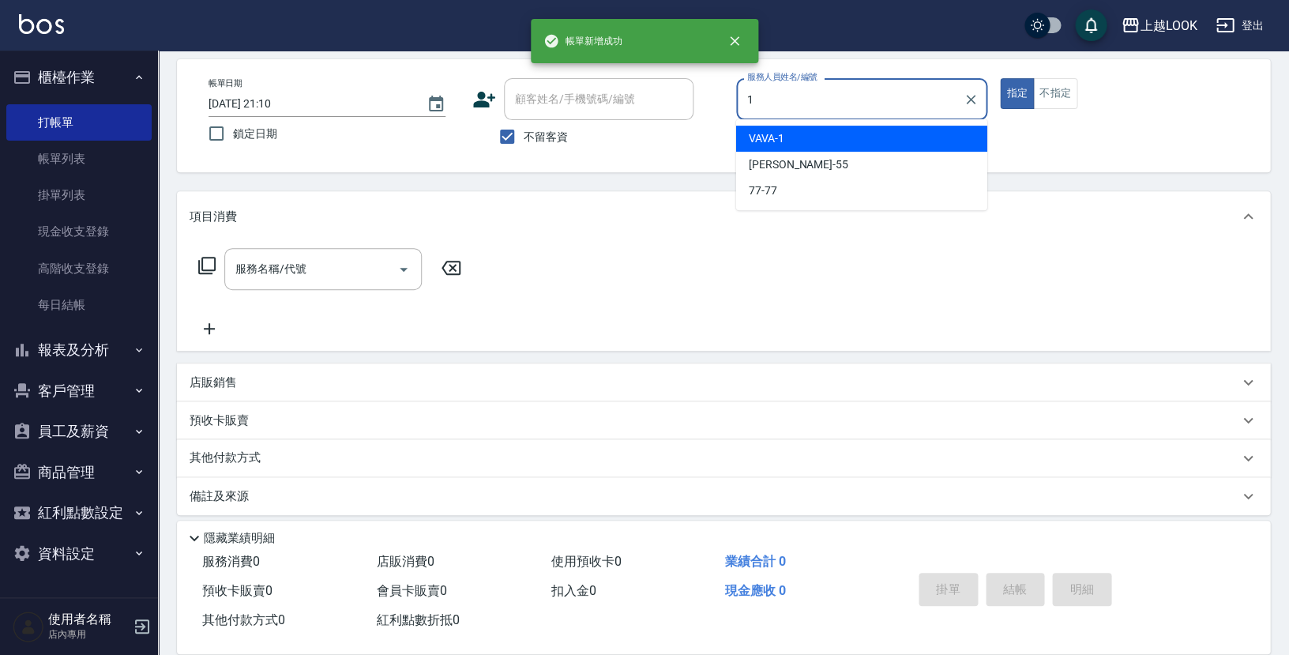
type input "VAVA-1"
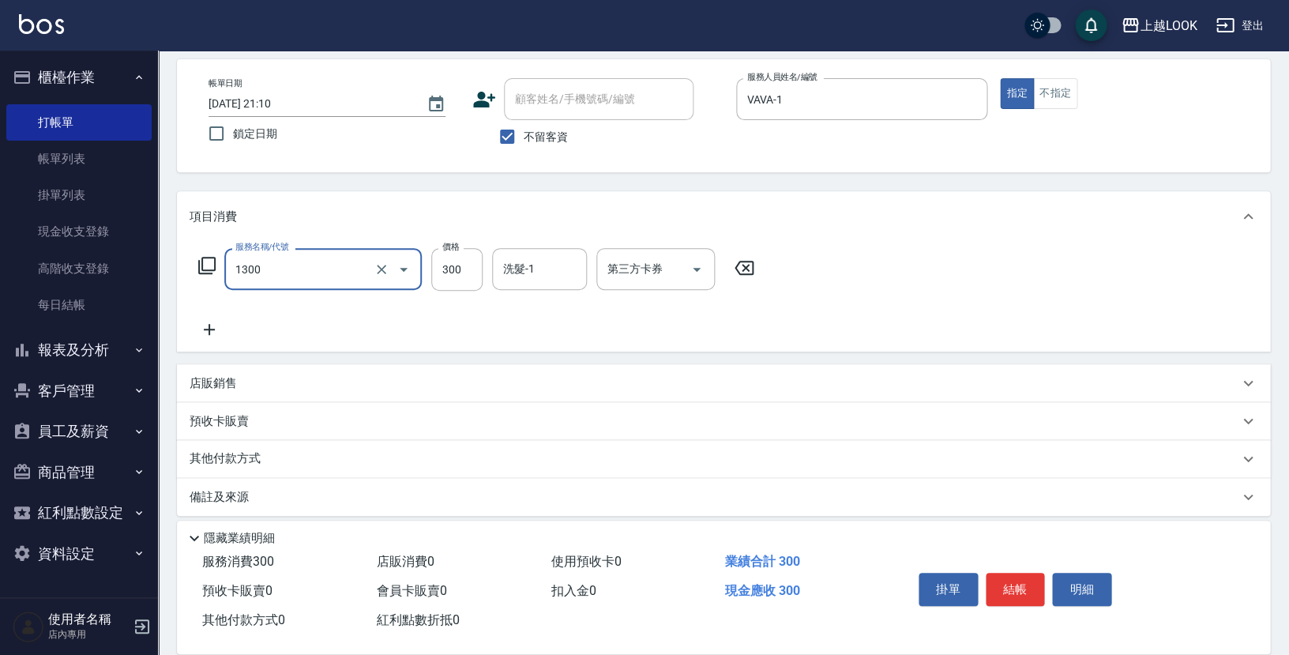
type input "一般洗髮(1300)"
type input "350"
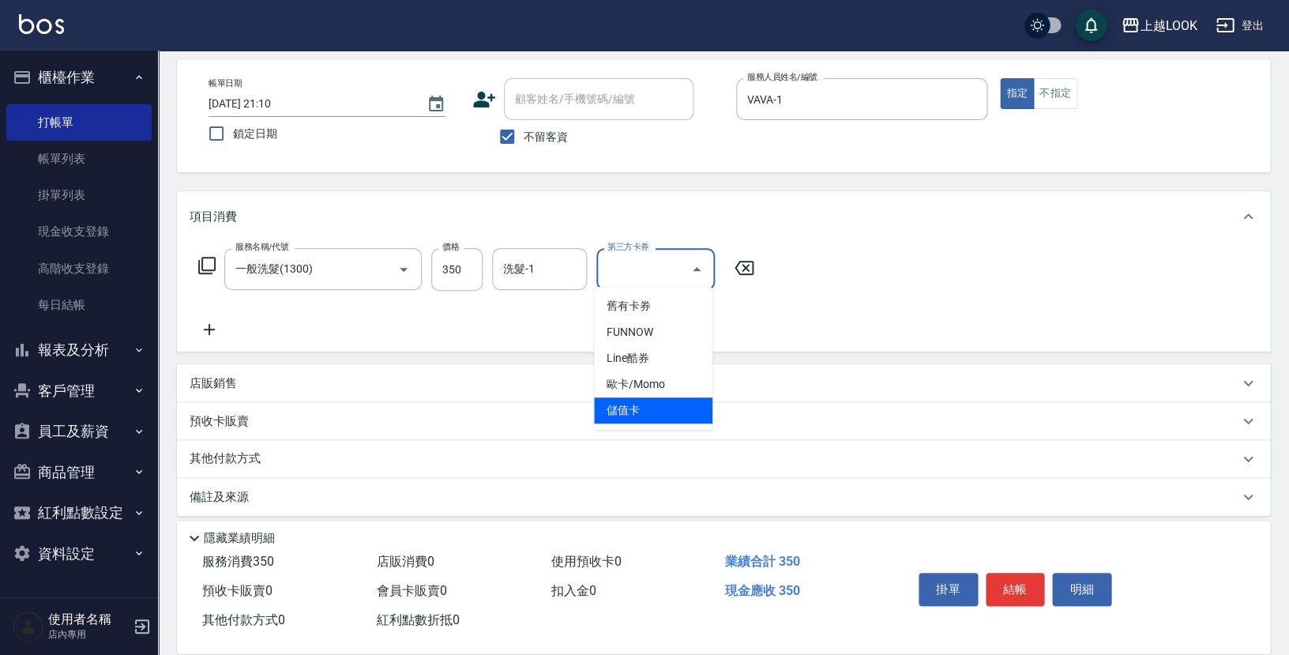
type input "儲值卡"
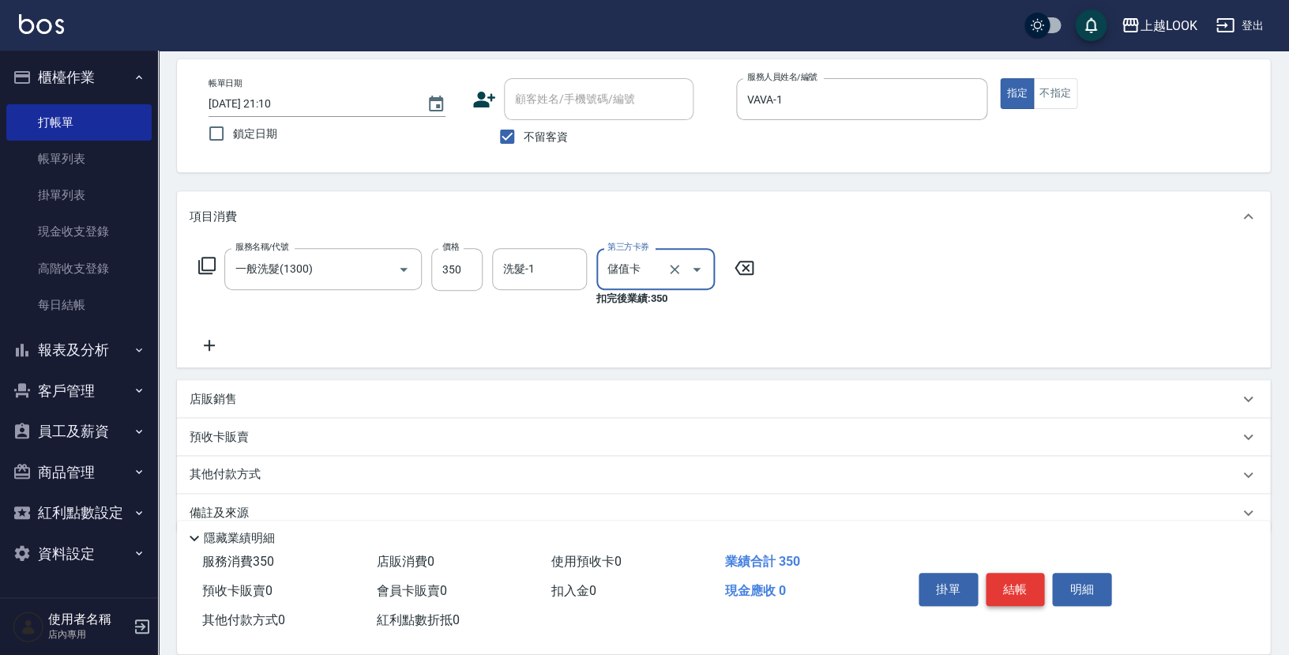
click at [1023, 580] on button "結帳" at bounding box center [1014, 588] width 59 height 33
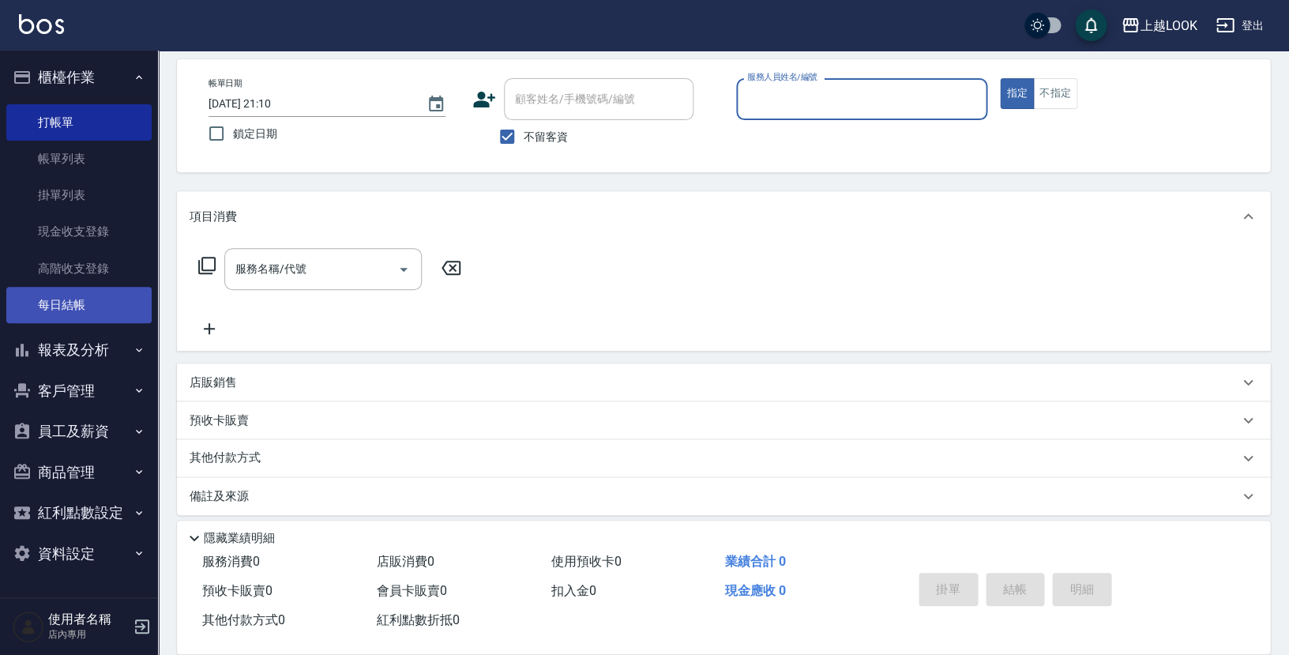
click at [73, 298] on link "每日結帳" at bounding box center [78, 305] width 145 height 36
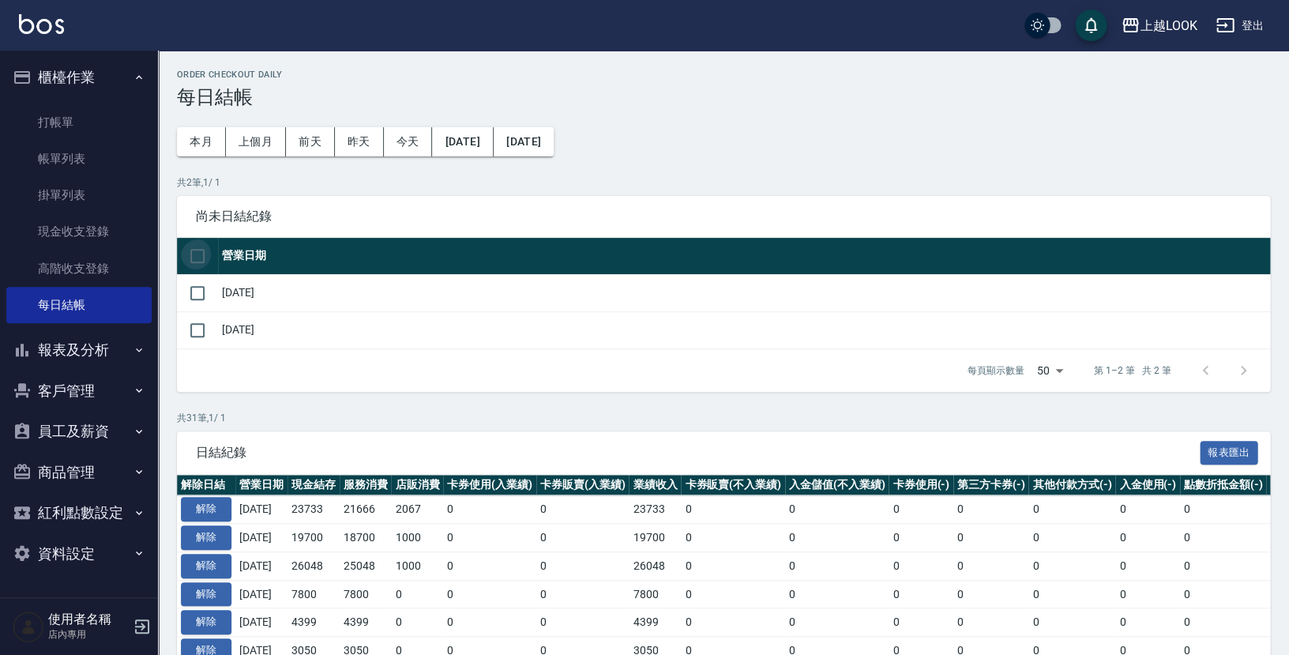
click at [198, 258] on input "checkbox" at bounding box center [197, 255] width 33 height 33
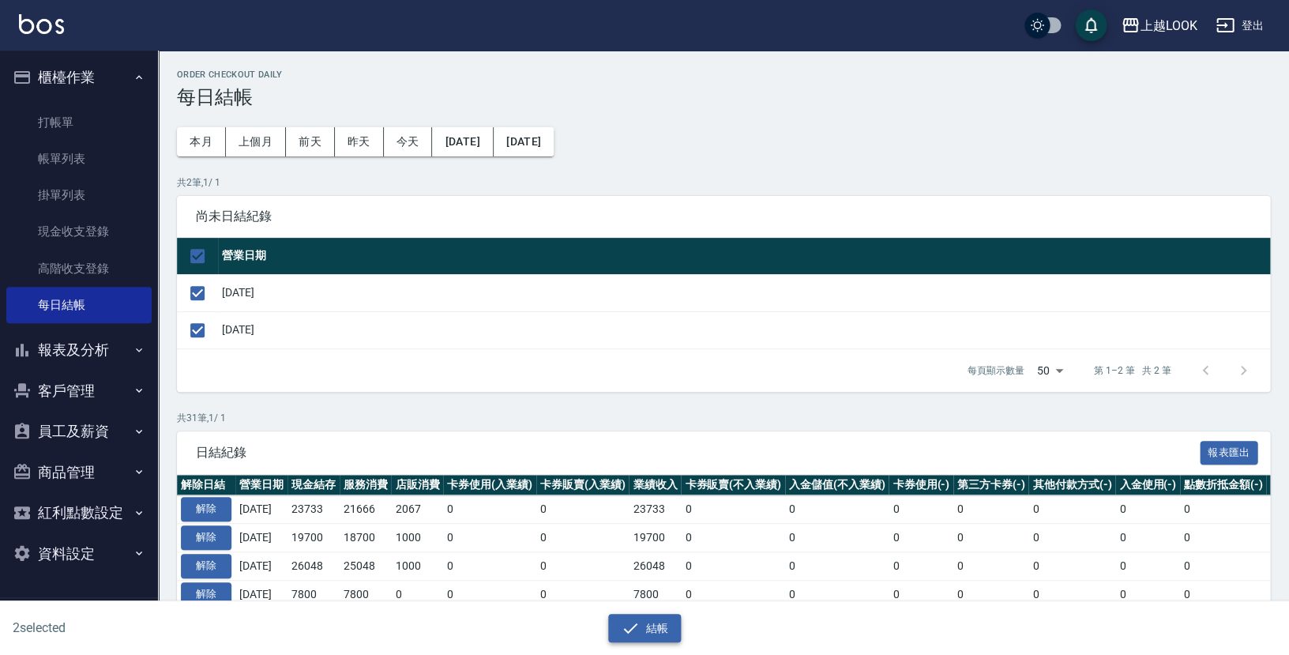
click at [655, 614] on button "結帳" at bounding box center [644, 628] width 73 height 29
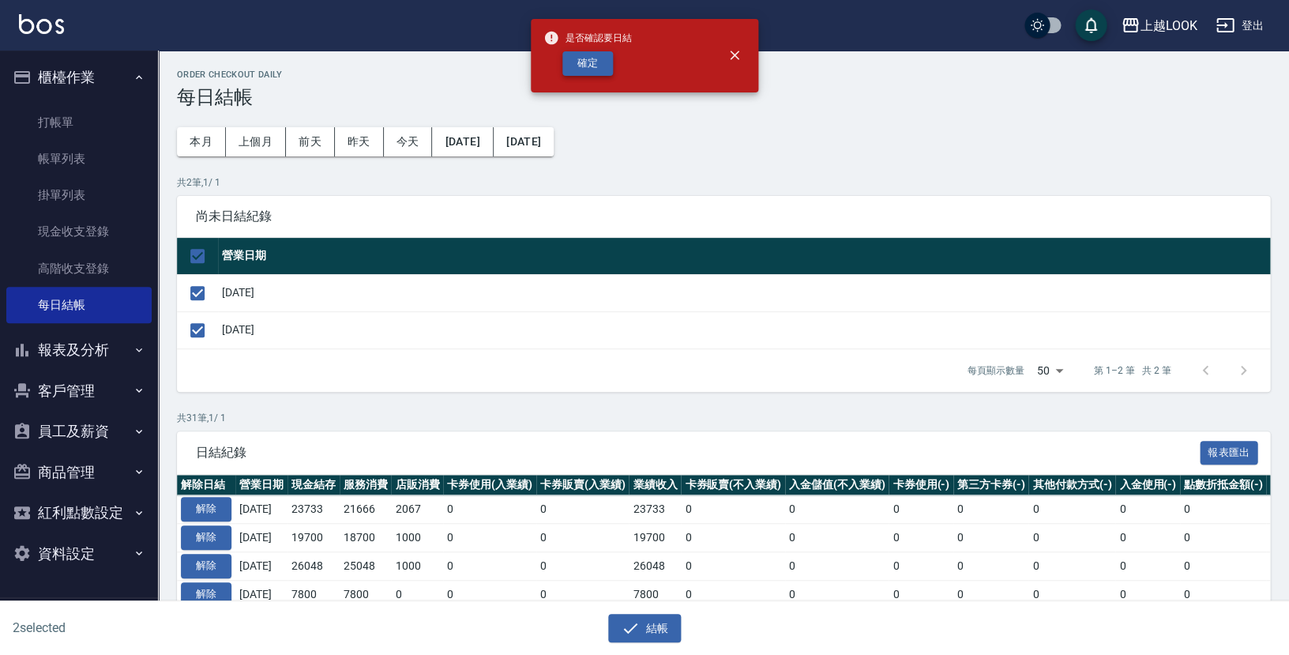
click at [586, 53] on button "確定" at bounding box center [587, 63] width 51 height 24
